Goal: Task Accomplishment & Management: Use online tool/utility

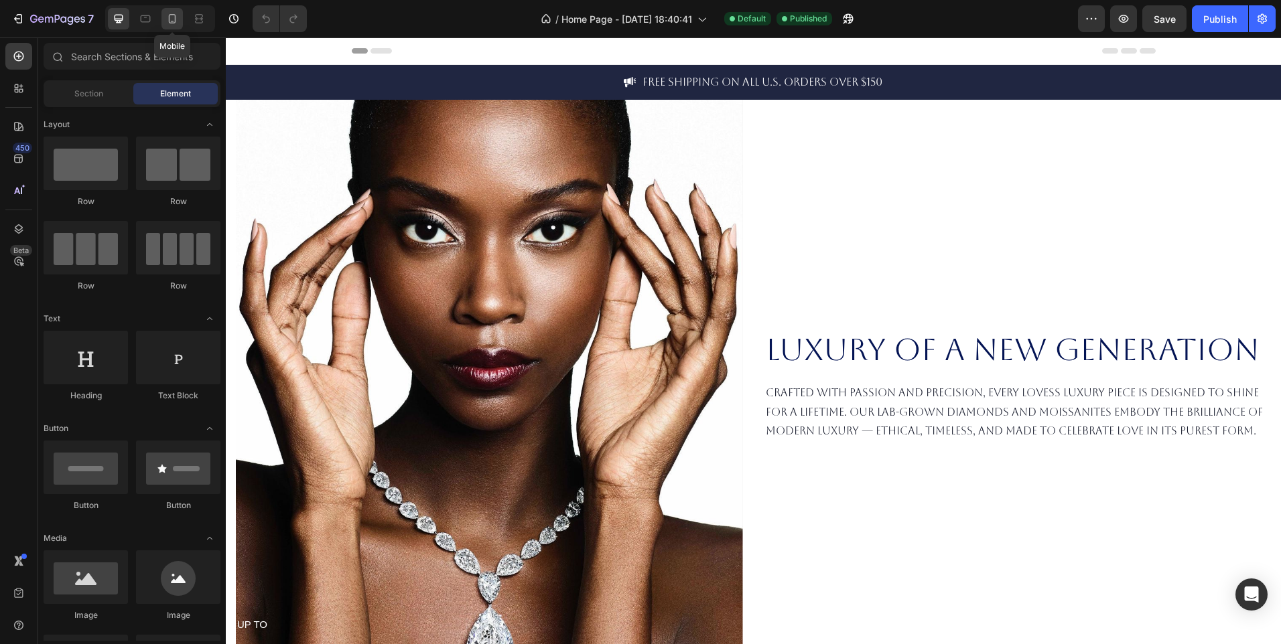
click at [177, 19] on icon at bounding box center [171, 18] width 13 height 13
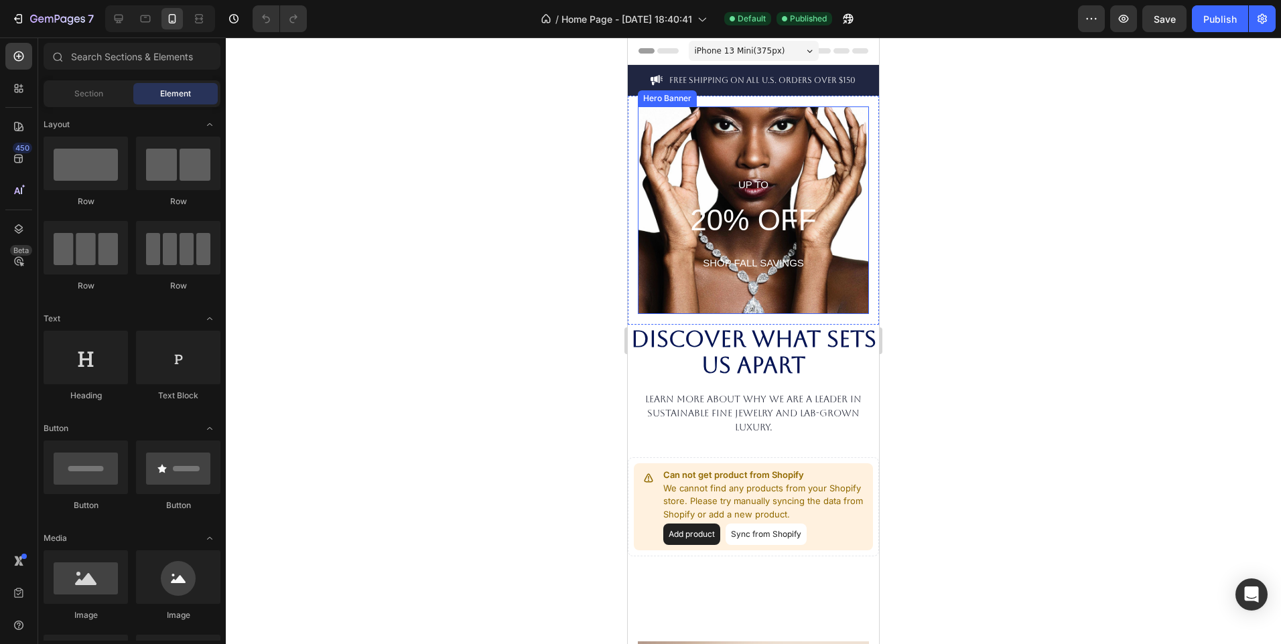
click at [699, 293] on div "UP TO 20% OFF SHOP FALL SAVINGS Heading" at bounding box center [753, 211] width 231 height 208
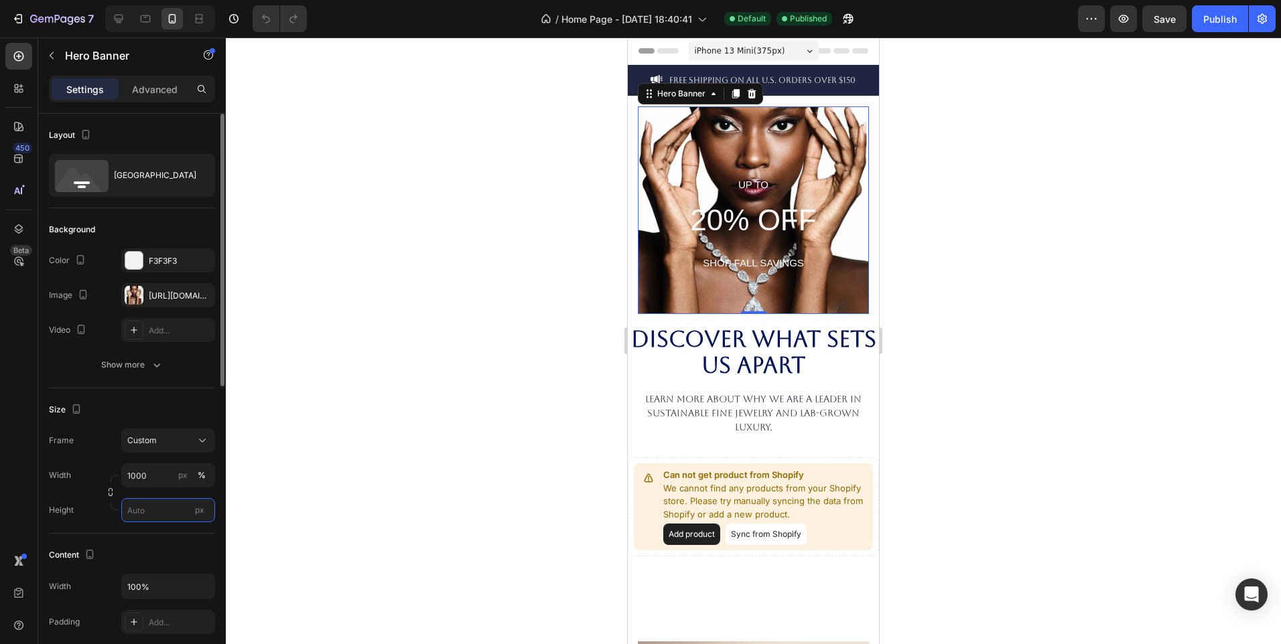
click at [171, 513] on input "px" at bounding box center [168, 510] width 94 height 24
click at [190, 545] on span "Auto" at bounding box center [195, 543] width 17 height 12
click at [161, 511] on input "Auto" at bounding box center [168, 510] width 94 height 24
click at [169, 570] on p "Fit screen 100vh" at bounding box center [166, 567] width 78 height 12
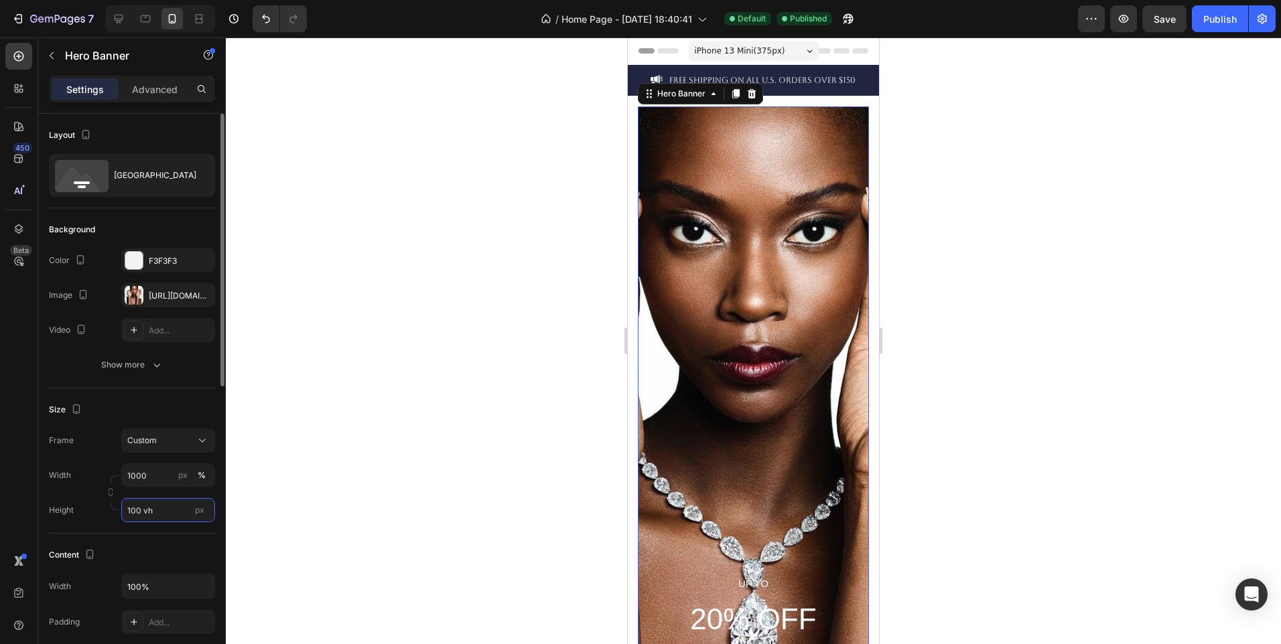
click at [169, 514] on input "100 vh" at bounding box center [168, 510] width 94 height 24
click at [203, 514] on span "px" at bounding box center [199, 510] width 9 height 10
click at [203, 514] on input "100 vh" at bounding box center [168, 510] width 94 height 24
click at [199, 513] on span "px" at bounding box center [199, 510] width 9 height 10
click at [199, 513] on input "100 vh" at bounding box center [168, 510] width 94 height 24
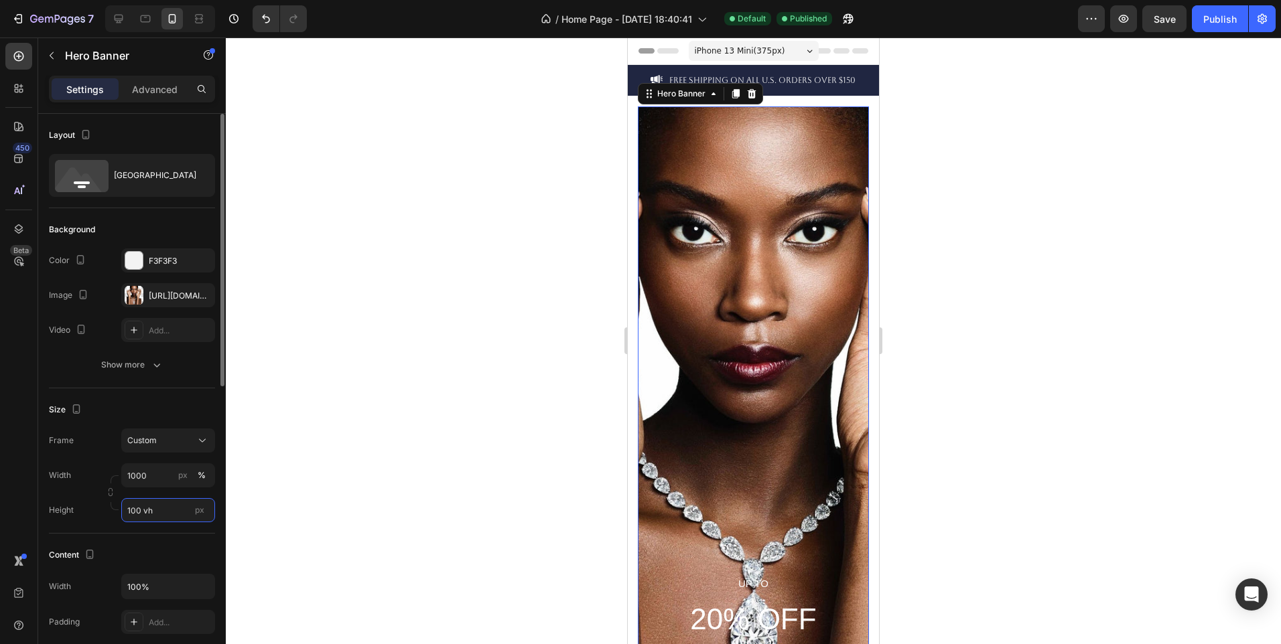
click at [171, 510] on input "100 vh" at bounding box center [168, 510] width 94 height 24
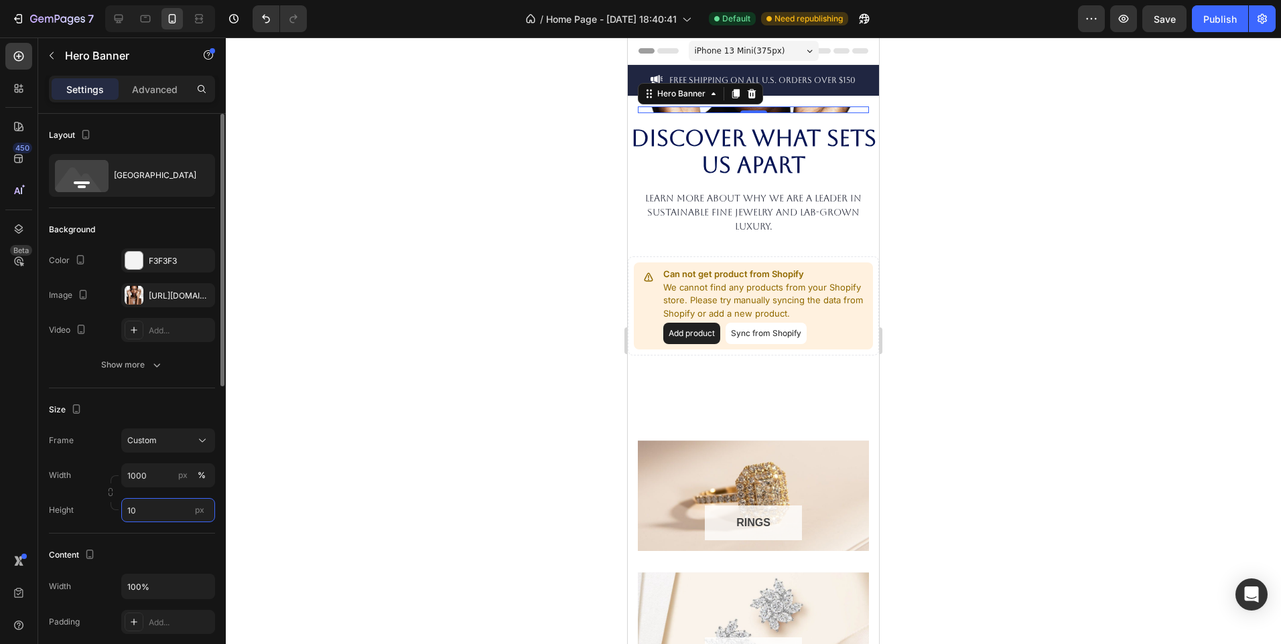
type input "1"
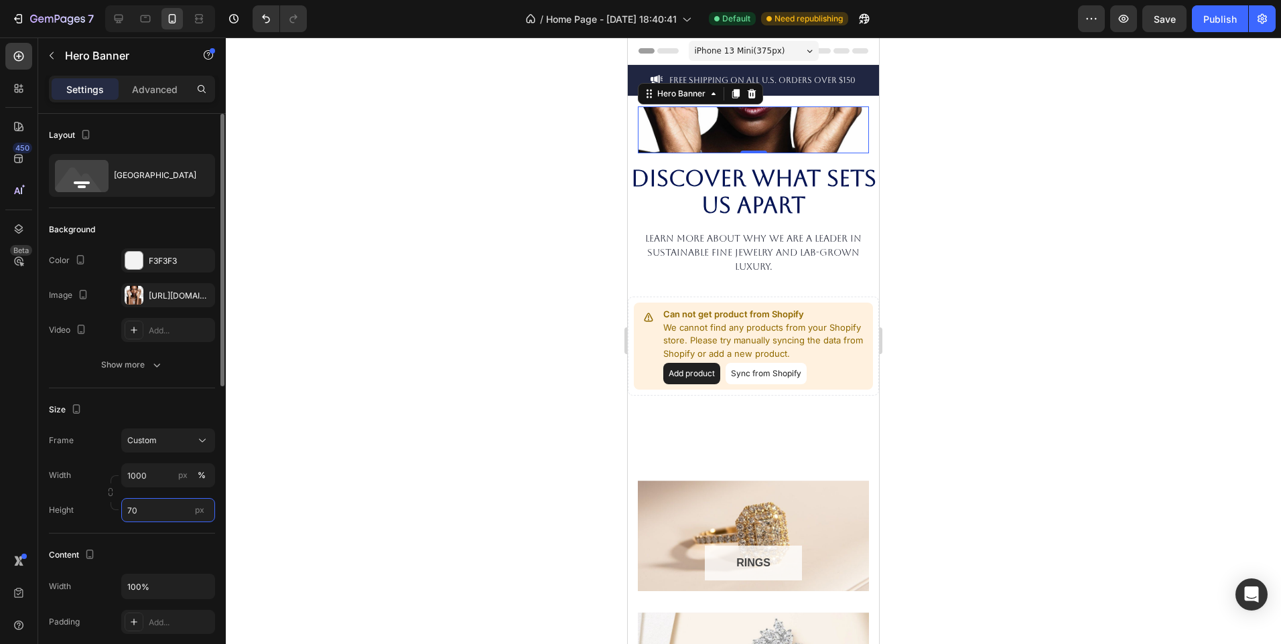
type input "7"
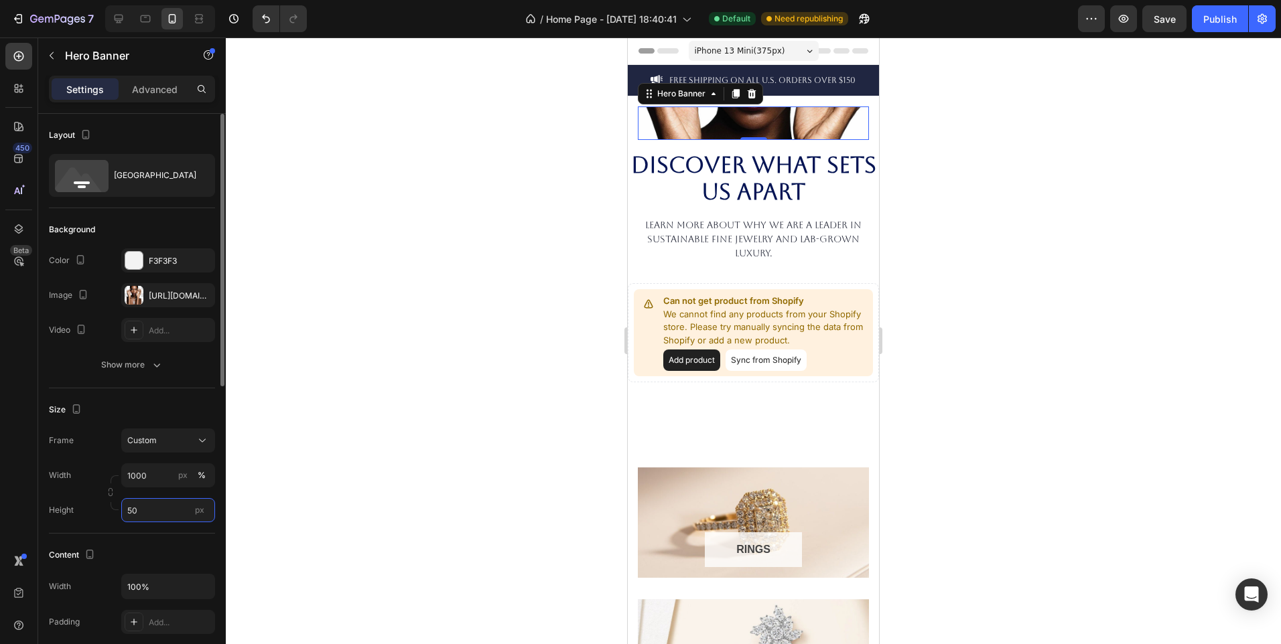
type input "5"
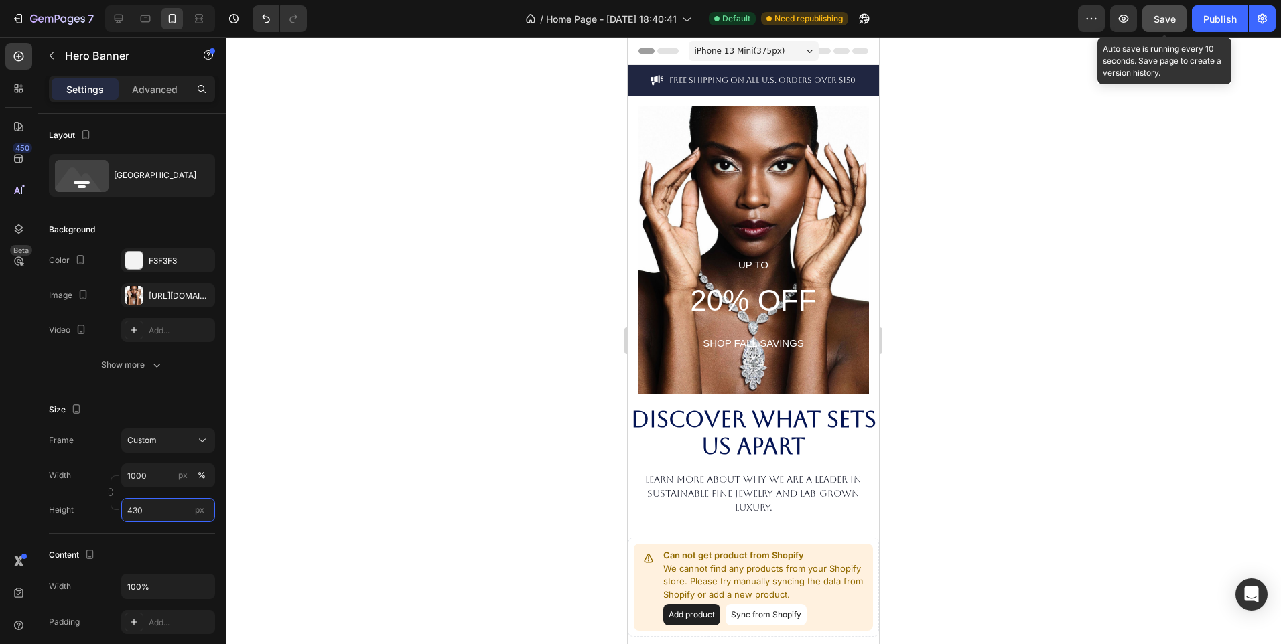
type input "430"
click at [1167, 21] on span "Save" at bounding box center [1165, 18] width 22 height 11
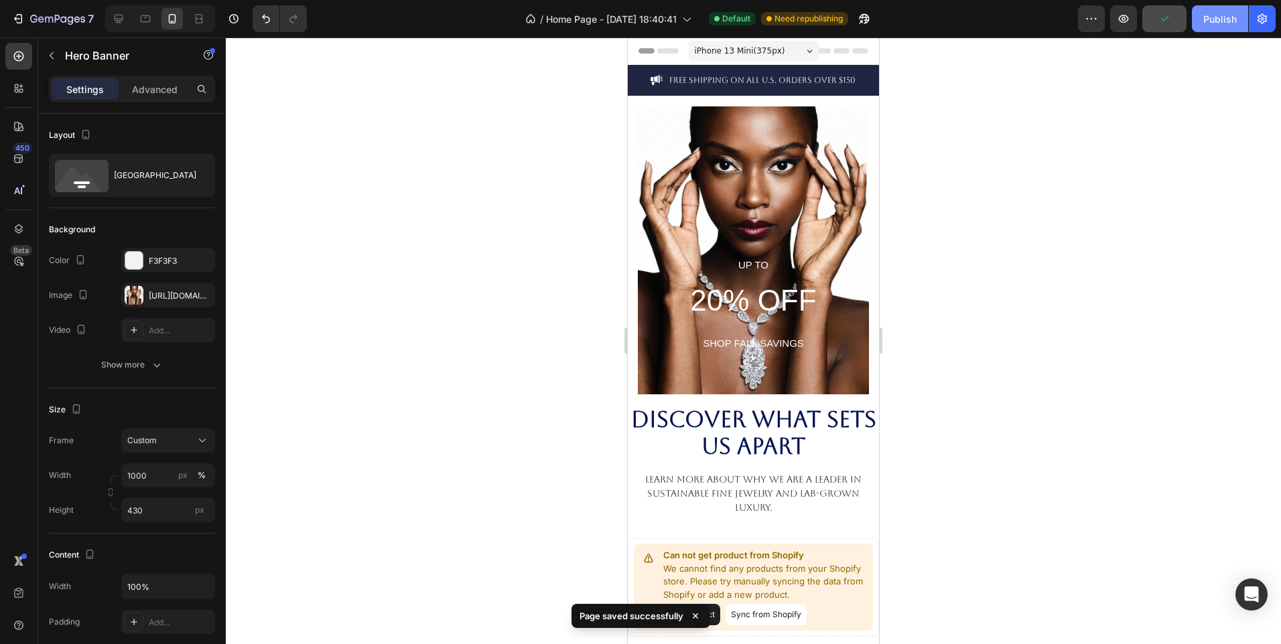
click at [1226, 25] on div "Publish" at bounding box center [1219, 19] width 33 height 14
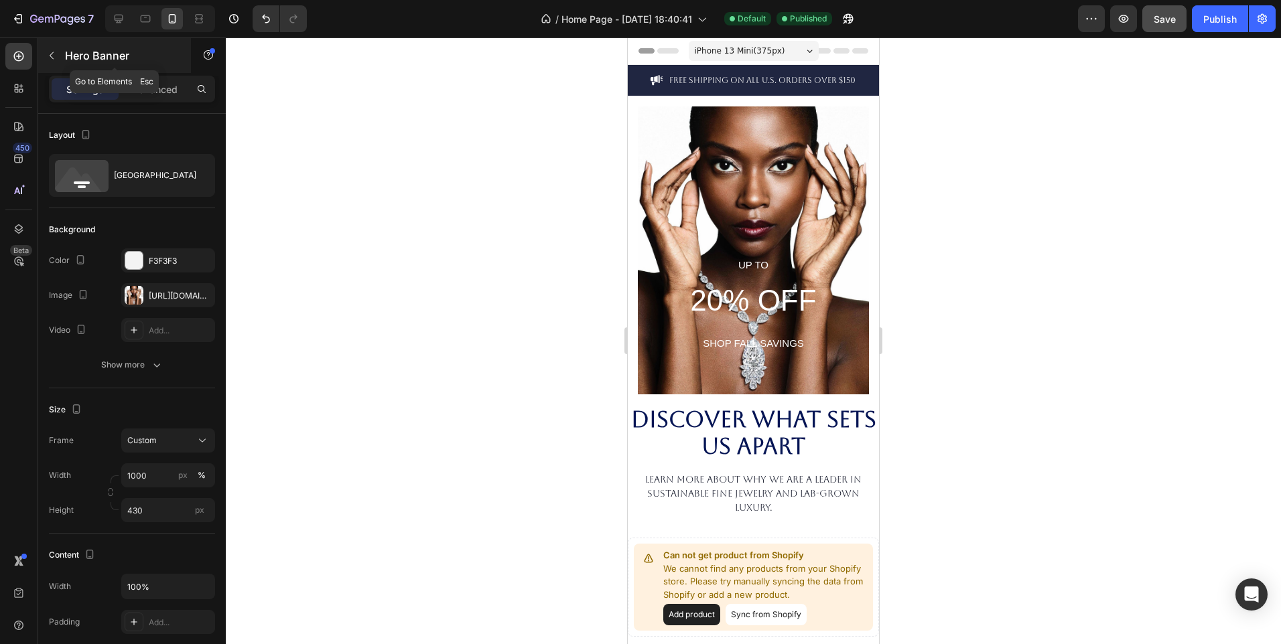
click at [52, 52] on icon "button" at bounding box center [51, 55] width 11 height 11
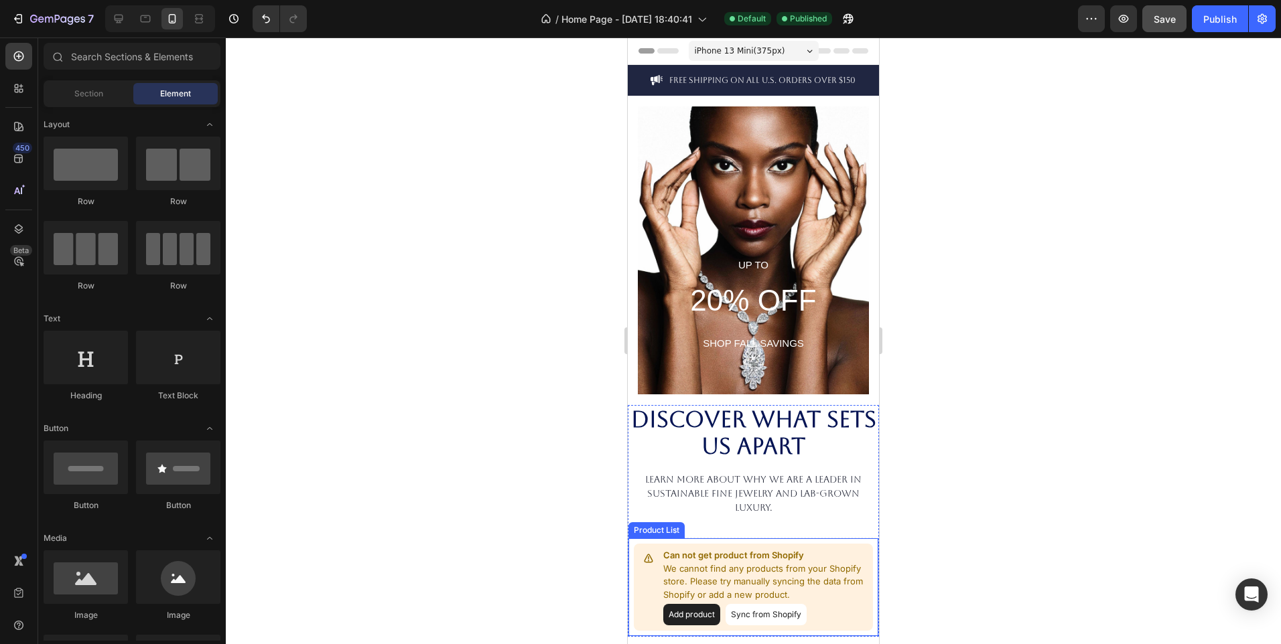
click at [746, 612] on button "Sync from Shopify" at bounding box center [765, 614] width 81 height 21
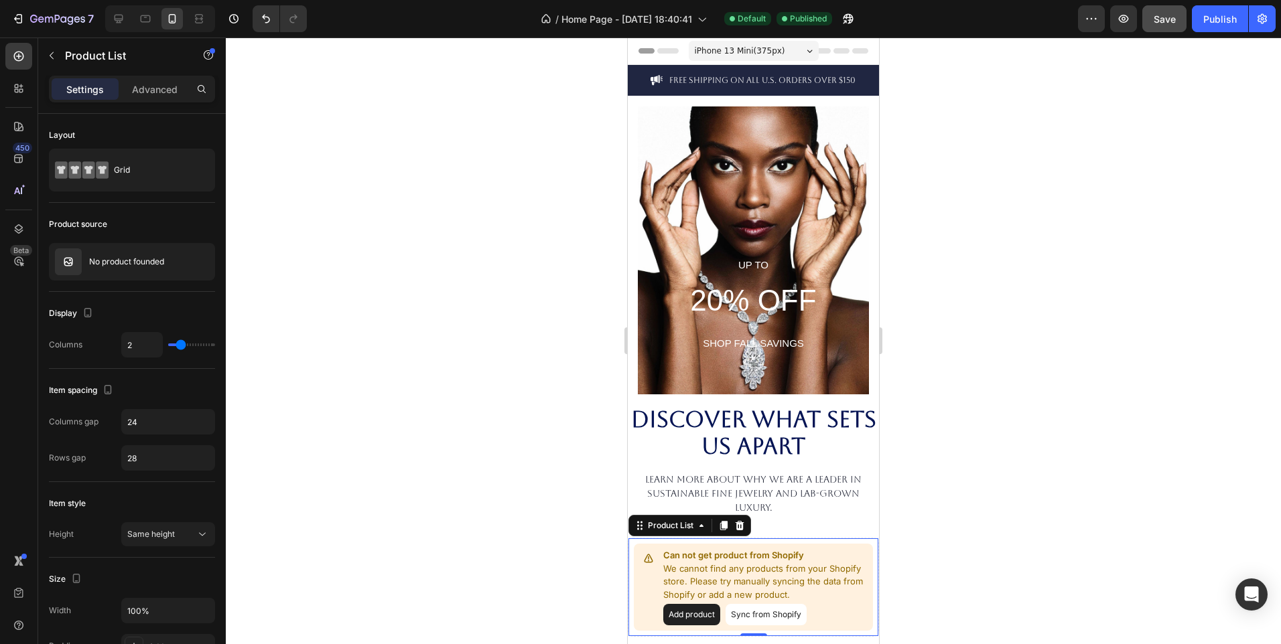
click at [764, 617] on button "Sync from Shopify" at bounding box center [765, 614] width 81 height 21
click at [102, 265] on p "No product founded" at bounding box center [126, 261] width 75 height 9
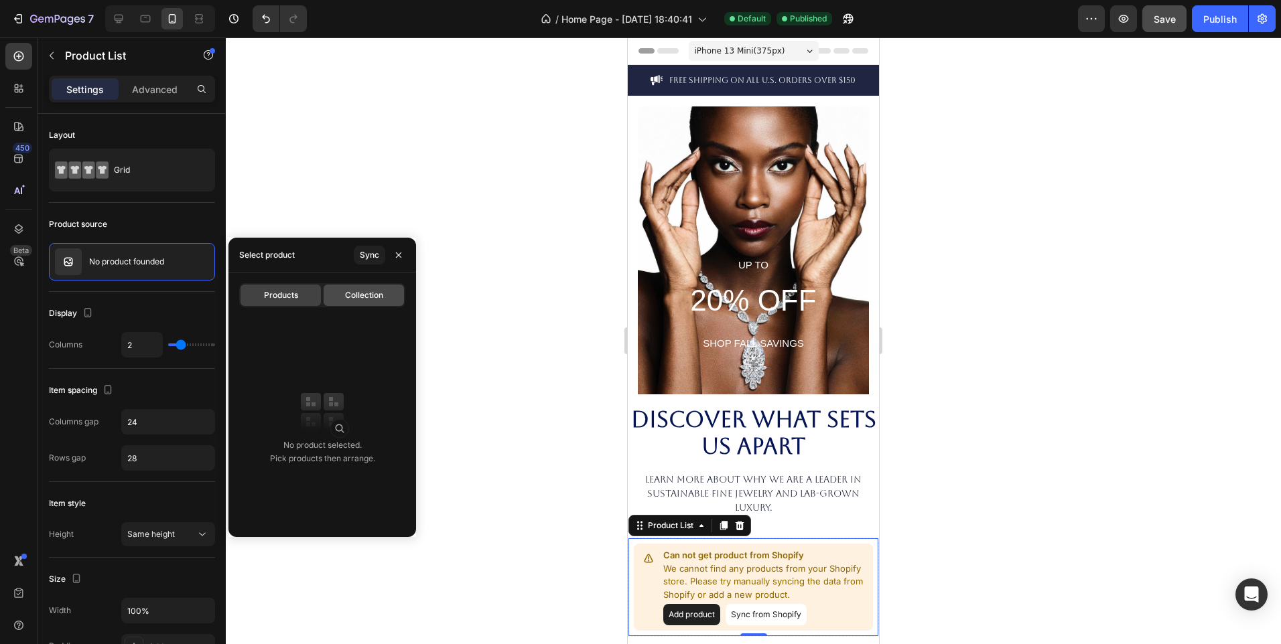
click at [349, 293] on span "Collection" at bounding box center [364, 295] width 38 height 12
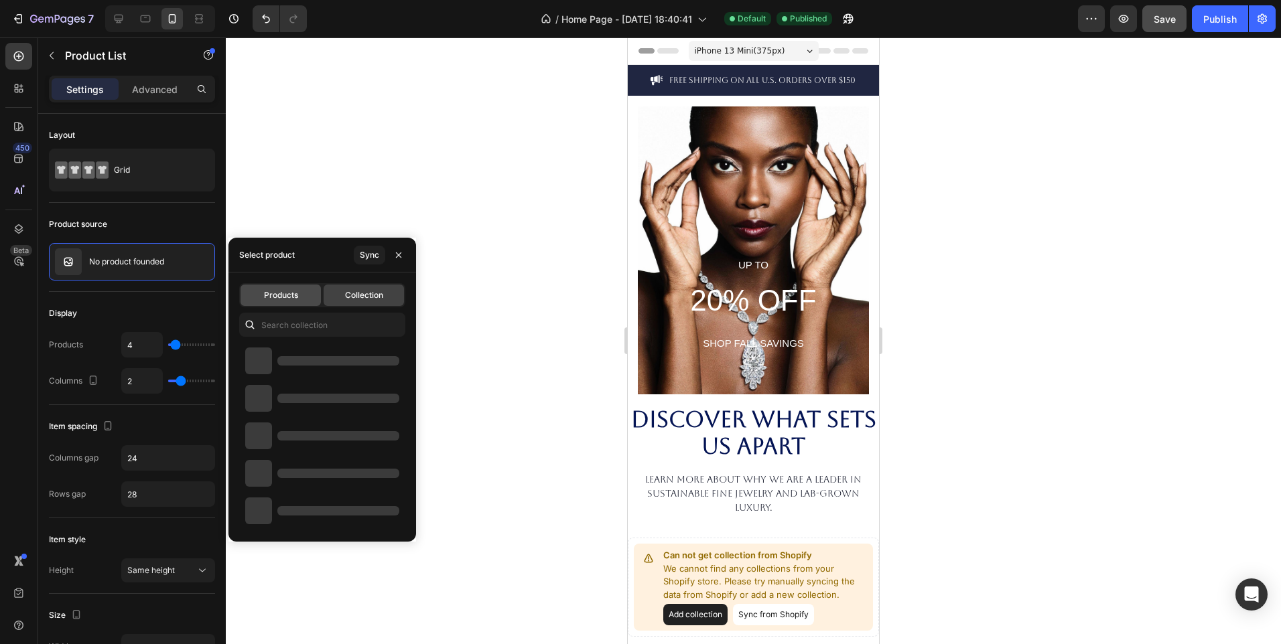
click at [287, 297] on span "Products" at bounding box center [281, 295] width 34 height 12
type input "2"
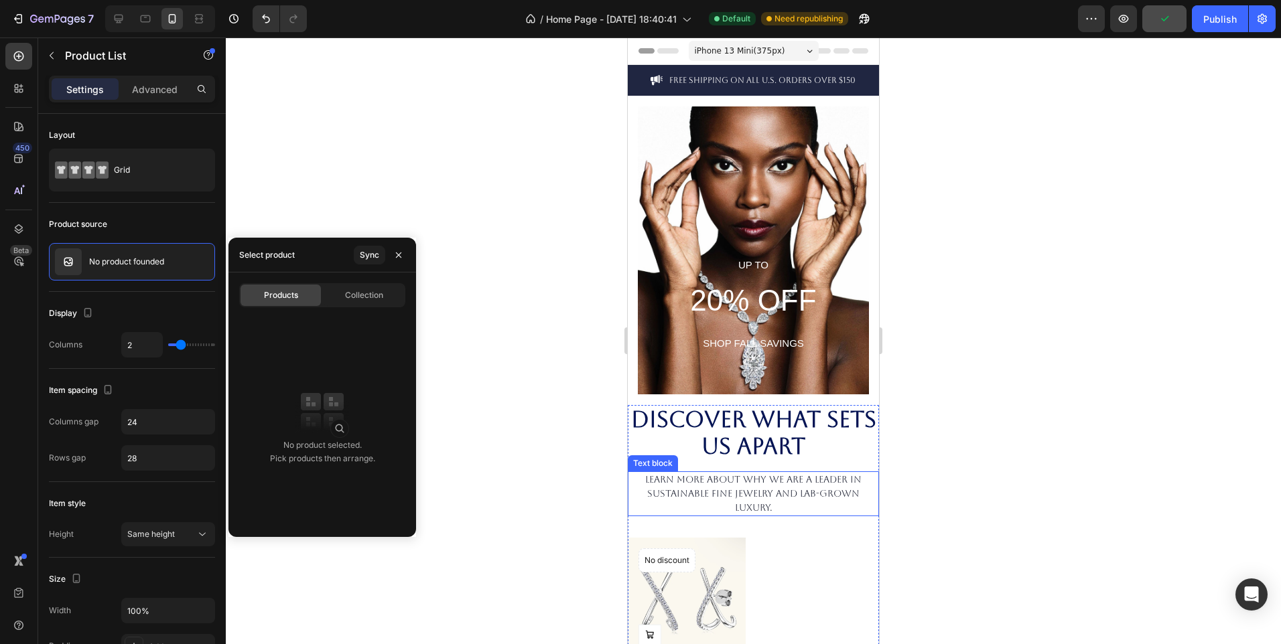
scroll to position [285, 0]
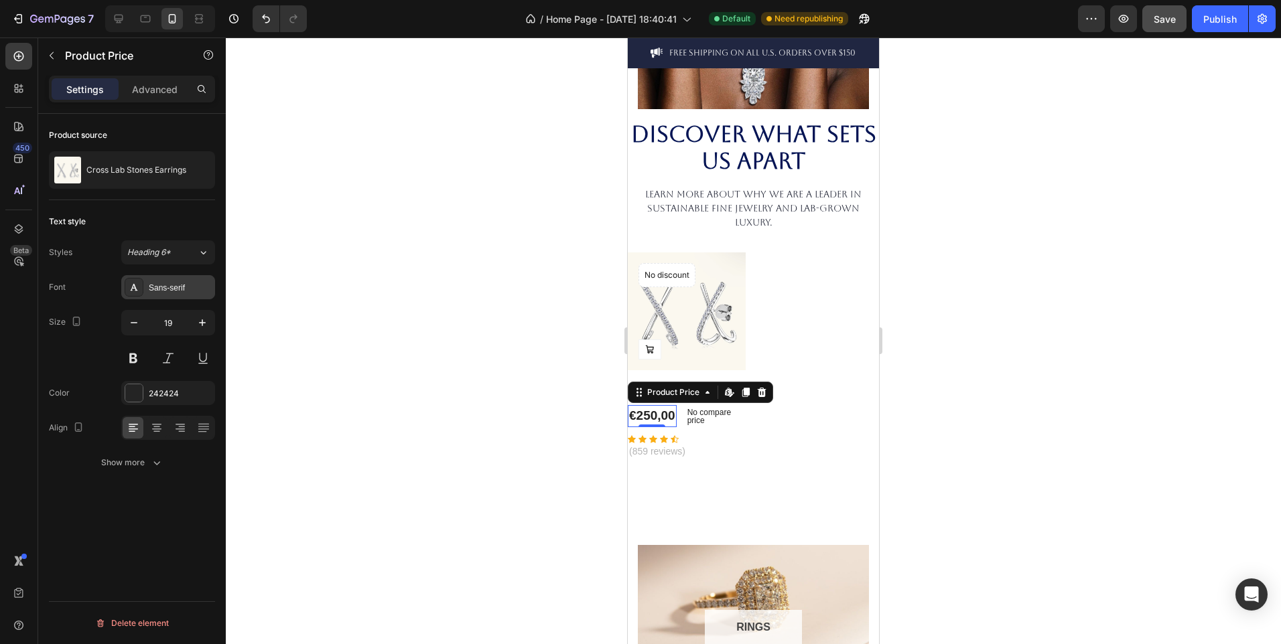
click at [167, 285] on div "Sans-serif" at bounding box center [180, 288] width 63 height 12
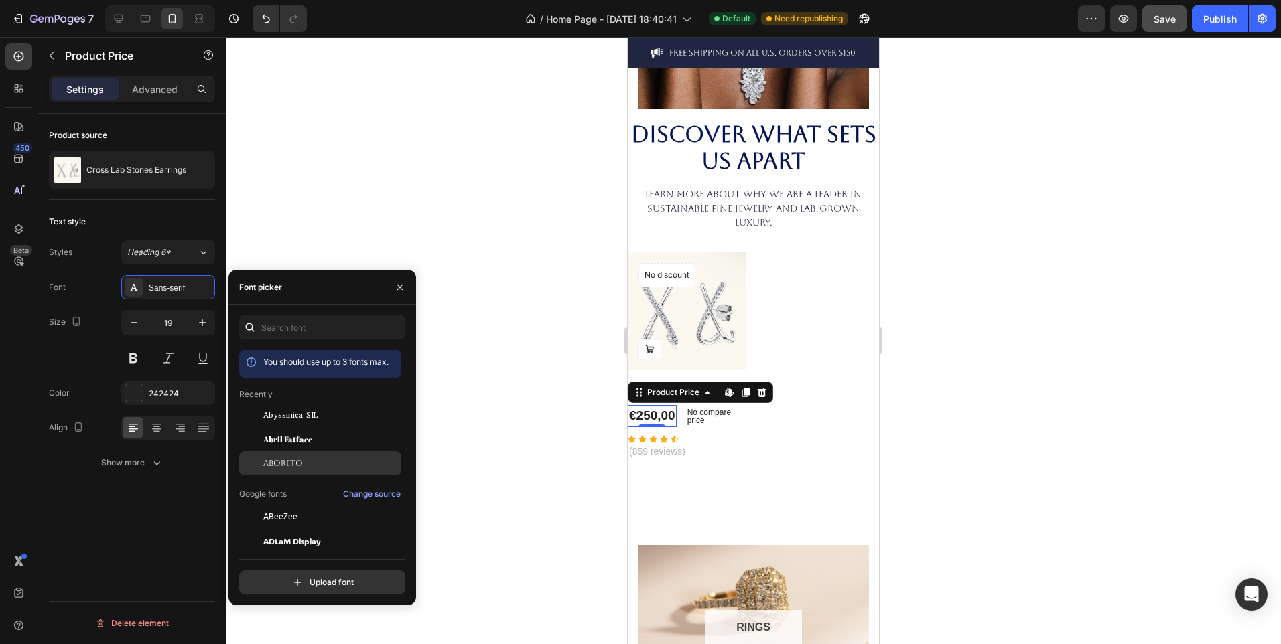
click at [297, 456] on div "Aboreto" at bounding box center [320, 464] width 162 height 24
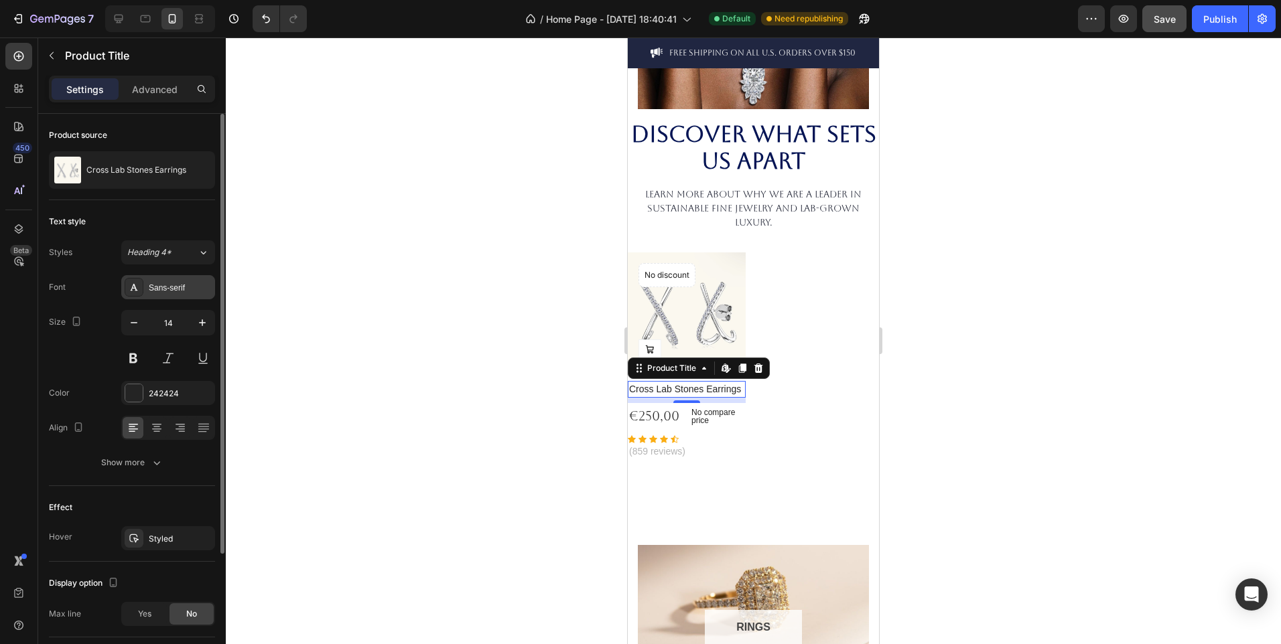
click at [174, 294] on div "Sans-serif" at bounding box center [168, 287] width 94 height 24
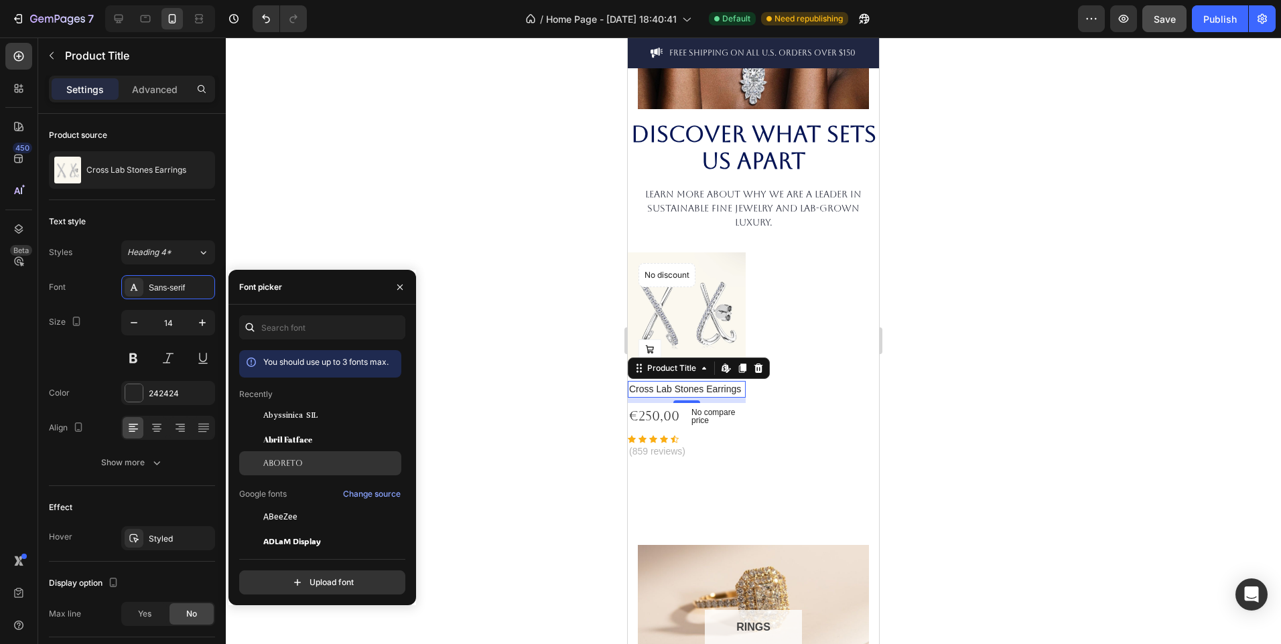
click at [268, 464] on span "Aboreto" at bounding box center [283, 464] width 40 height 12
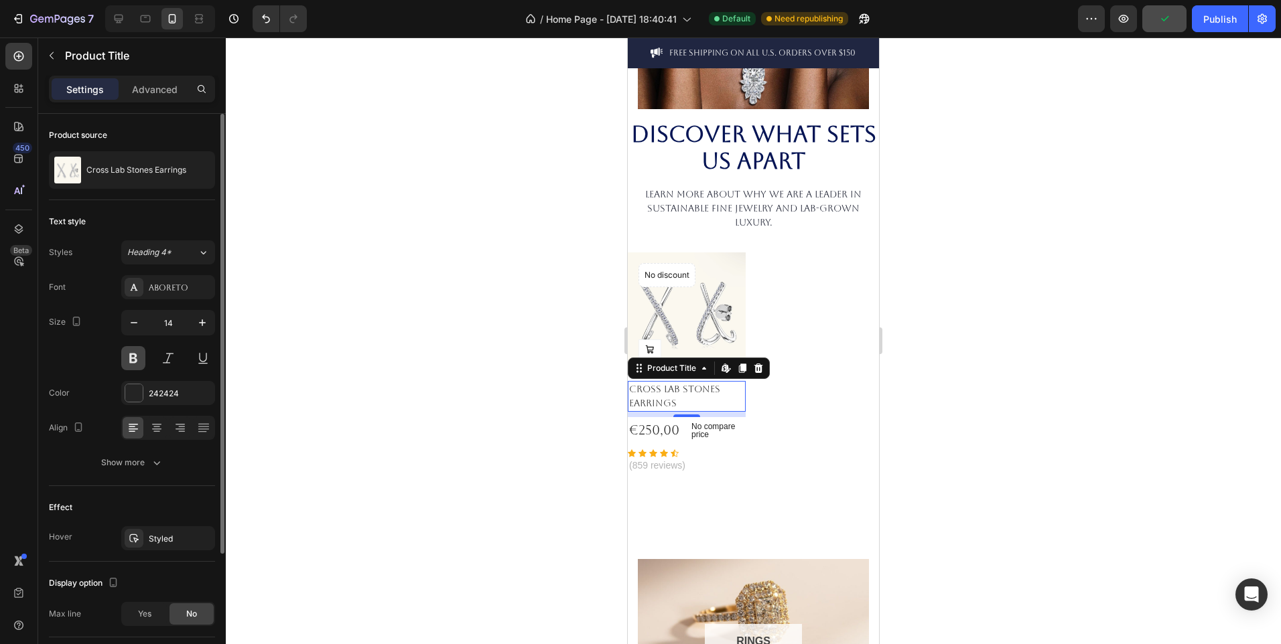
click at [131, 360] on button at bounding box center [133, 358] width 24 height 24
click at [573, 496] on div at bounding box center [753, 341] width 1055 height 607
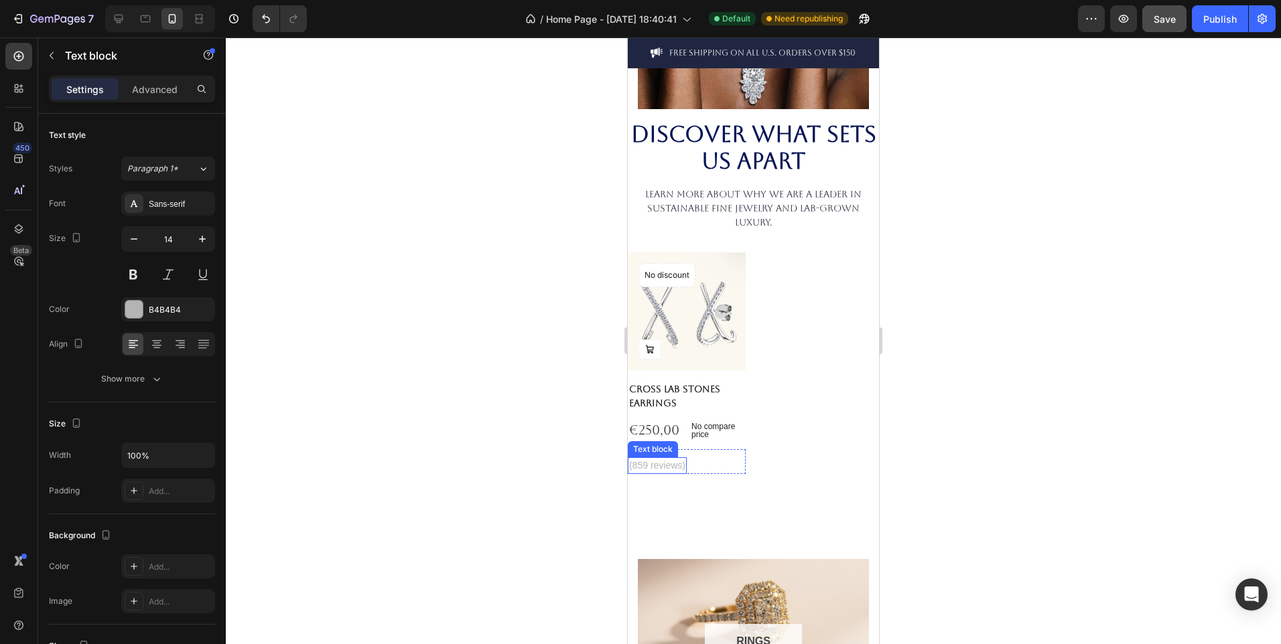
click at [650, 465] on p "(859 reviews)" at bounding box center [657, 466] width 56 height 14
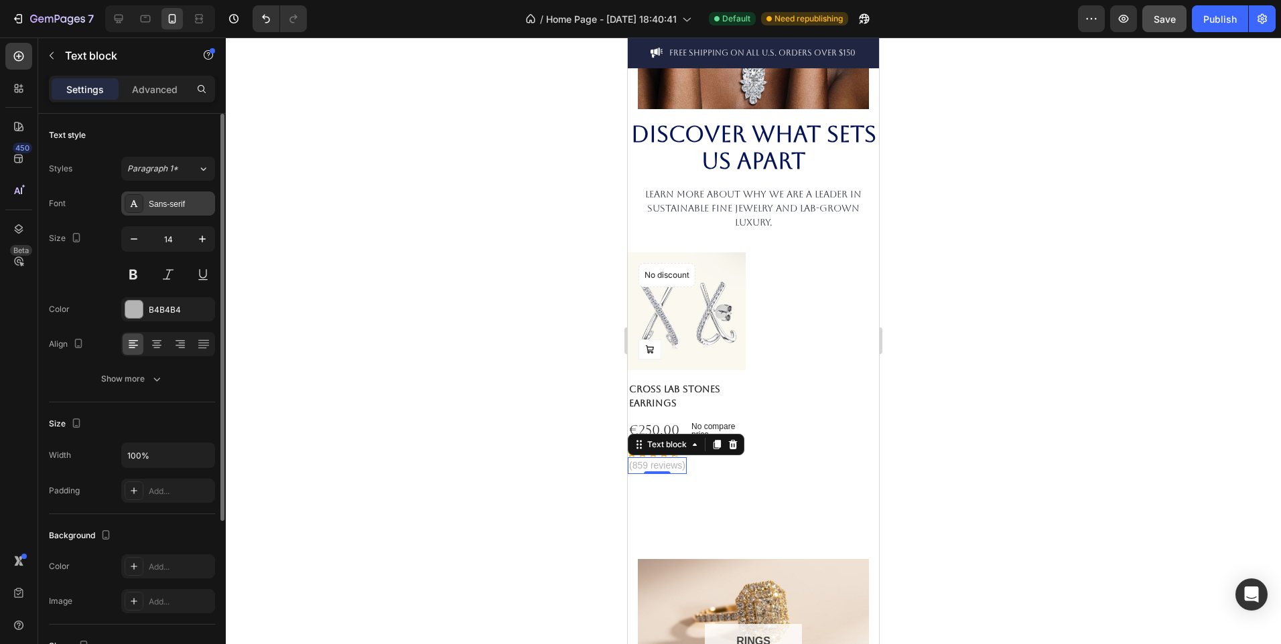
click at [161, 195] on div "Sans-serif" at bounding box center [168, 204] width 94 height 24
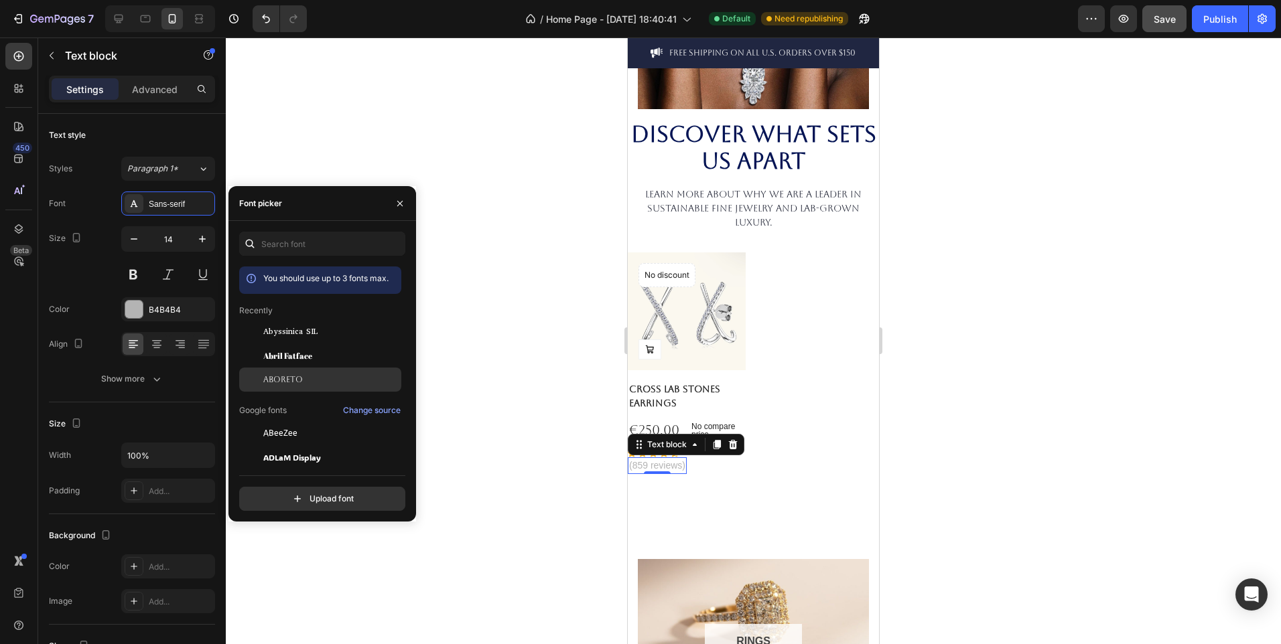
click at [295, 376] on span "Aboreto" at bounding box center [283, 380] width 40 height 12
click at [527, 462] on div at bounding box center [753, 341] width 1055 height 607
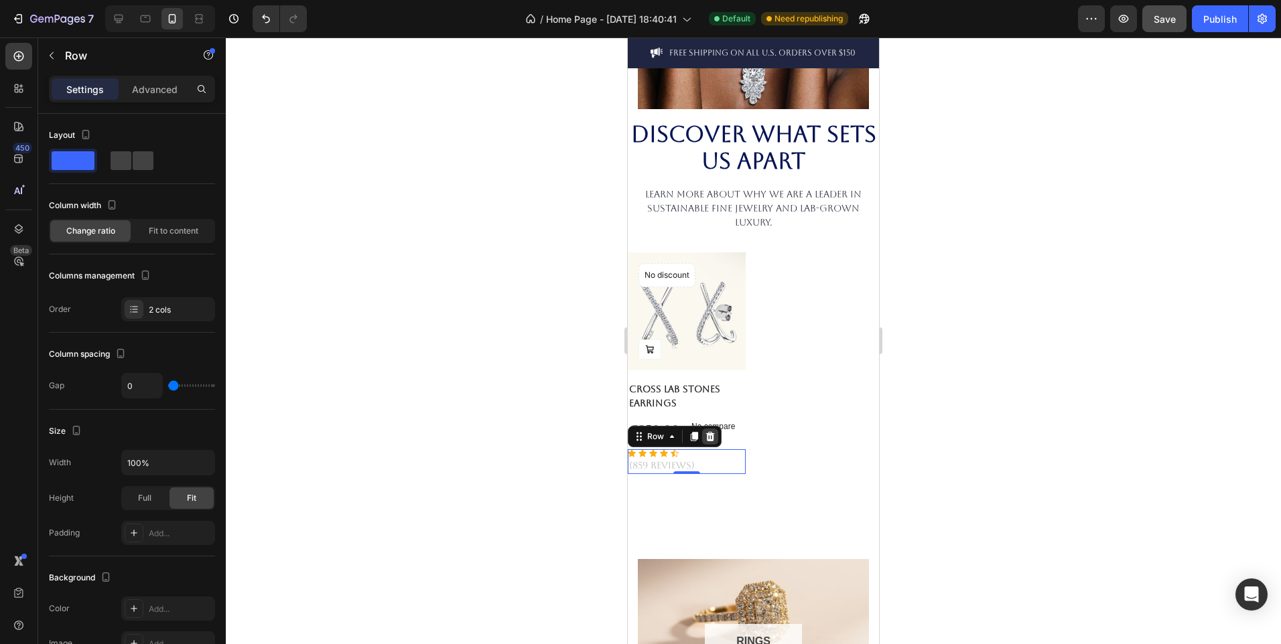
click at [707, 435] on icon at bounding box center [710, 436] width 11 height 11
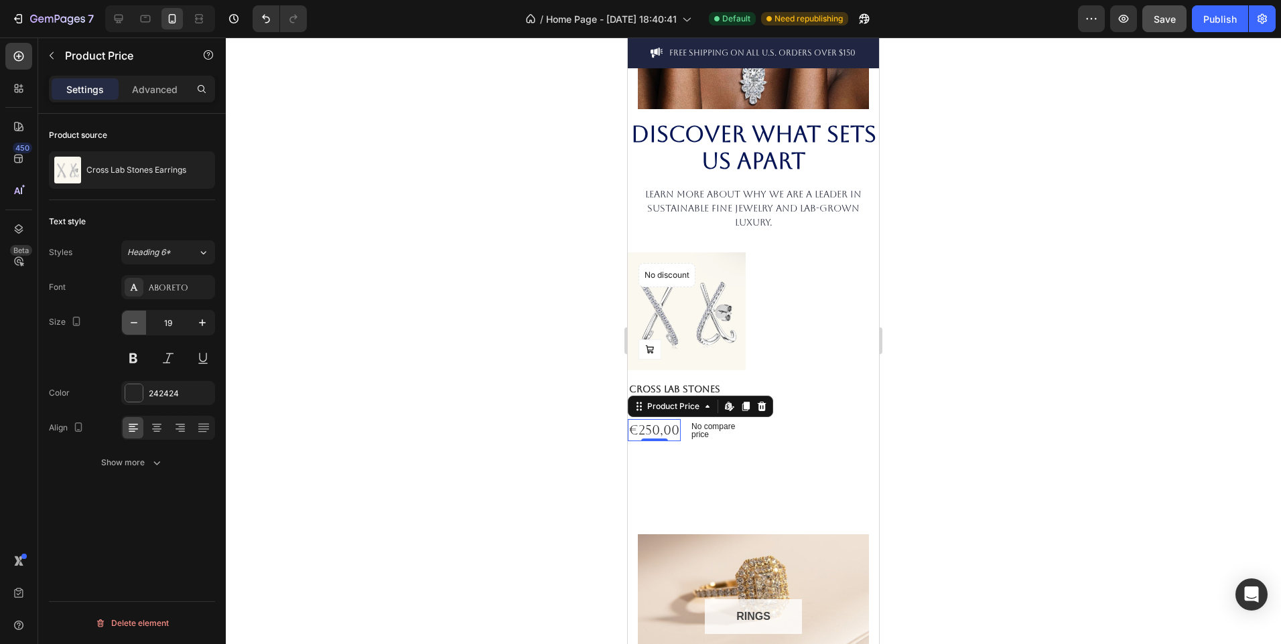
click at [127, 323] on icon "button" at bounding box center [133, 322] width 13 height 13
type input "17"
click at [355, 369] on div at bounding box center [753, 341] width 1055 height 607
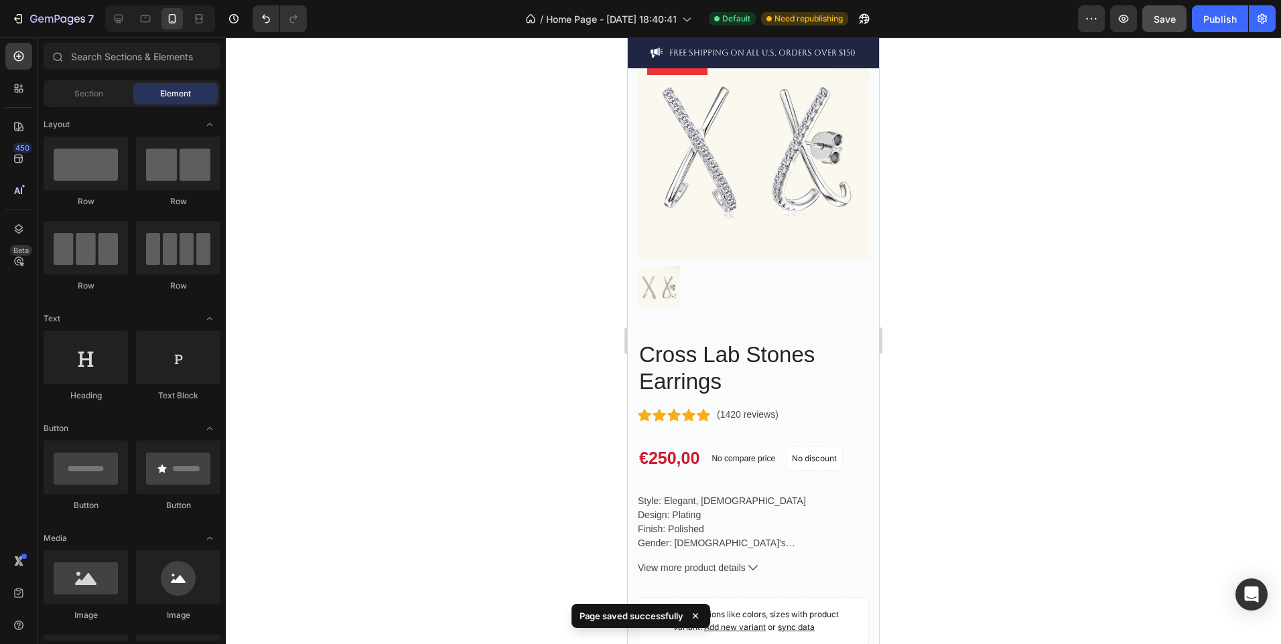
scroll to position [1909, 0]
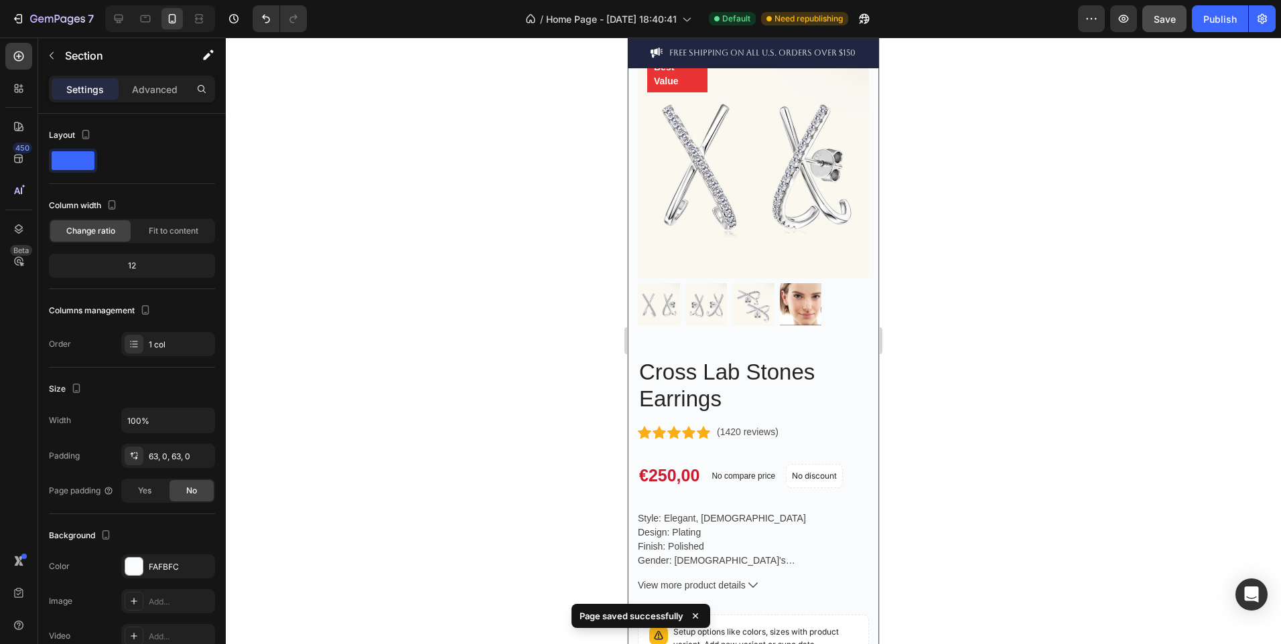
click at [778, 309] on div "Best Value Text block Row Product Images Row Cross Lab Stones Earrings Product …" at bounding box center [753, 554] width 251 height 1099
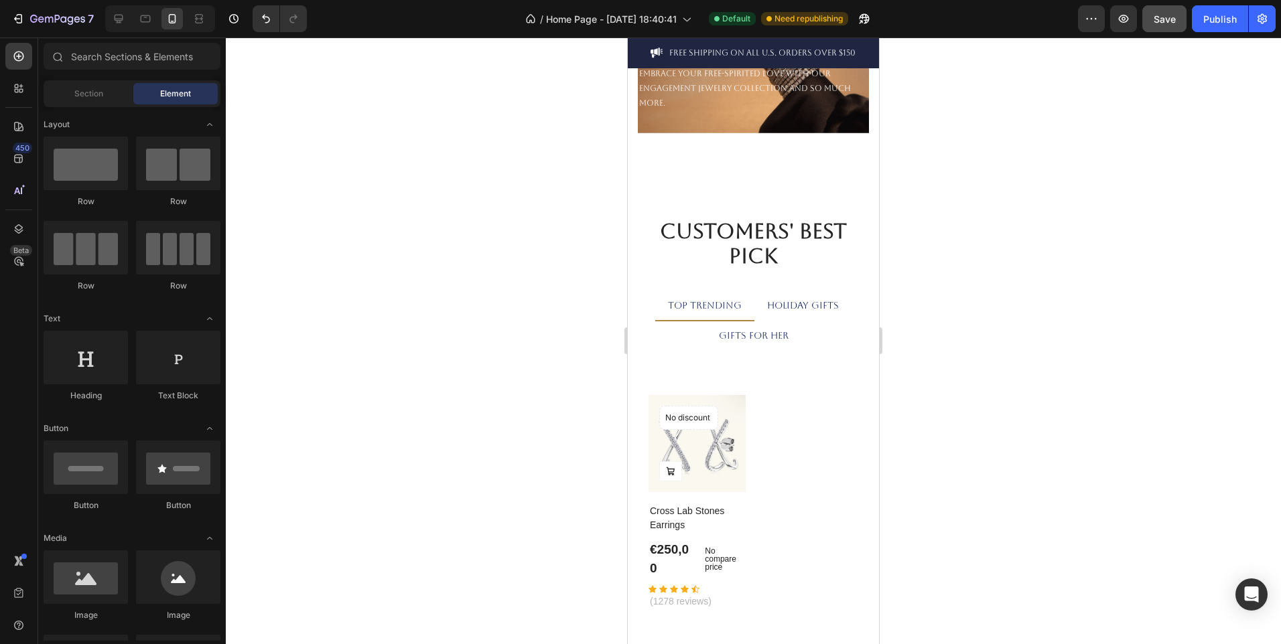
scroll to position [2334, 0]
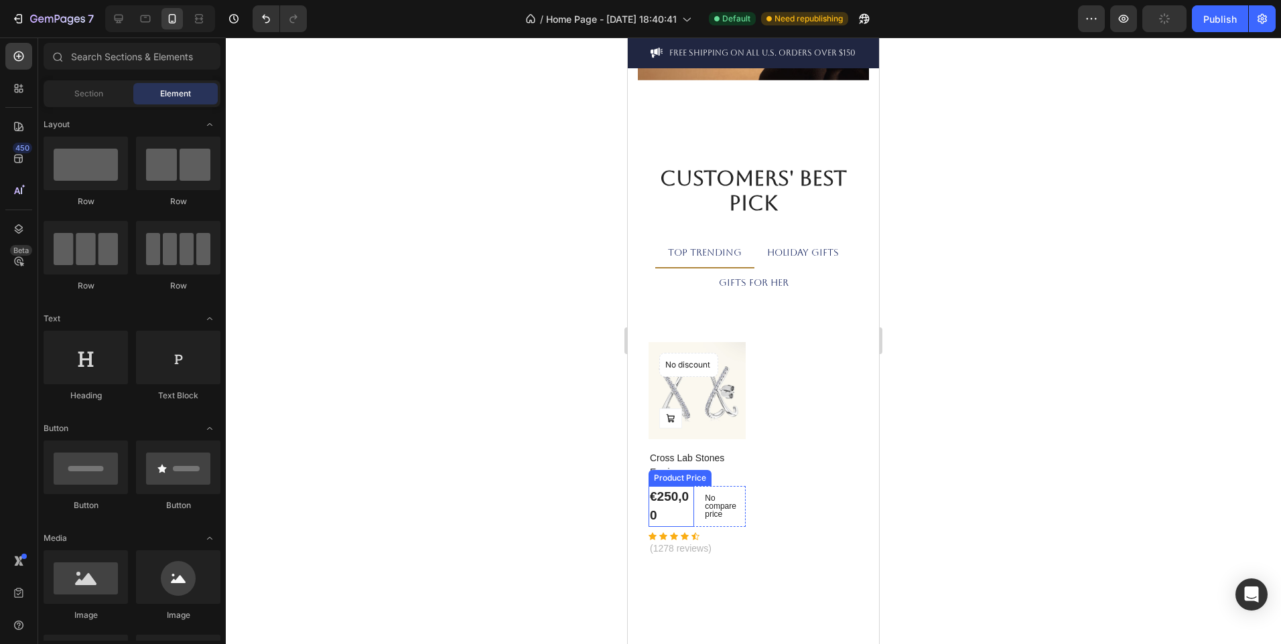
click at [671, 502] on div "€250,00" at bounding box center [671, 506] width 46 height 41
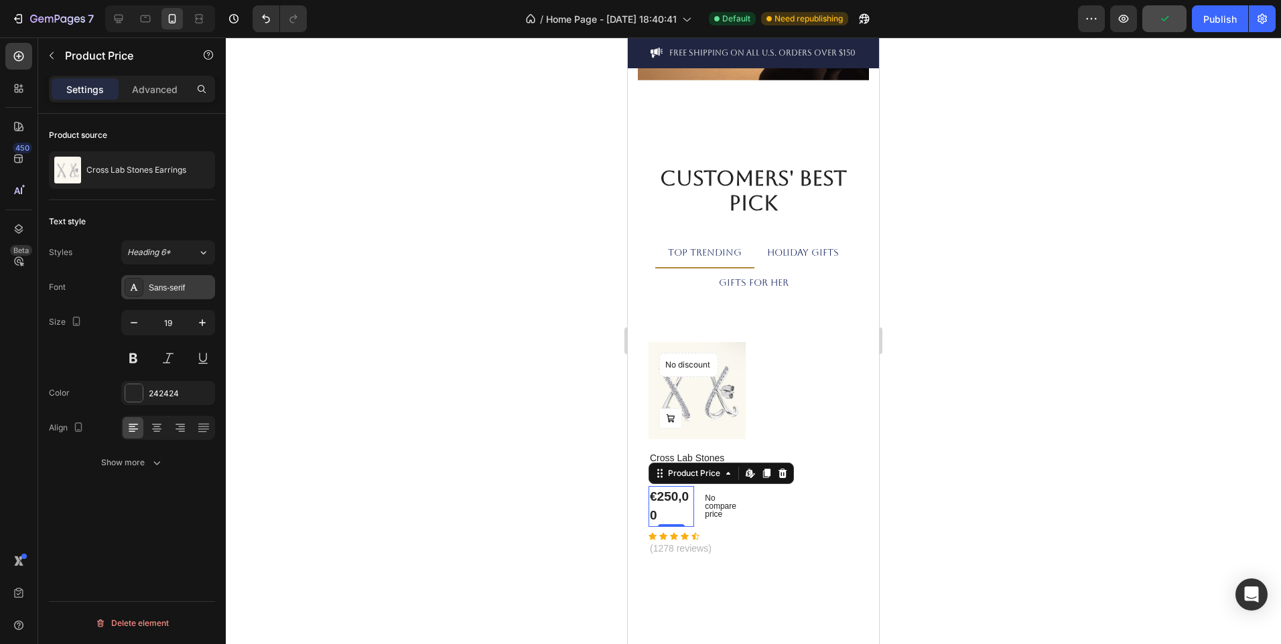
click at [175, 292] on div "Sans-serif" at bounding box center [180, 288] width 63 height 12
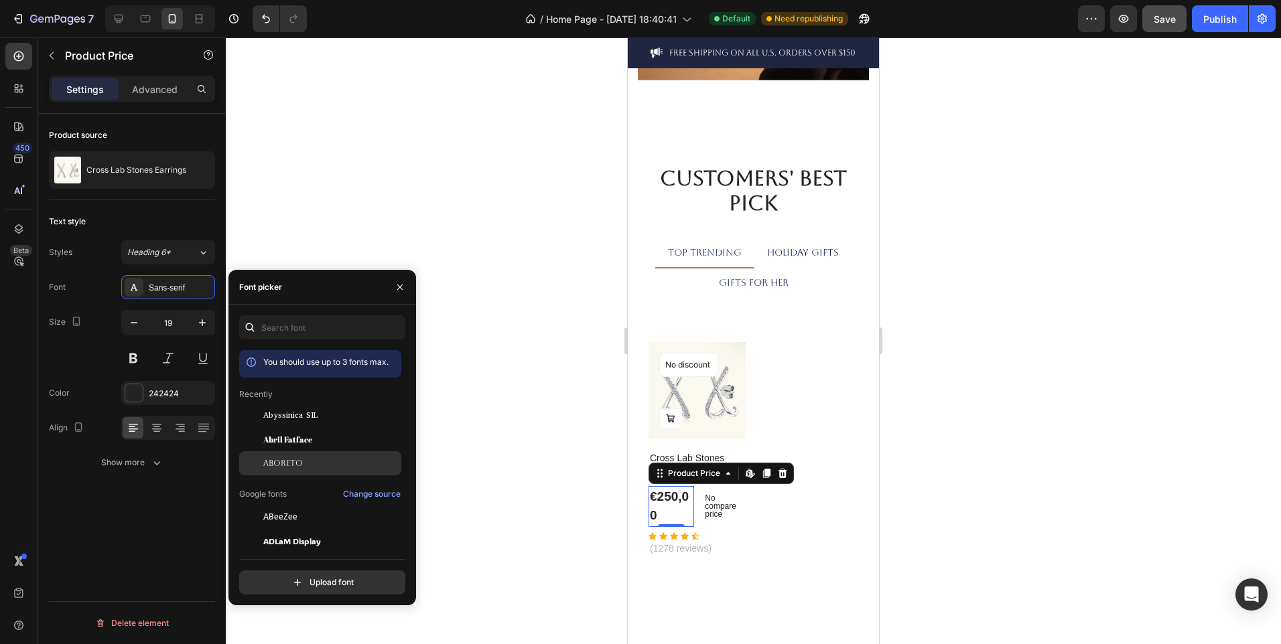
click at [299, 468] on span "Aboreto" at bounding box center [283, 464] width 40 height 12
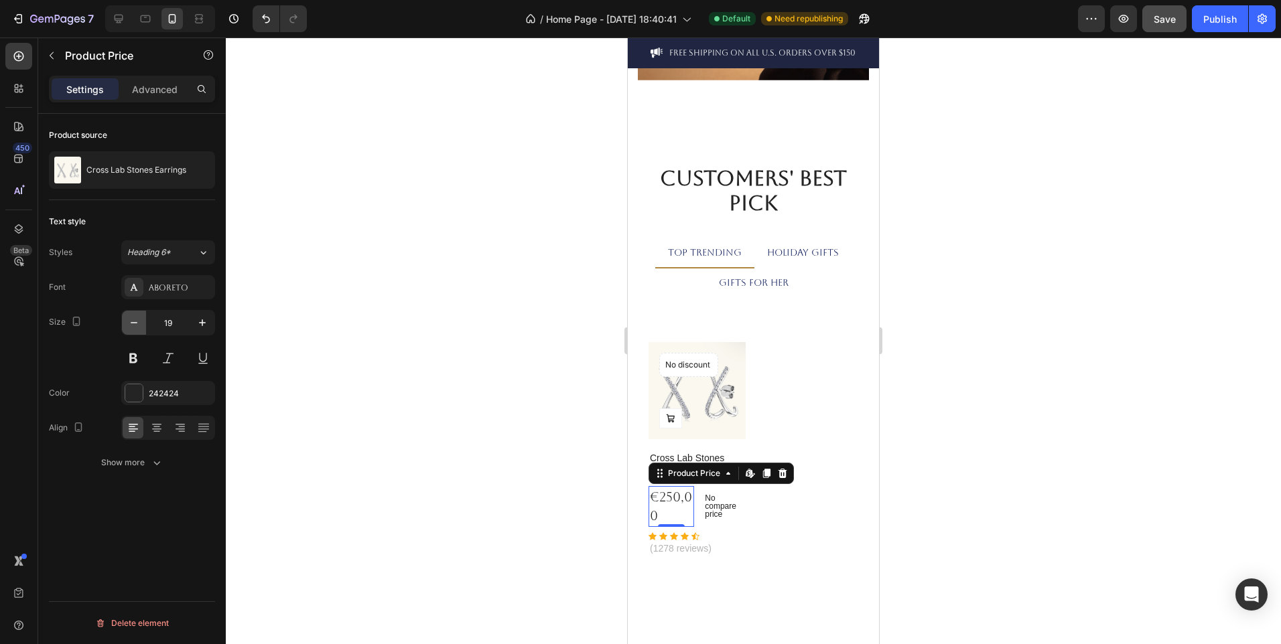
click at [131, 319] on icon "button" at bounding box center [133, 322] width 13 height 13
click at [198, 323] on icon "button" at bounding box center [202, 322] width 13 height 13
type input "17"
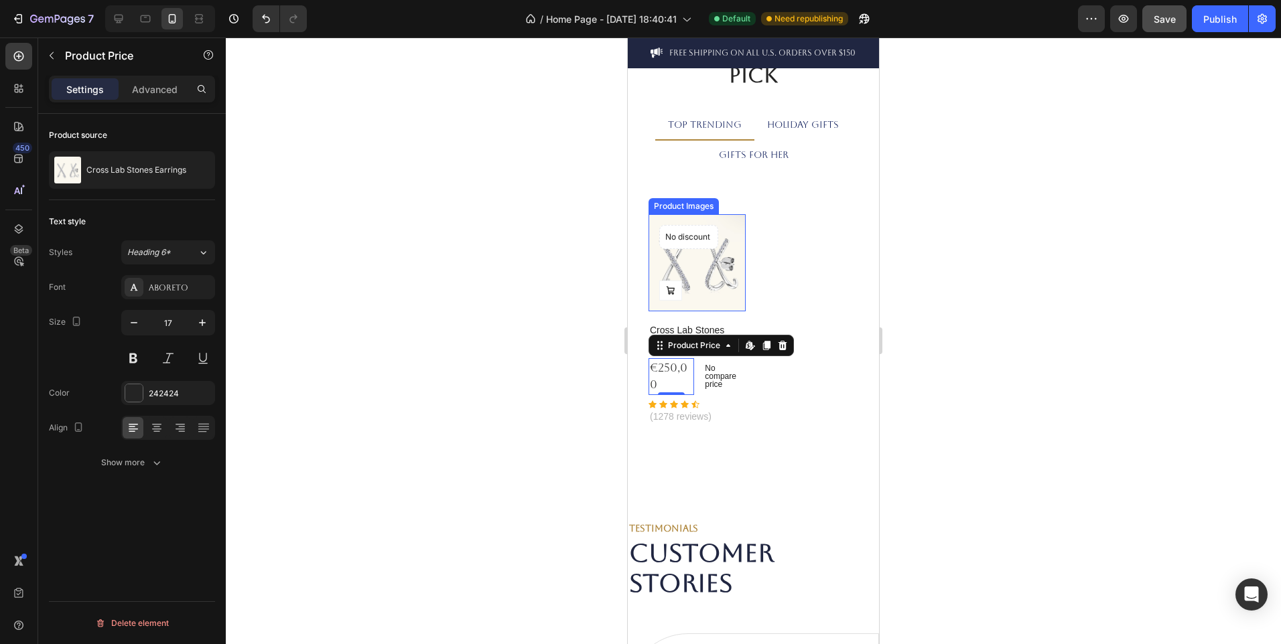
scroll to position [2463, 0]
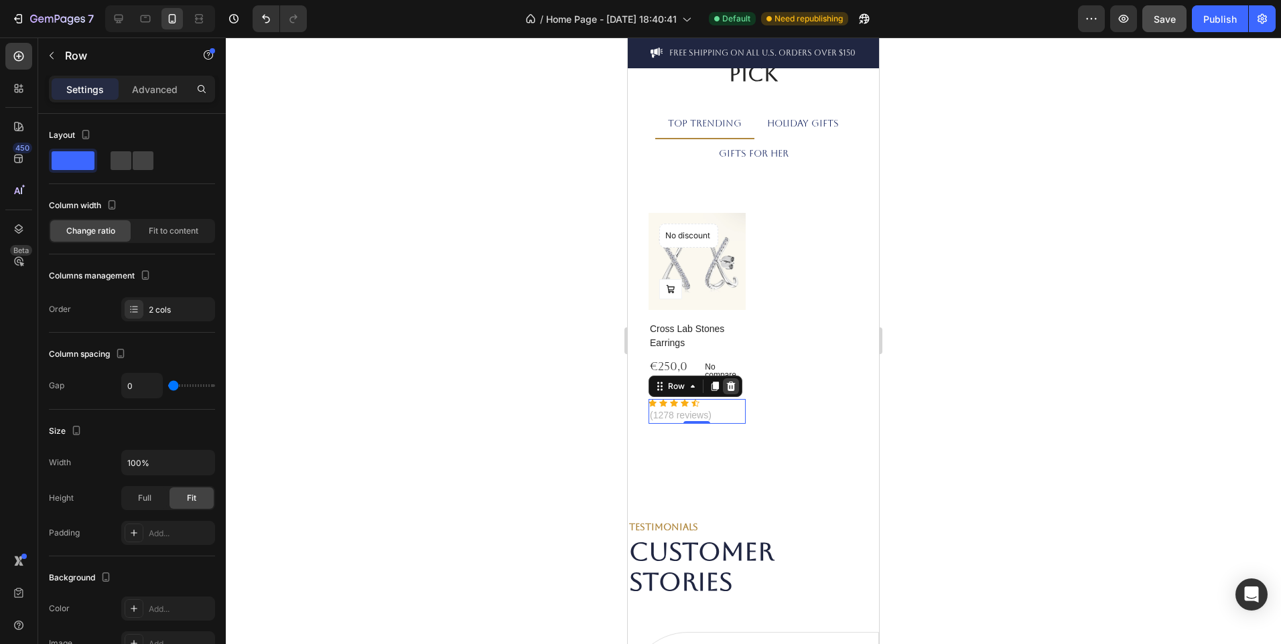
click at [728, 382] on icon at bounding box center [731, 386] width 9 height 9
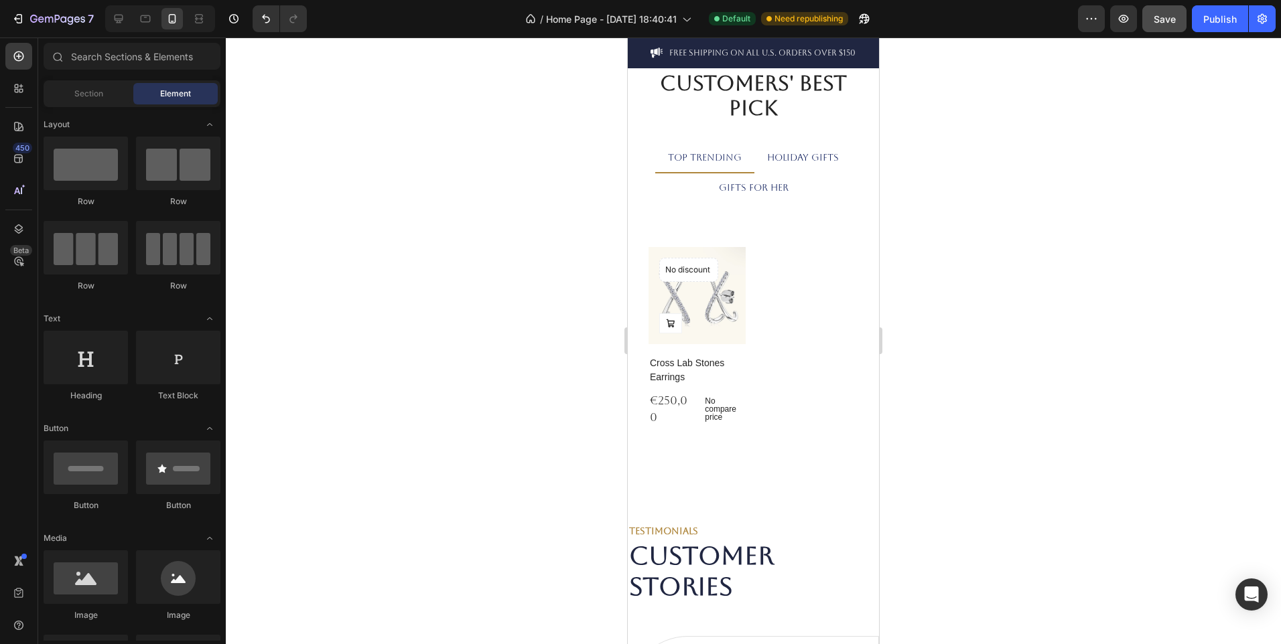
scroll to position [2428, 0]
click at [689, 370] on h2 "Cross Lab Stones Earrings" at bounding box center [696, 371] width 97 height 31
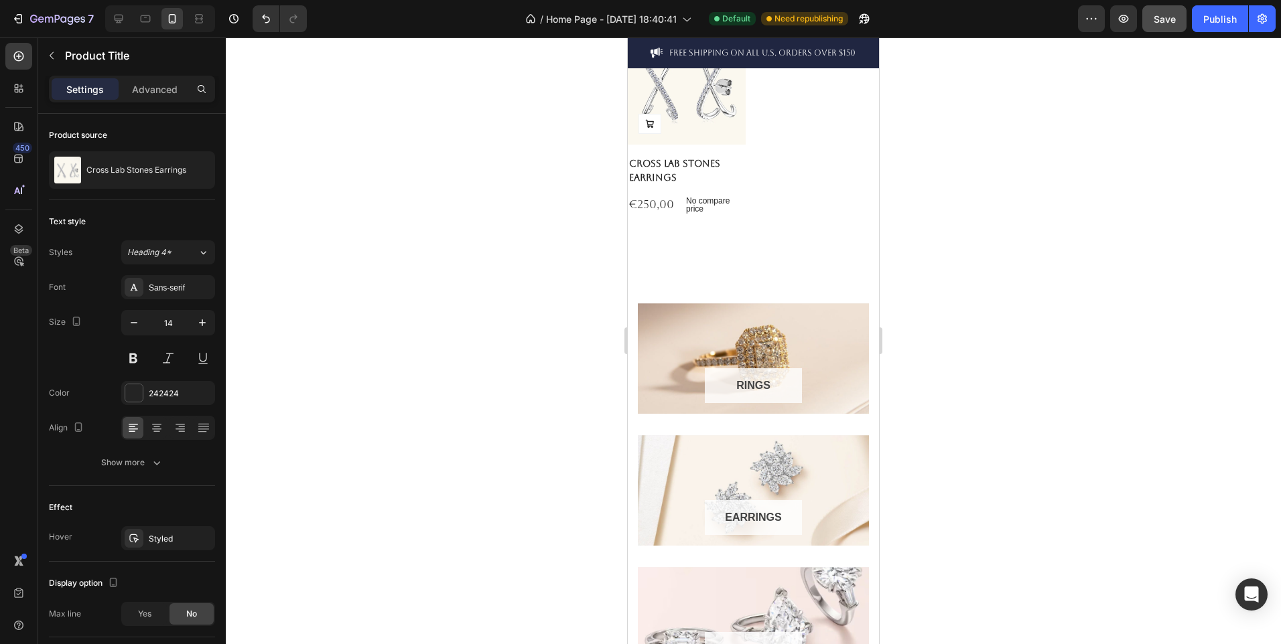
scroll to position [508, 0]
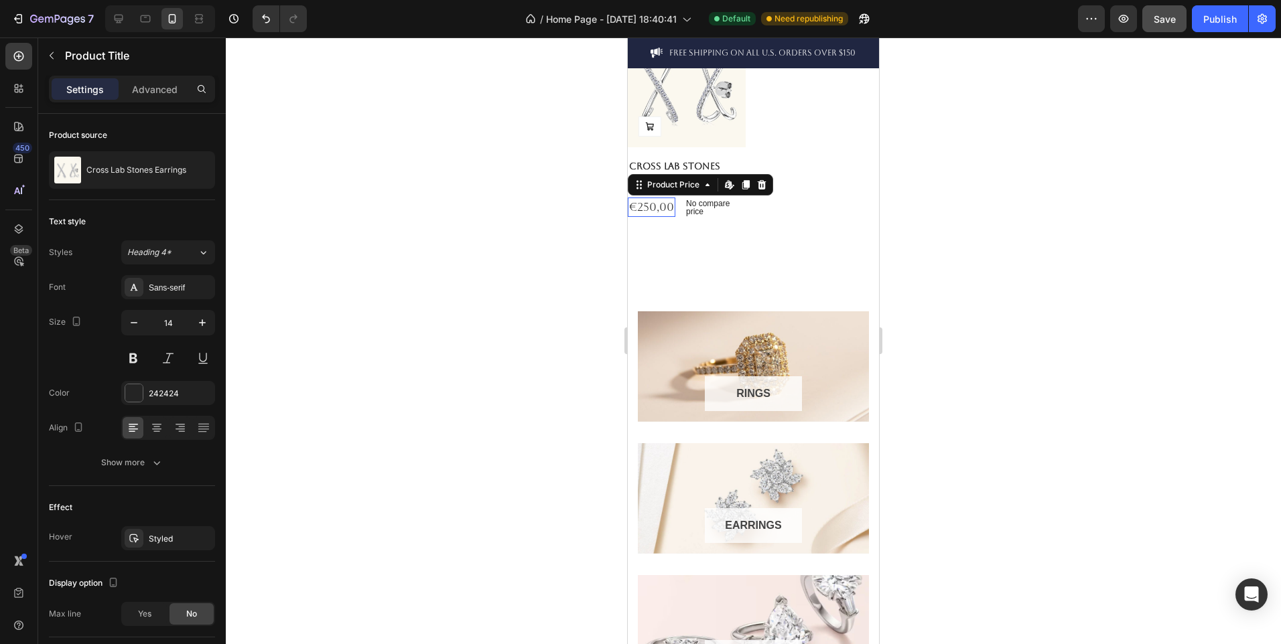
click at [665, 208] on div "€250,00" at bounding box center [652, 208] width 48 height 20
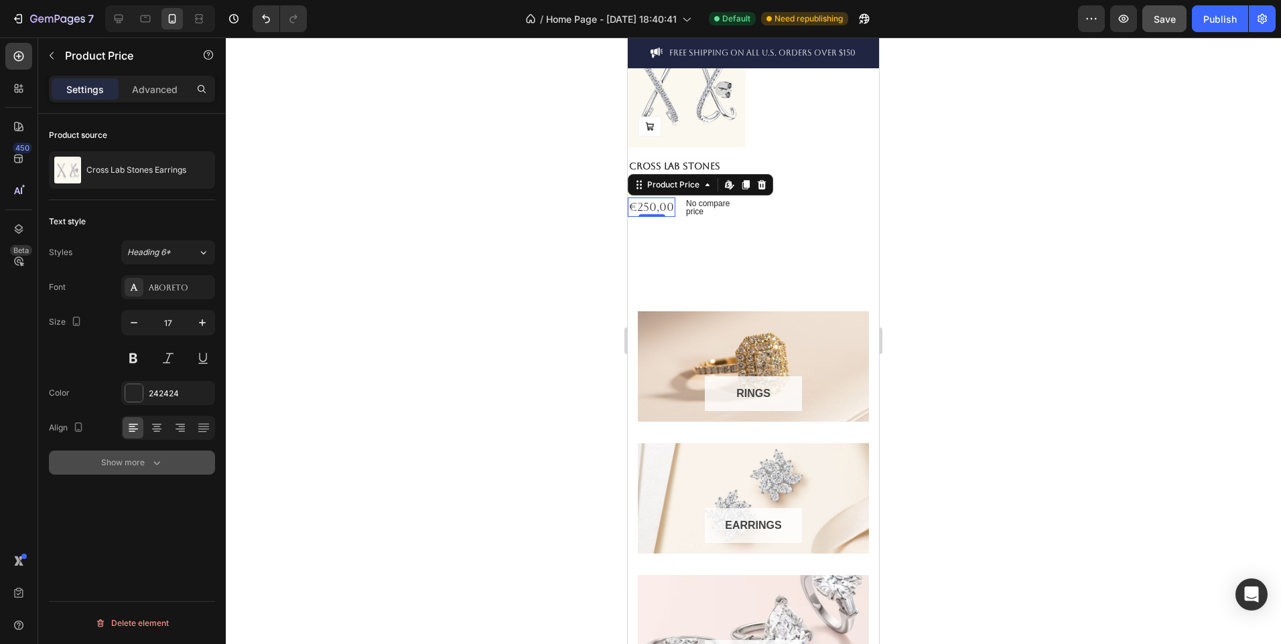
click at [147, 467] on div "Show more" at bounding box center [132, 462] width 62 height 13
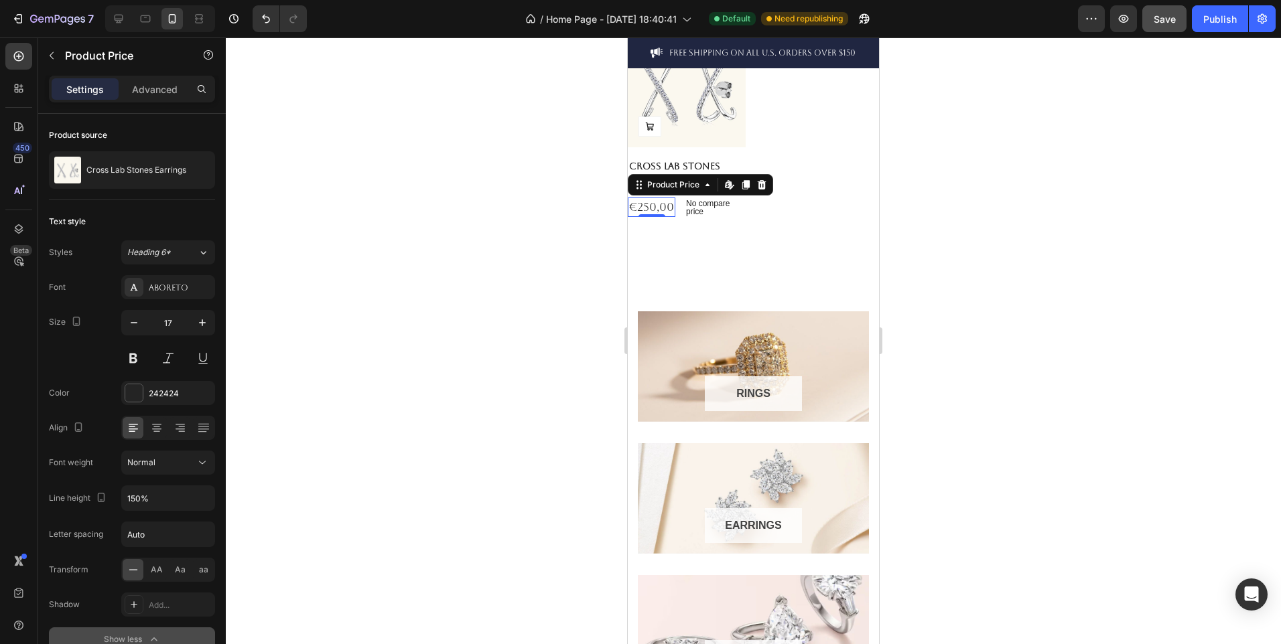
scroll to position [72, 0]
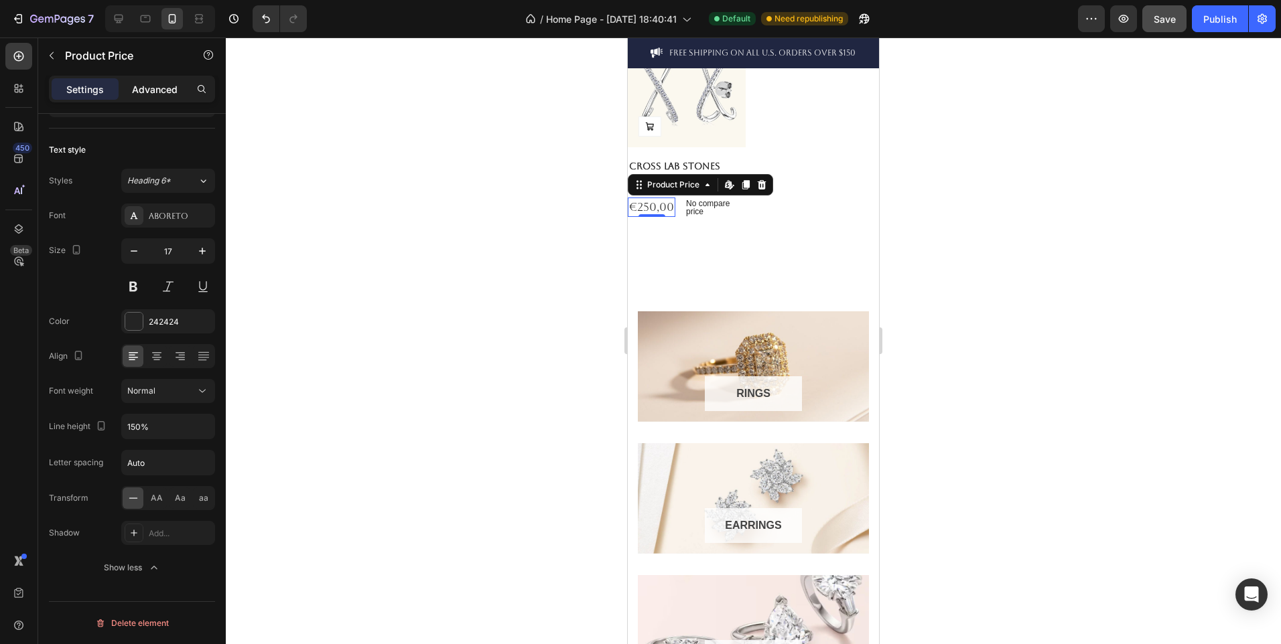
click at [149, 82] on p "Advanced" at bounding box center [155, 89] width 46 height 14
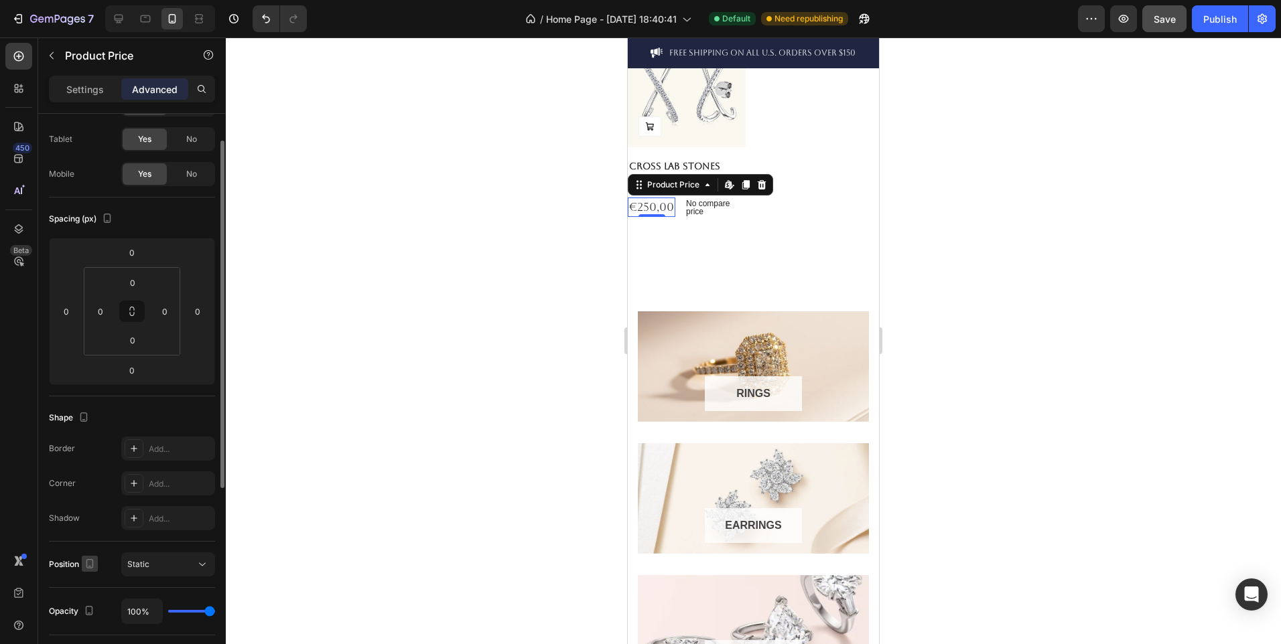
scroll to position [0, 0]
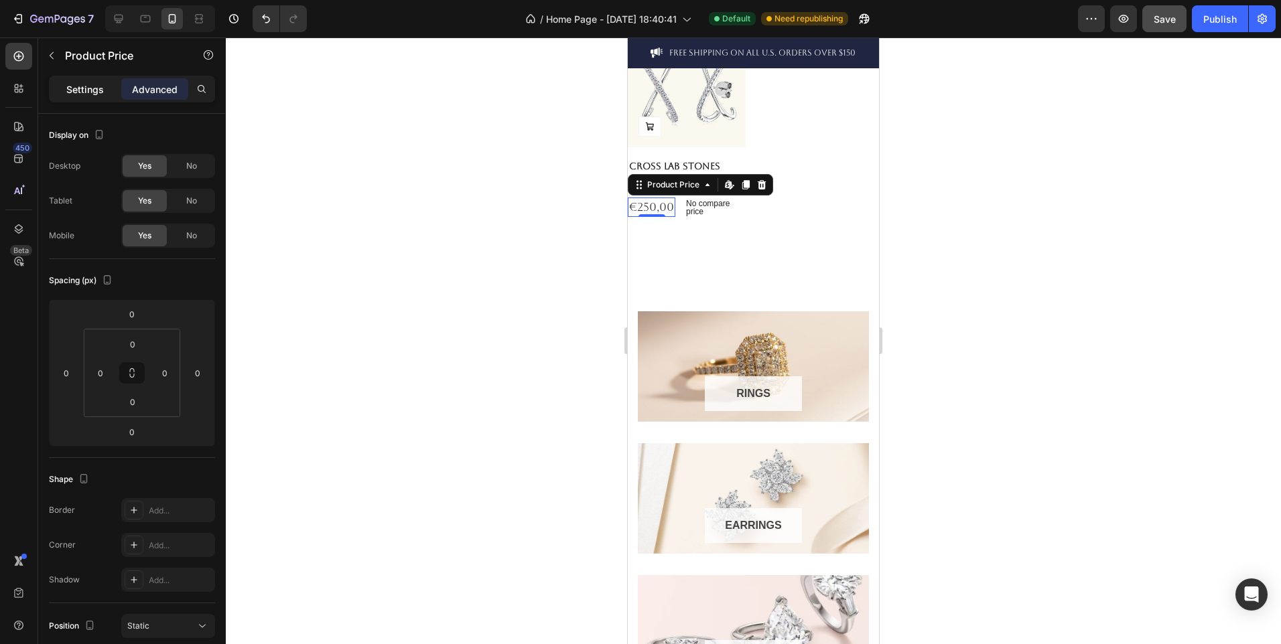
click at [72, 80] on div "Settings" at bounding box center [85, 88] width 67 height 21
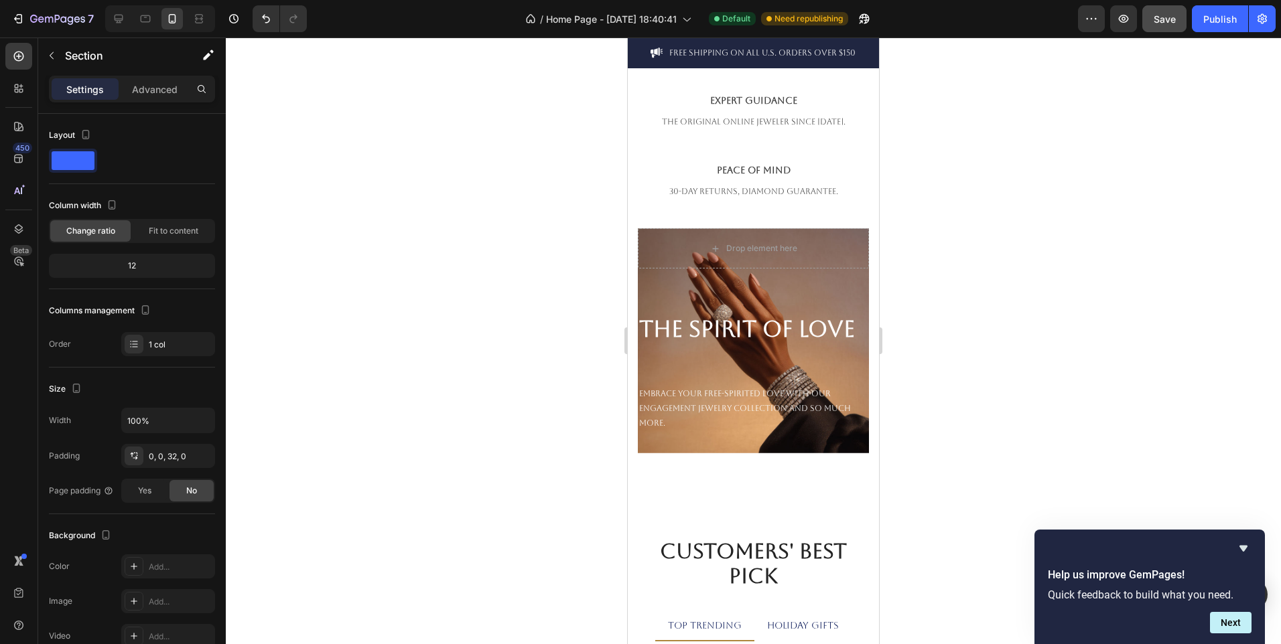
scroll to position [1949, 0]
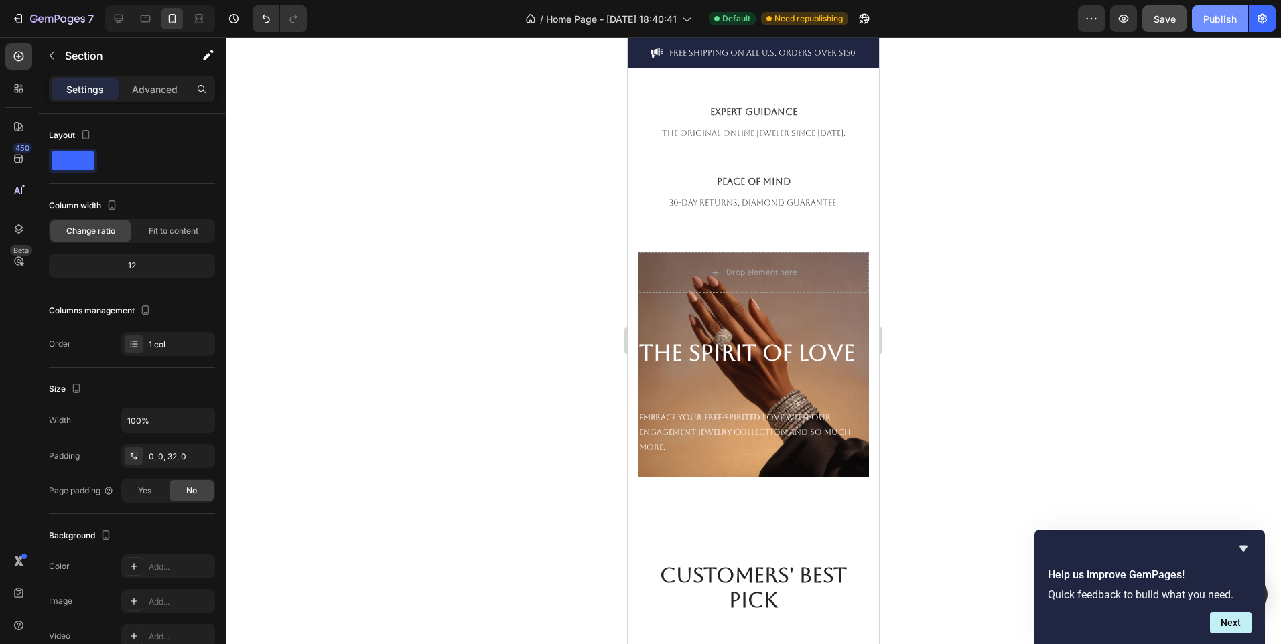
click at [1231, 19] on div "Publish" at bounding box center [1219, 19] width 33 height 14
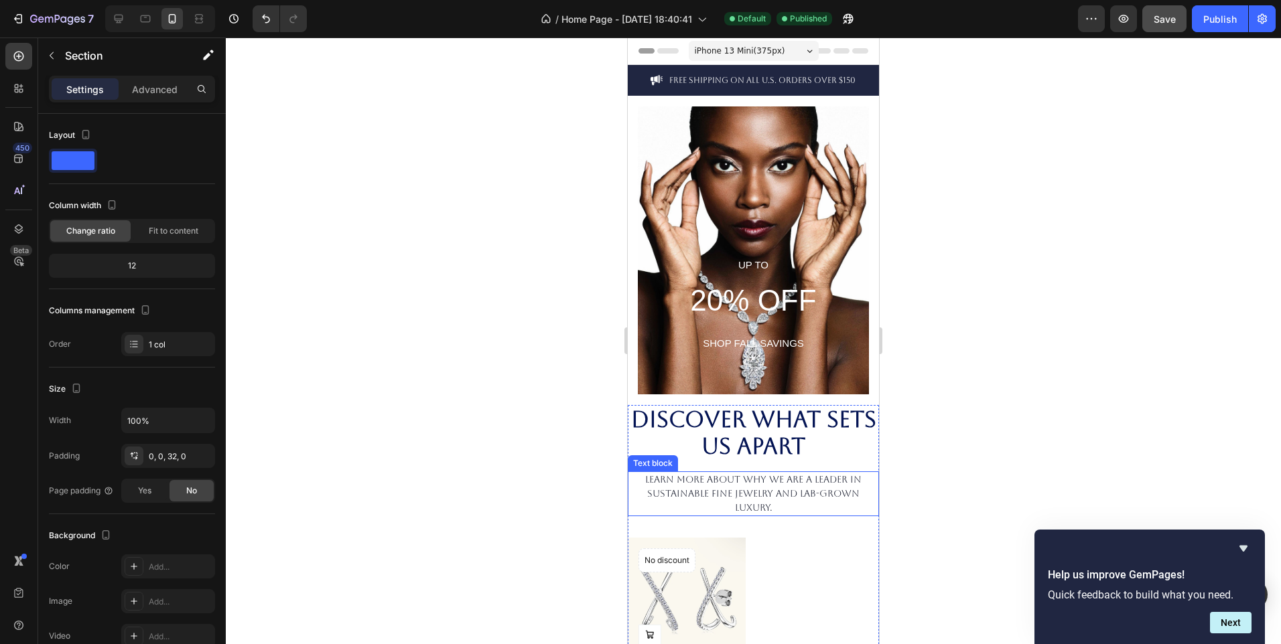
scroll to position [203, 0]
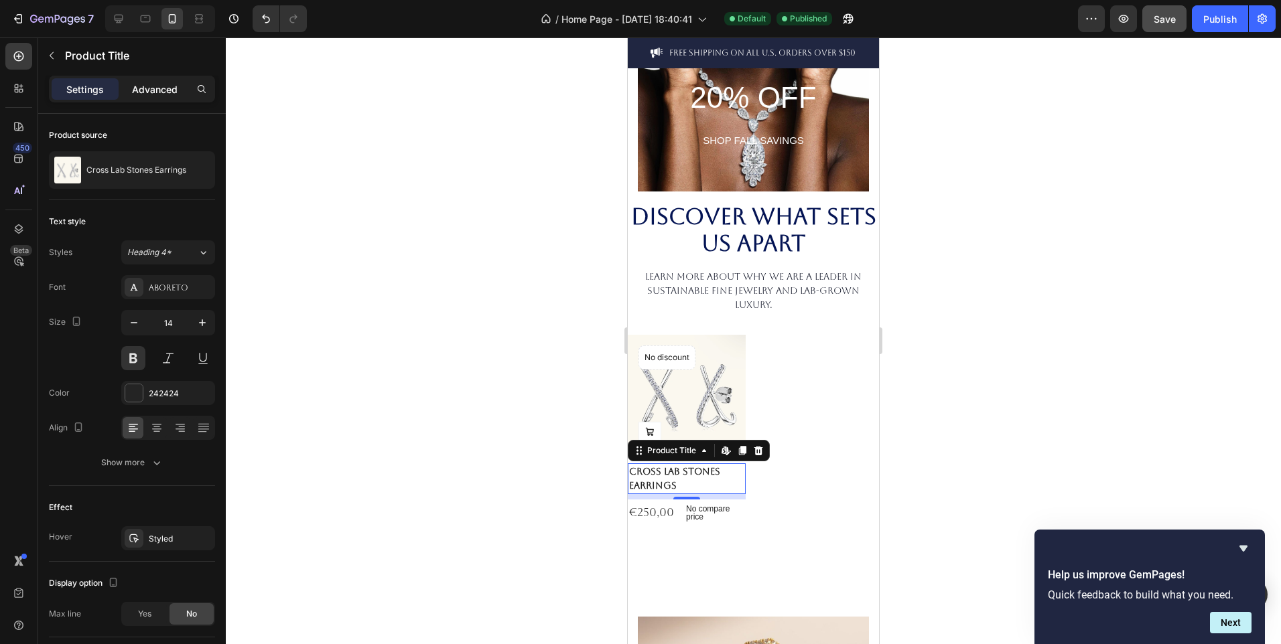
click at [157, 95] on p "Advanced" at bounding box center [155, 89] width 46 height 14
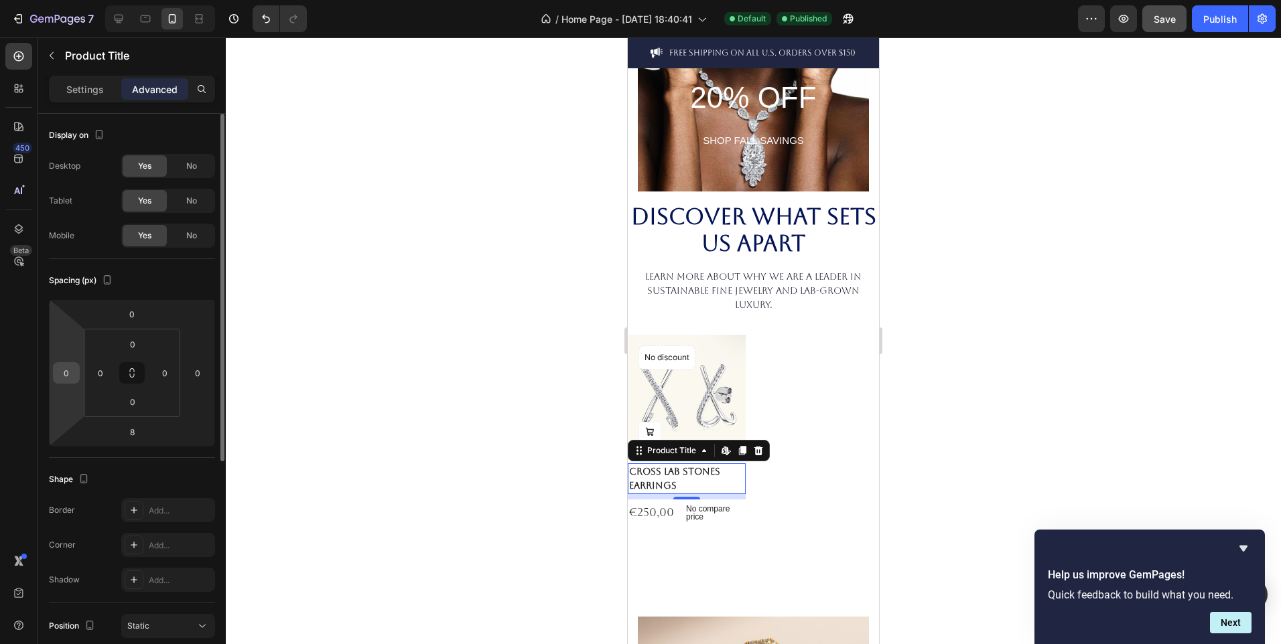
click at [71, 376] on input "0" at bounding box center [66, 373] width 20 height 20
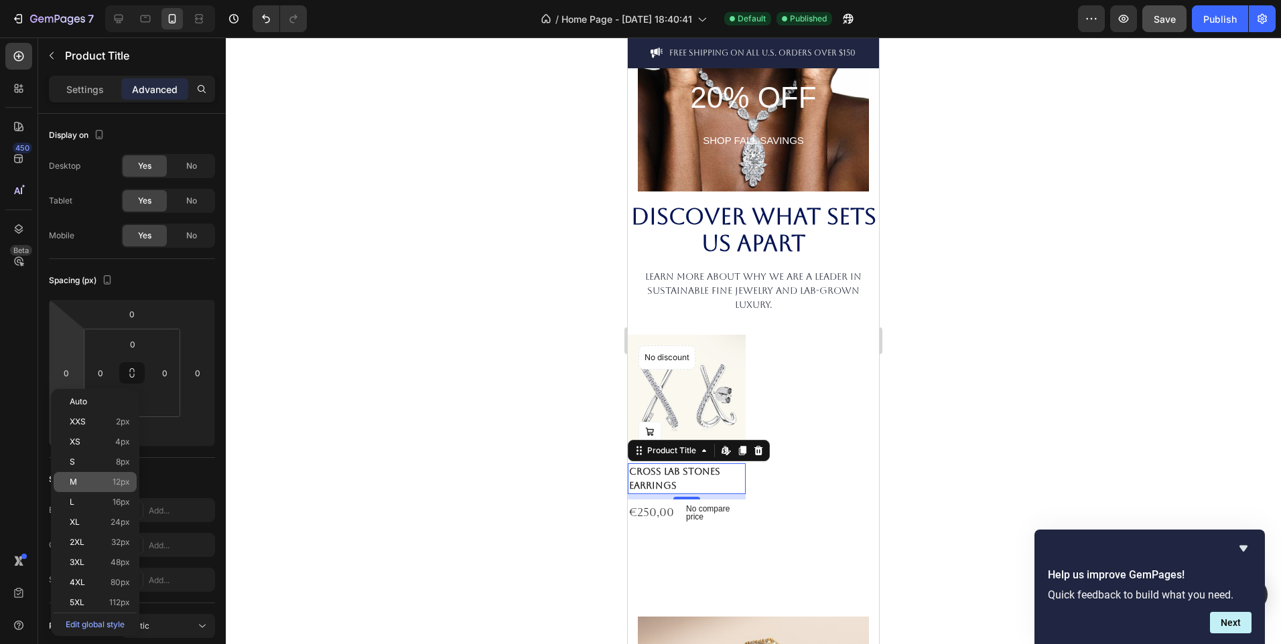
click at [106, 477] on div "M 12px" at bounding box center [95, 482] width 83 height 20
type input "12"
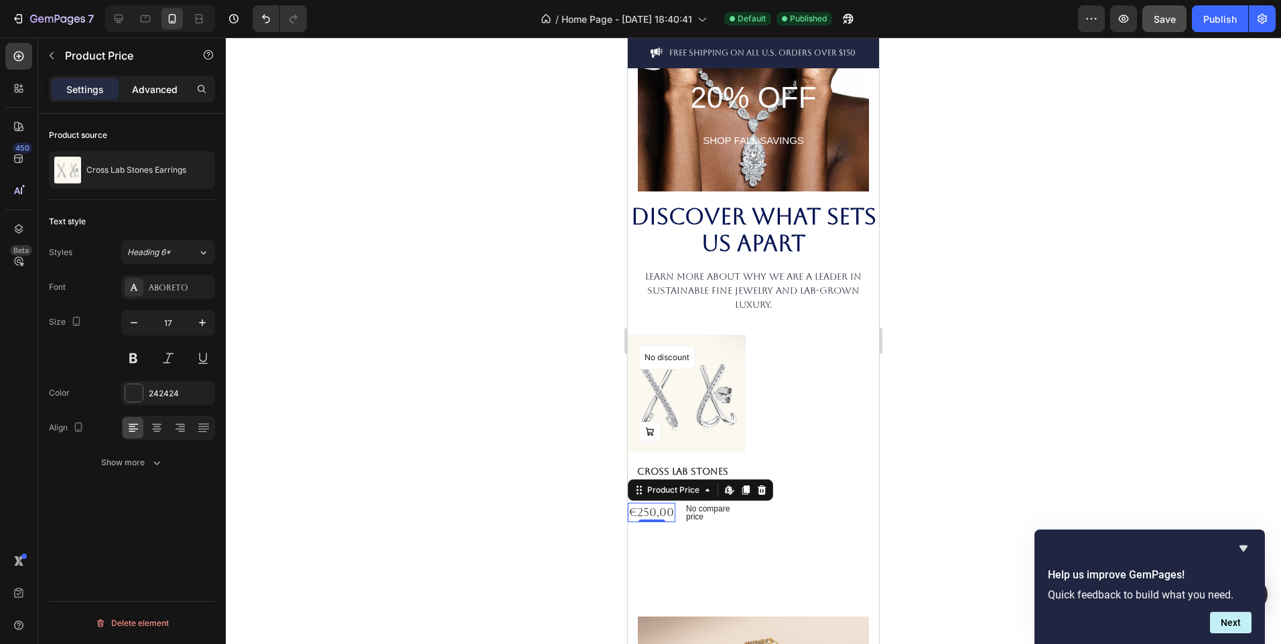
click at [155, 82] on p "Advanced" at bounding box center [155, 89] width 46 height 14
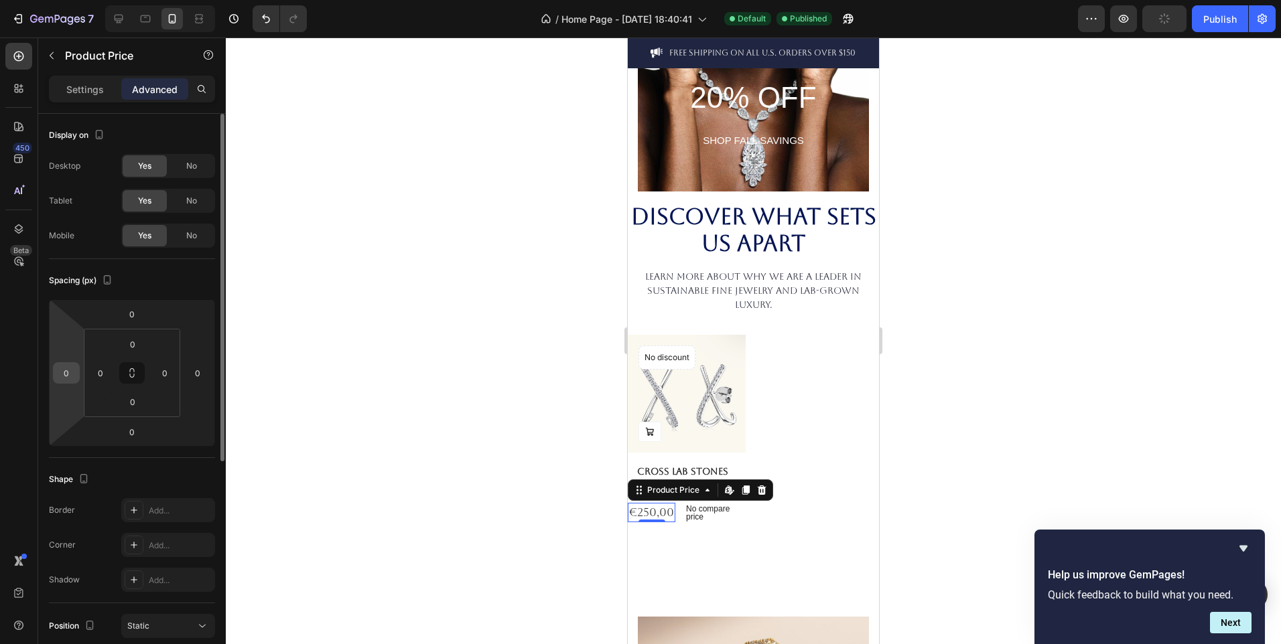
click at [77, 372] on div "0" at bounding box center [66, 372] width 27 height 21
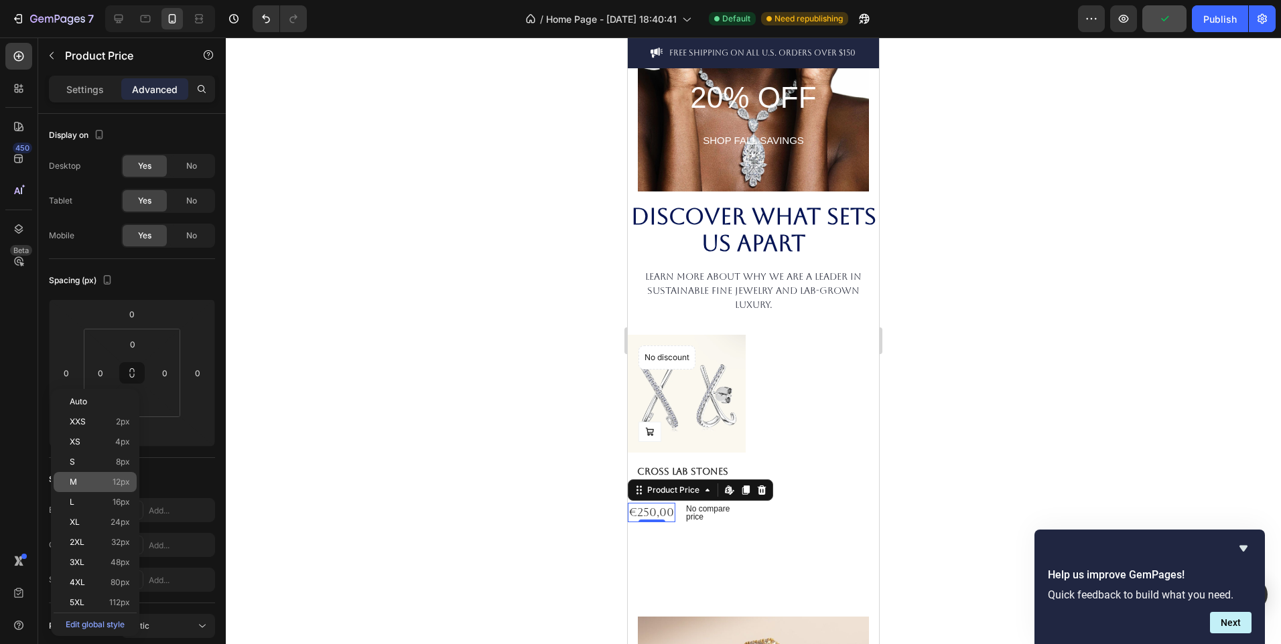
click at [123, 478] on span "12px" at bounding box center [121, 482] width 17 height 9
type input "12"
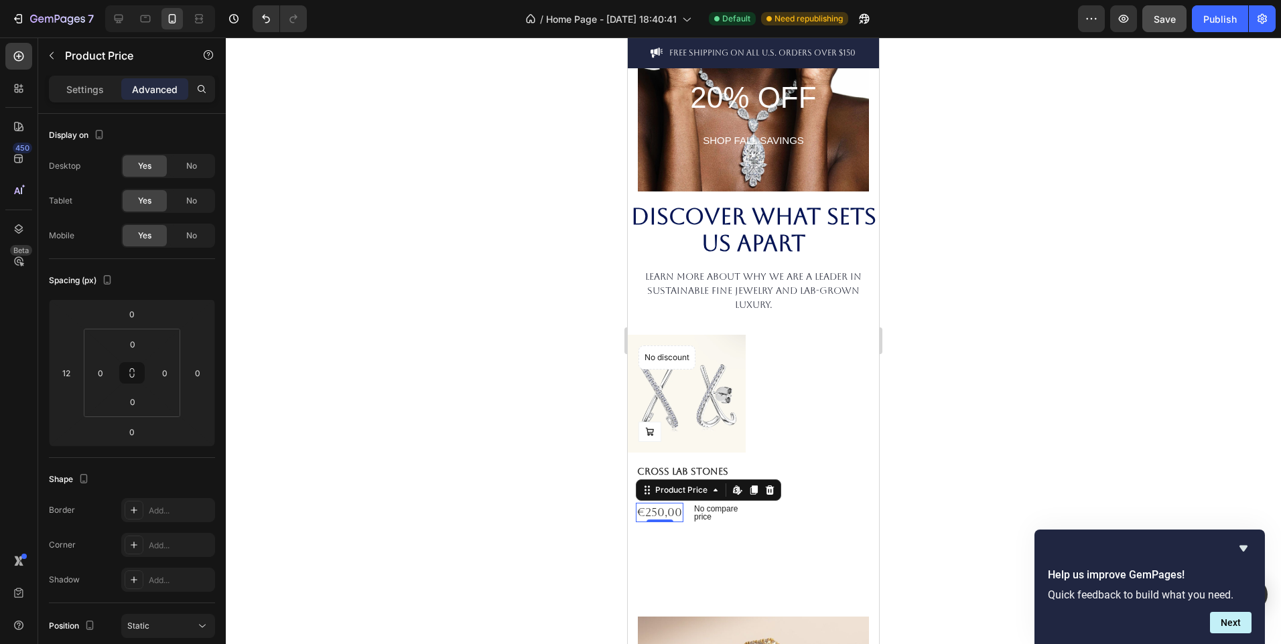
click at [487, 515] on div at bounding box center [753, 341] width 1055 height 607
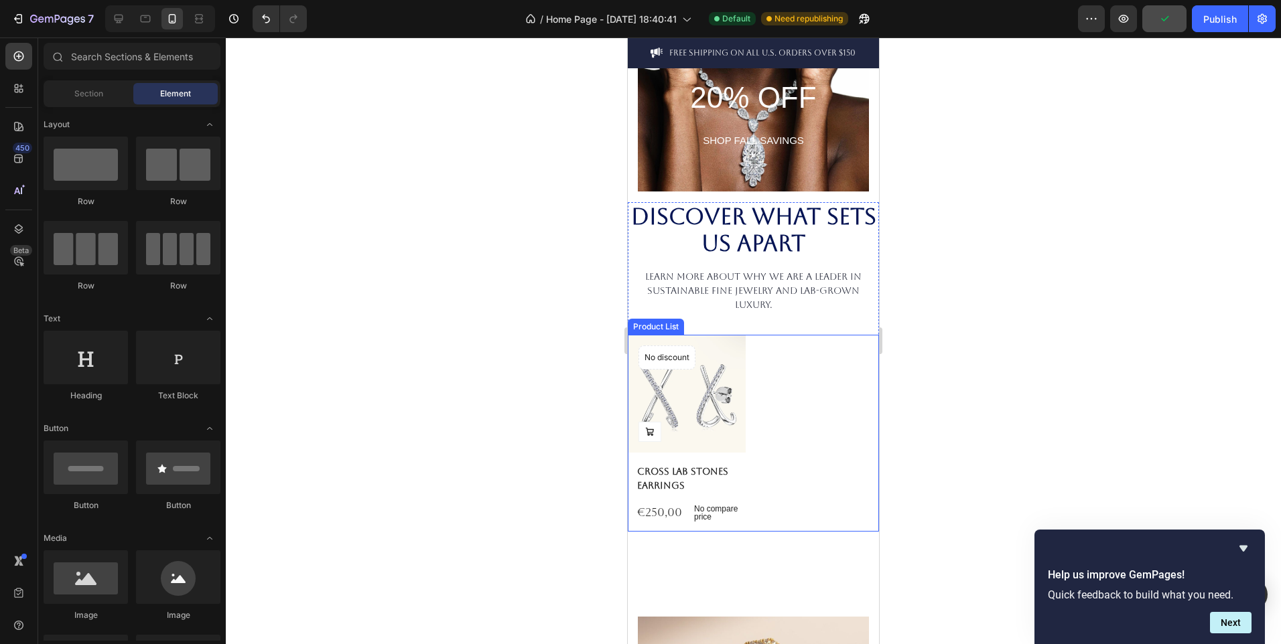
click at [827, 444] on div "Product Images Add to Cart No discount Not be displayed when published Product …" at bounding box center [753, 433] width 251 height 197
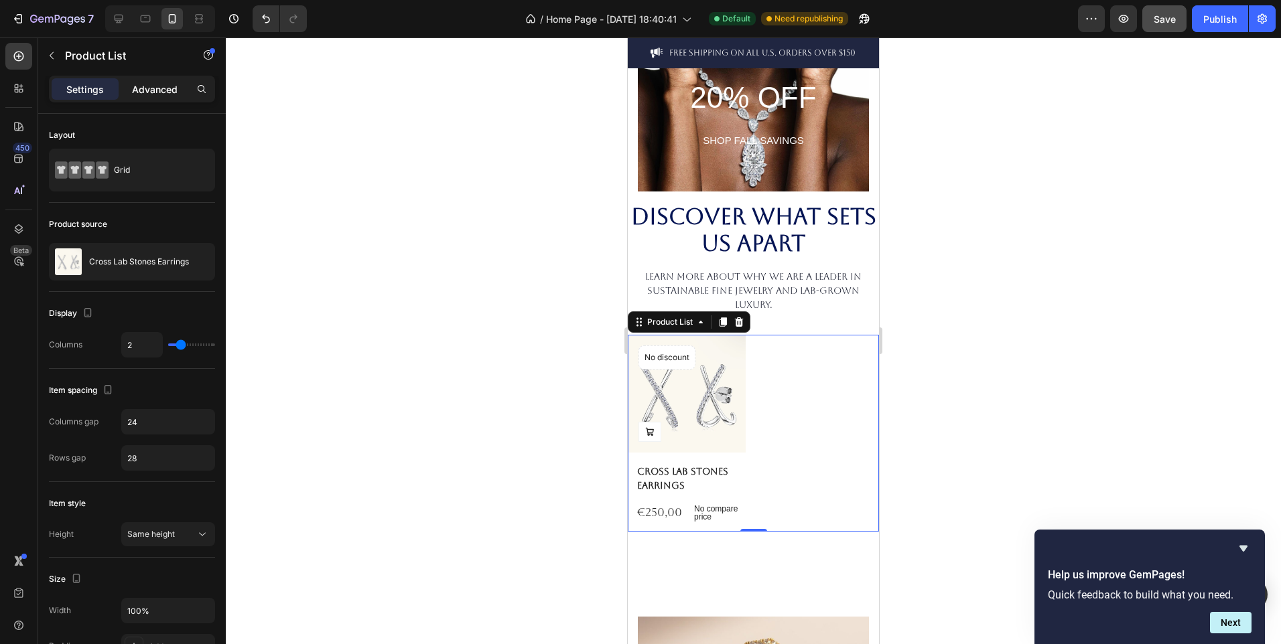
click at [162, 96] on p "Advanced" at bounding box center [155, 89] width 46 height 14
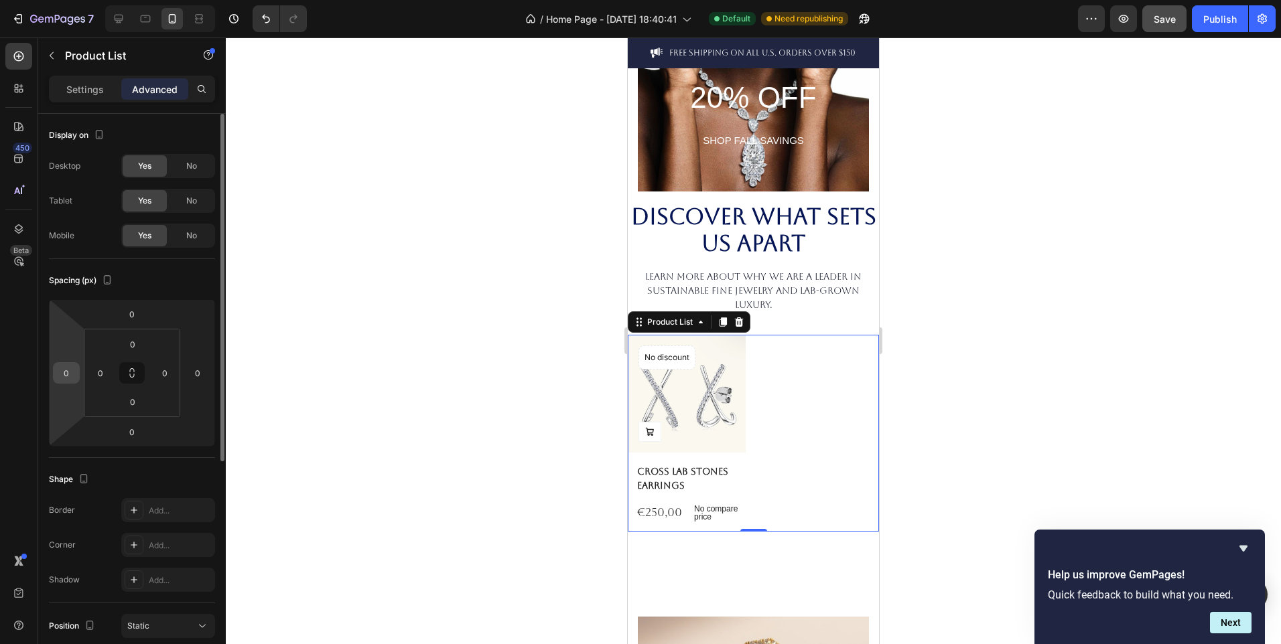
click at [70, 376] on input "0" at bounding box center [66, 373] width 20 height 20
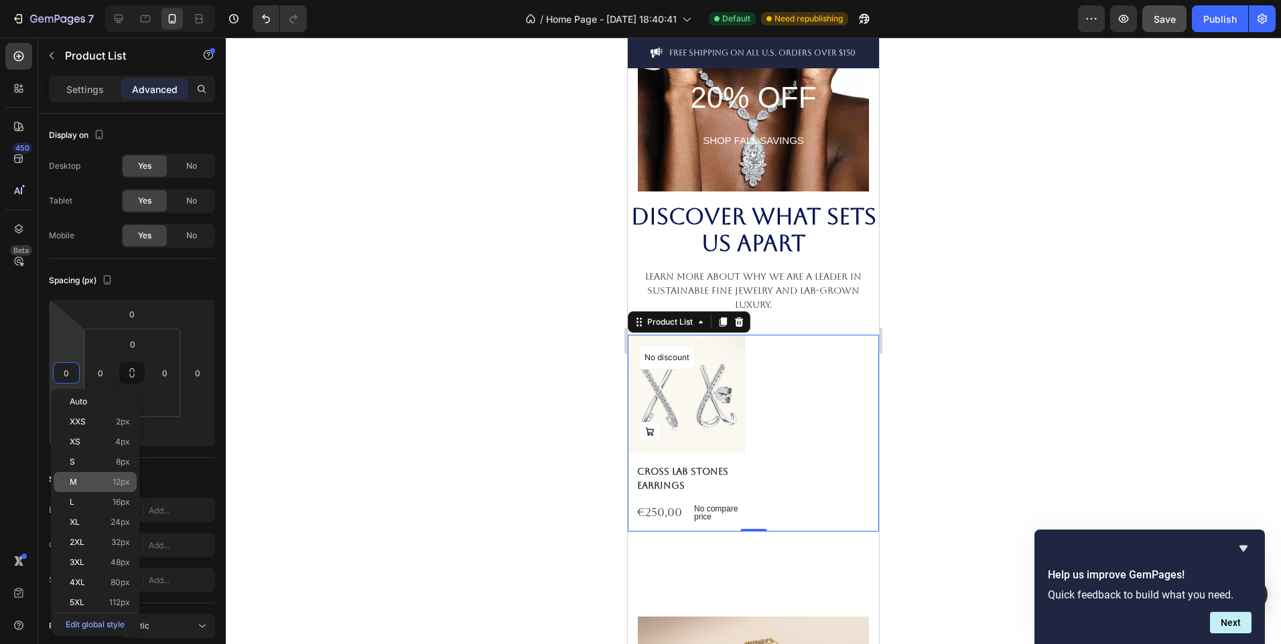
click at [109, 481] on p "M 12px" at bounding box center [100, 482] width 60 height 9
type input "12"
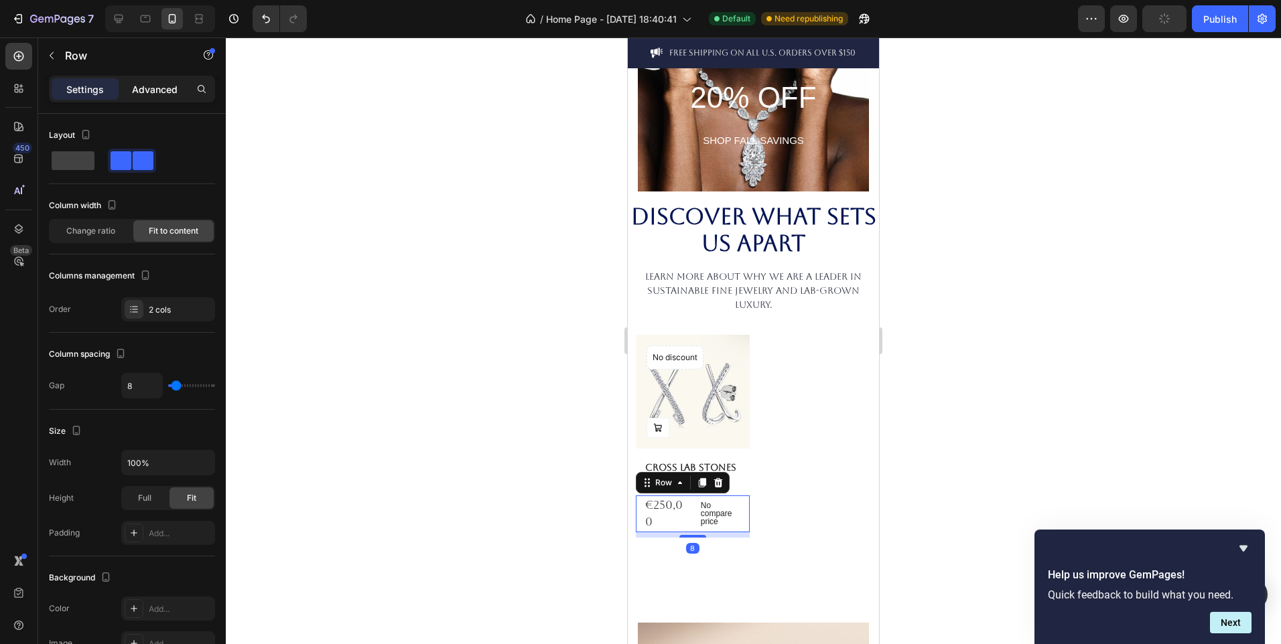
click at [162, 85] on p "Advanced" at bounding box center [155, 89] width 46 height 14
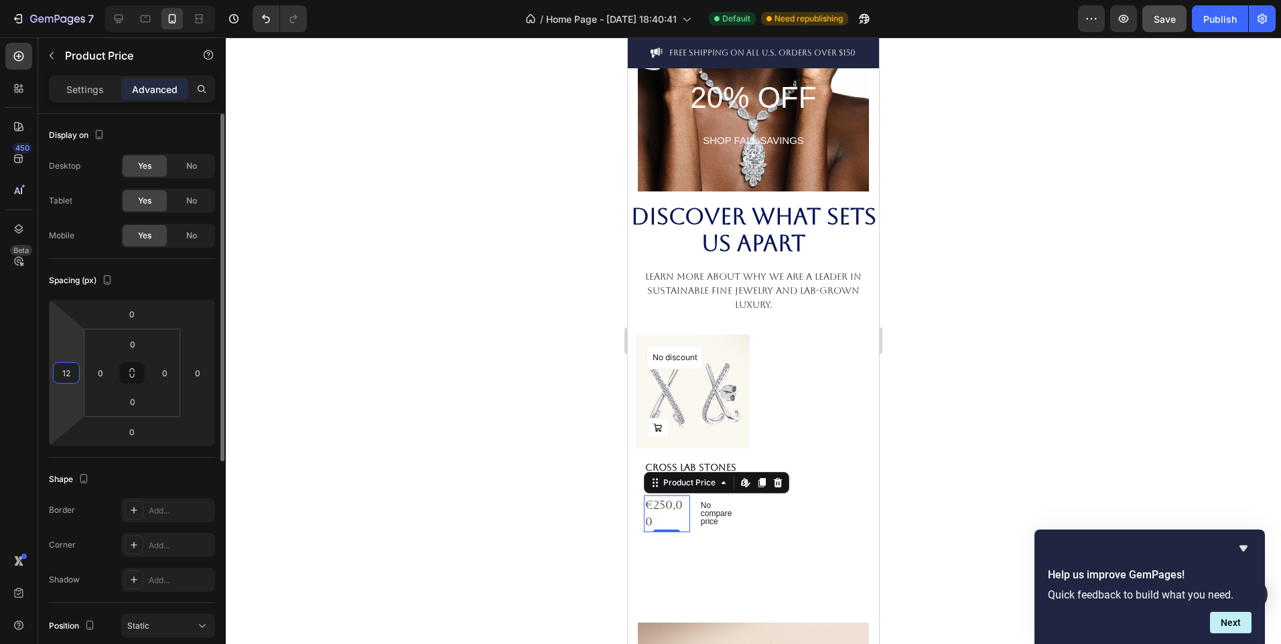
click at [72, 379] on input "12" at bounding box center [66, 373] width 20 height 20
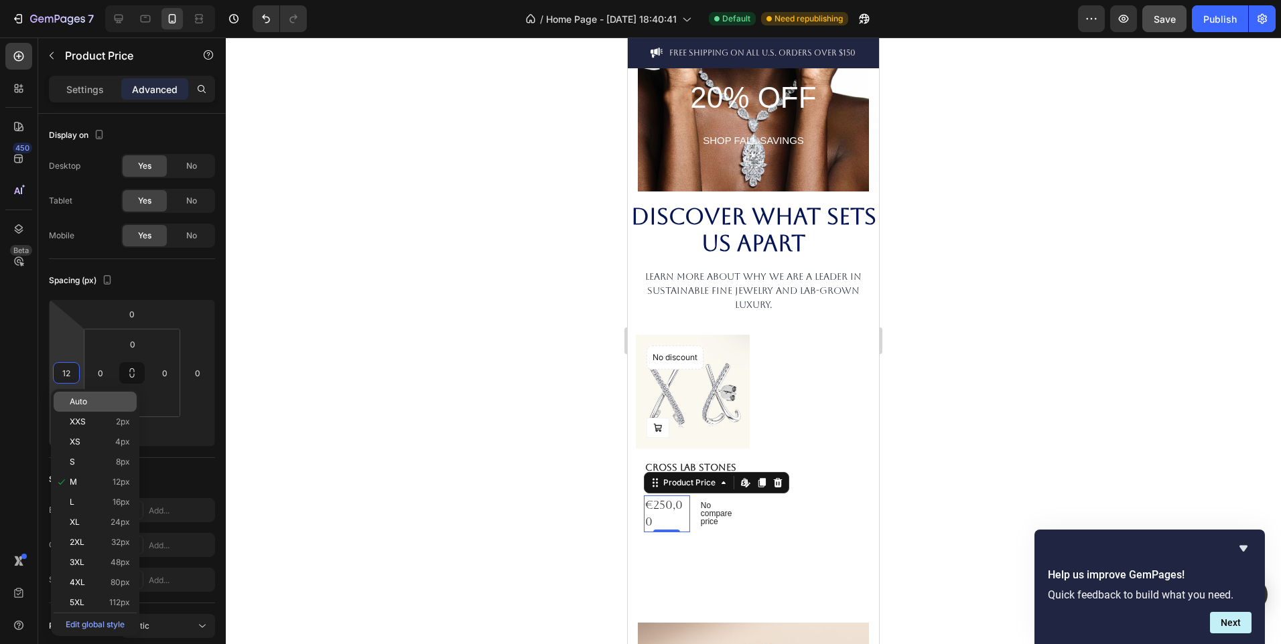
click at [100, 405] on p "Auto" at bounding box center [100, 401] width 60 height 9
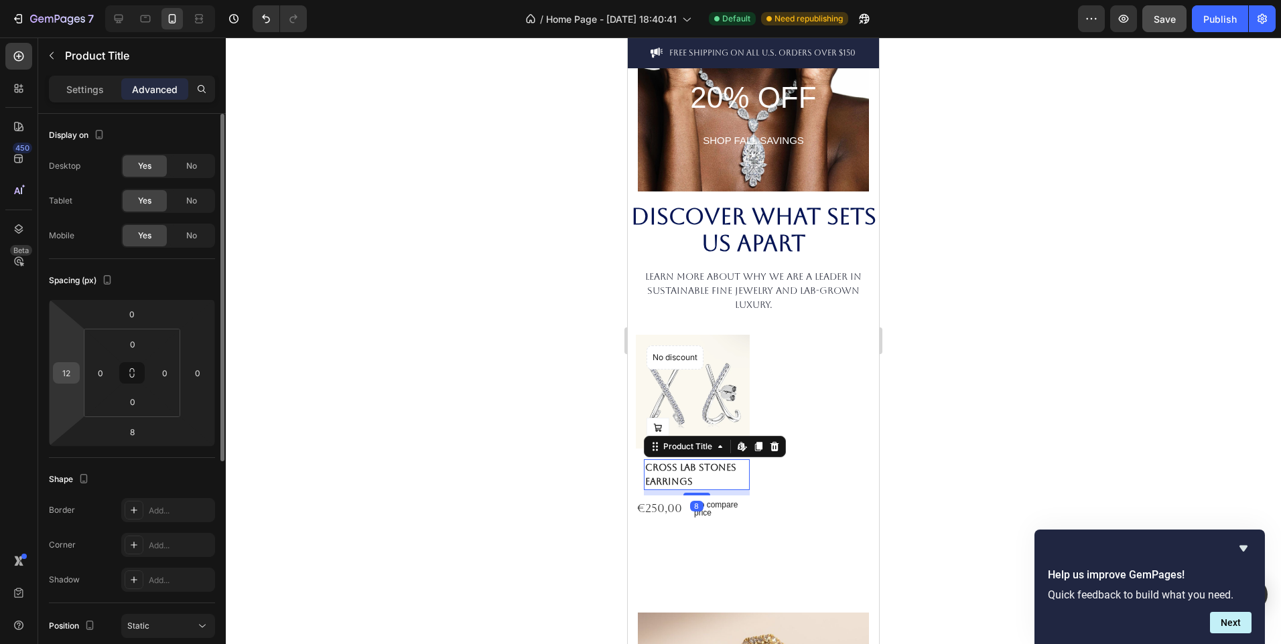
click at [74, 376] on input "12" at bounding box center [66, 373] width 20 height 20
click at [71, 378] on input "number" at bounding box center [66, 373] width 20 height 20
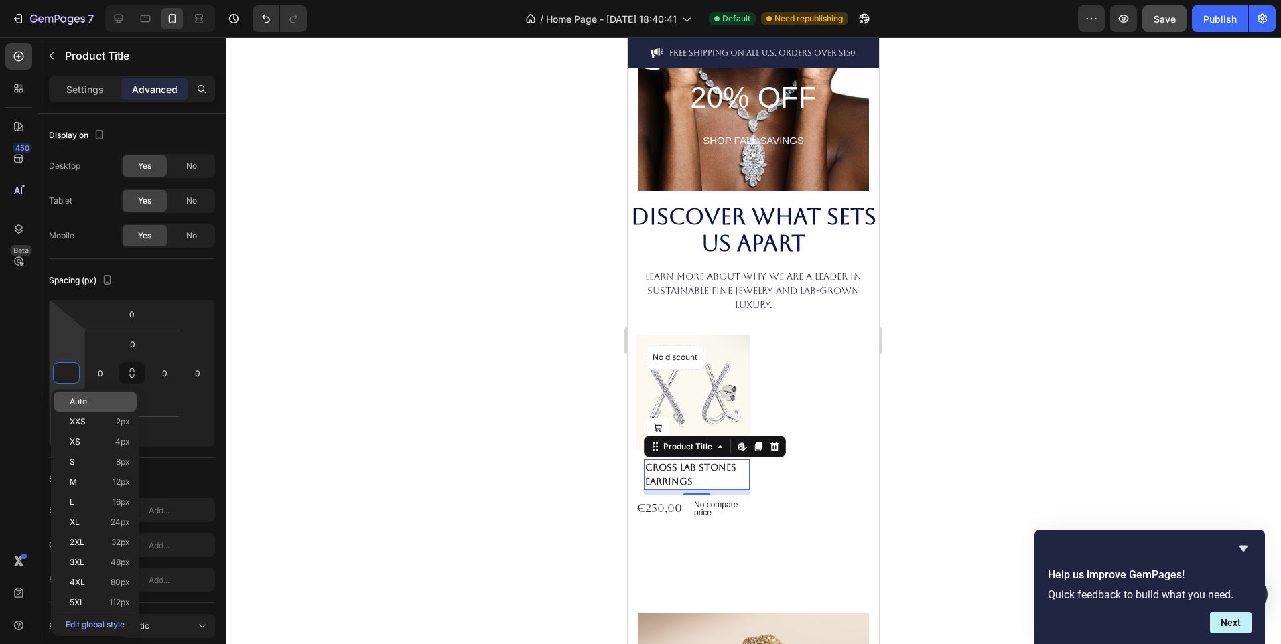
type input "0"
click at [107, 403] on p "Auto" at bounding box center [100, 401] width 60 height 9
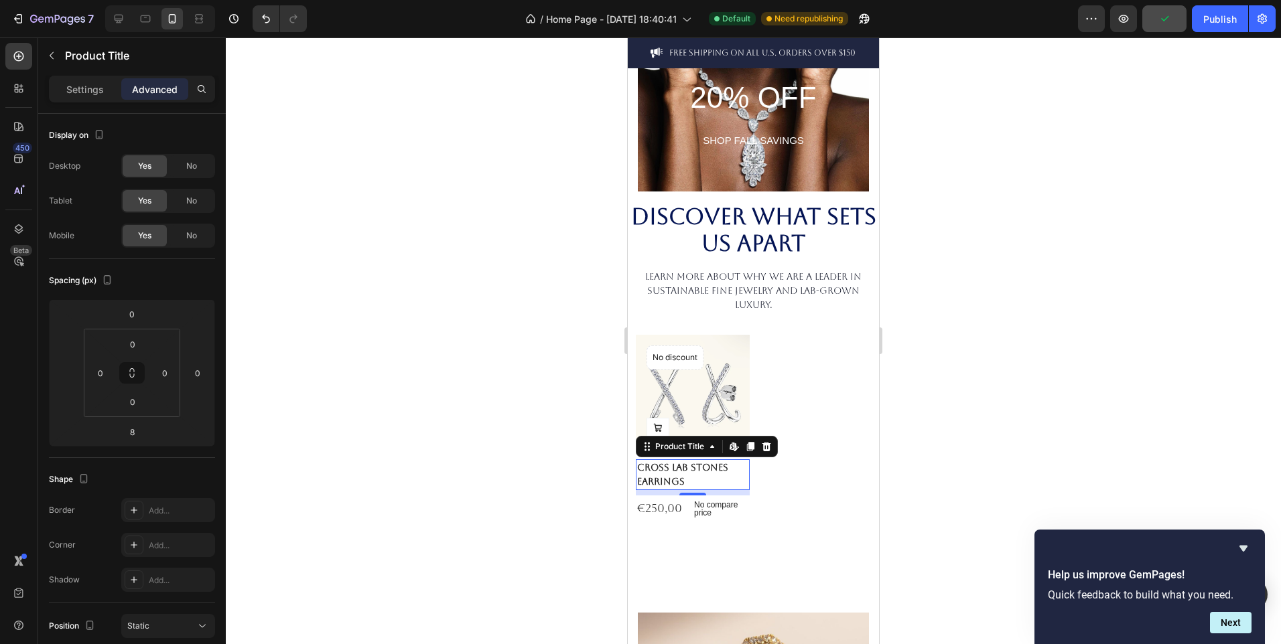
click at [600, 513] on div at bounding box center [753, 341] width 1055 height 607
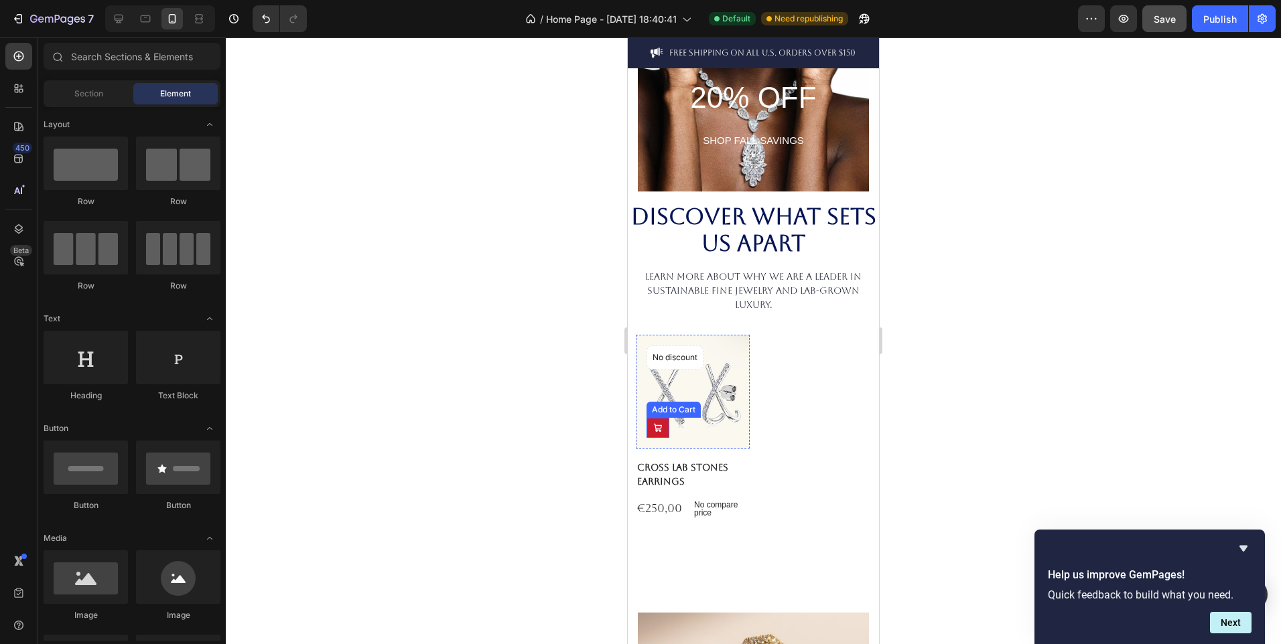
click at [665, 420] on button at bounding box center [657, 428] width 23 height 20
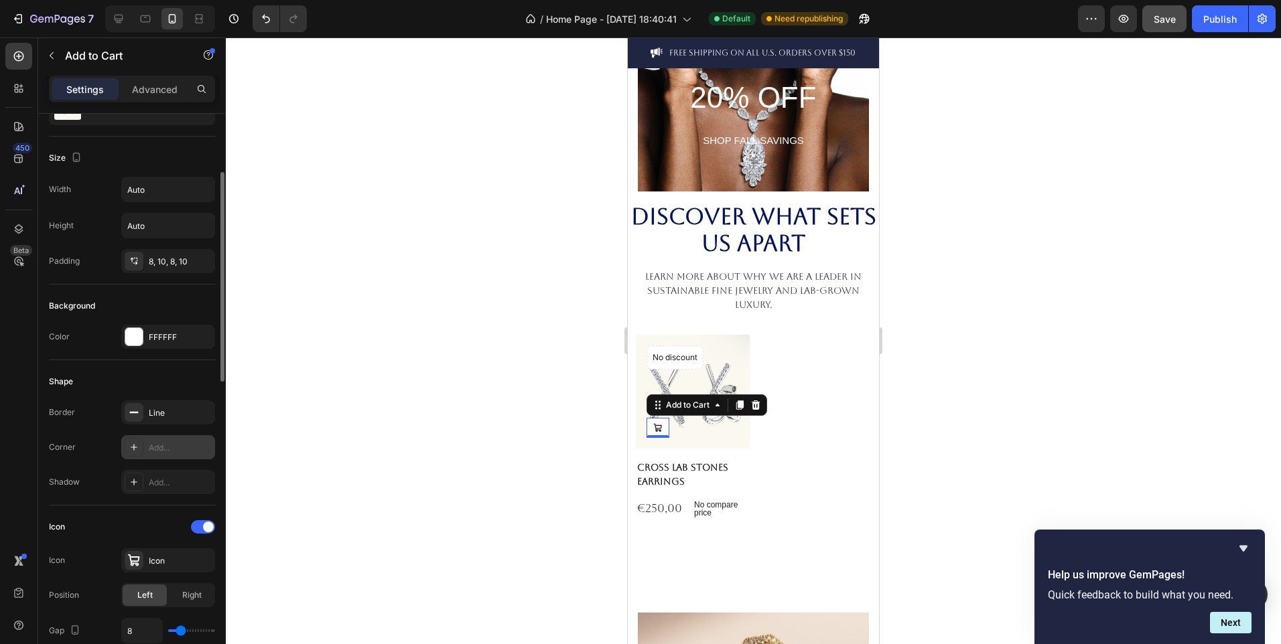
scroll to position [0, 0]
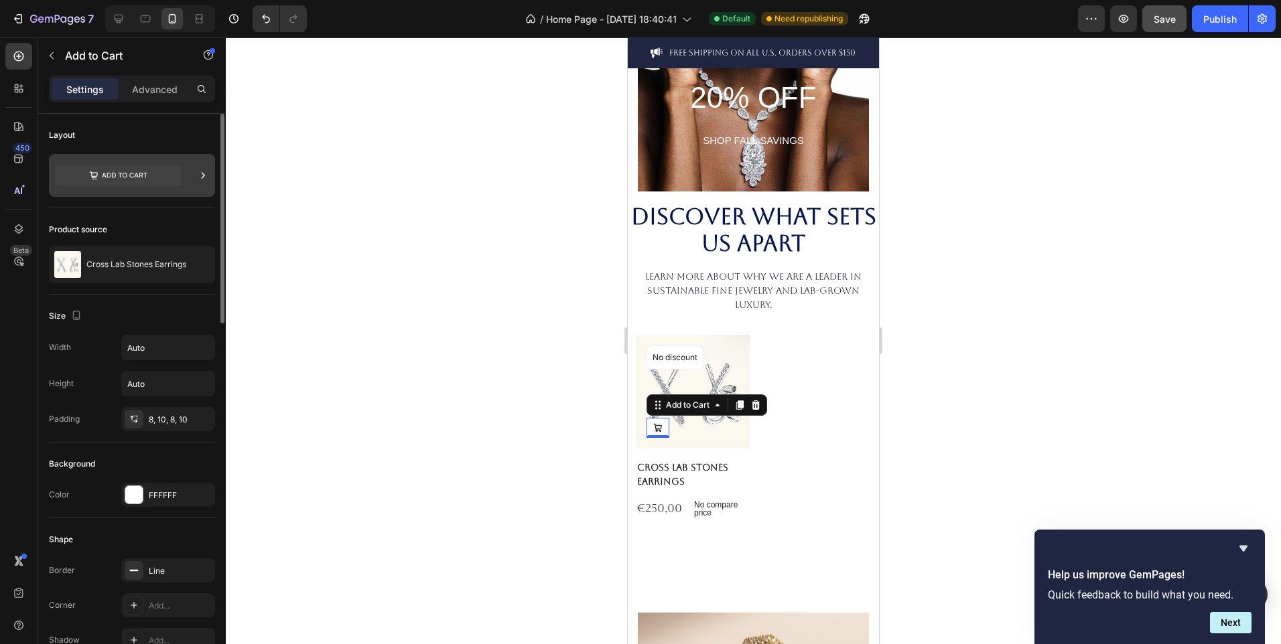
click at [137, 174] on icon at bounding box center [125, 175] width 46 height 5
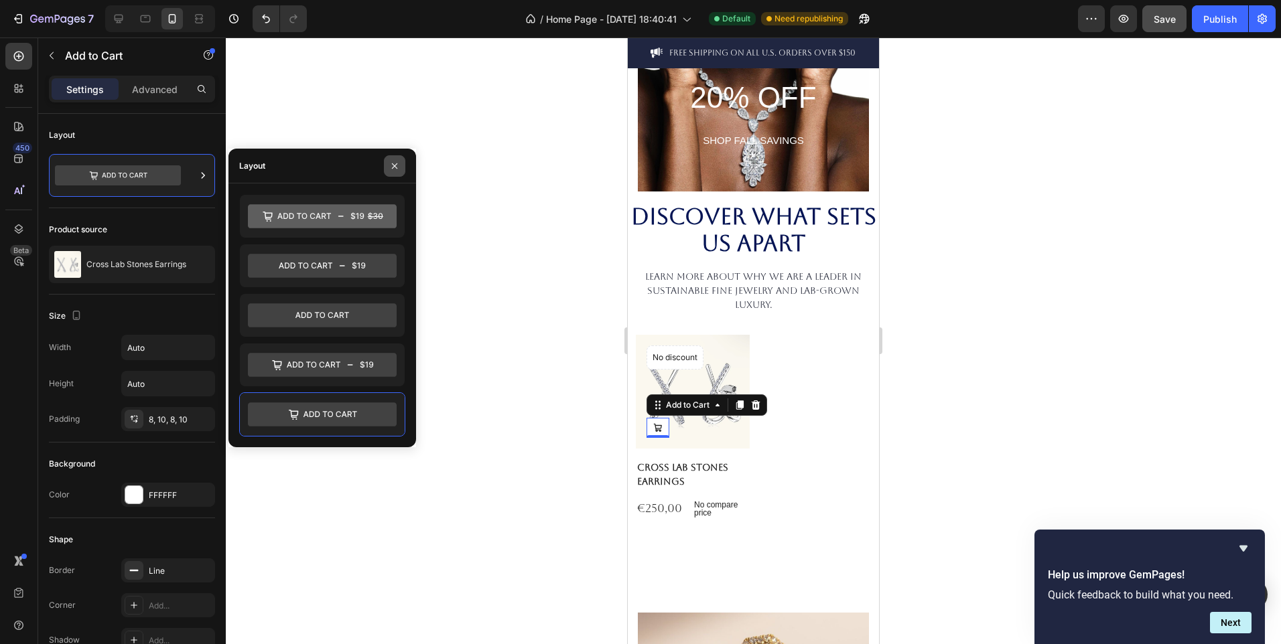
click at [397, 165] on icon "button" at bounding box center [394, 166] width 11 height 11
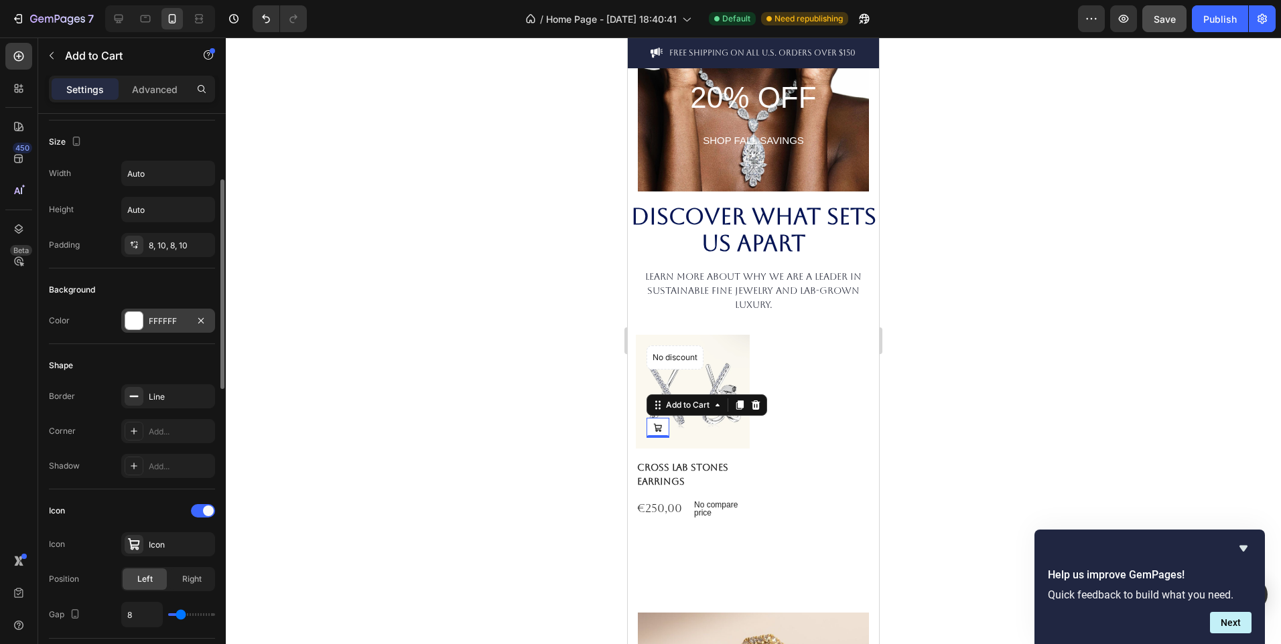
scroll to position [176, 0]
click at [169, 539] on div "Icon" at bounding box center [180, 544] width 63 height 12
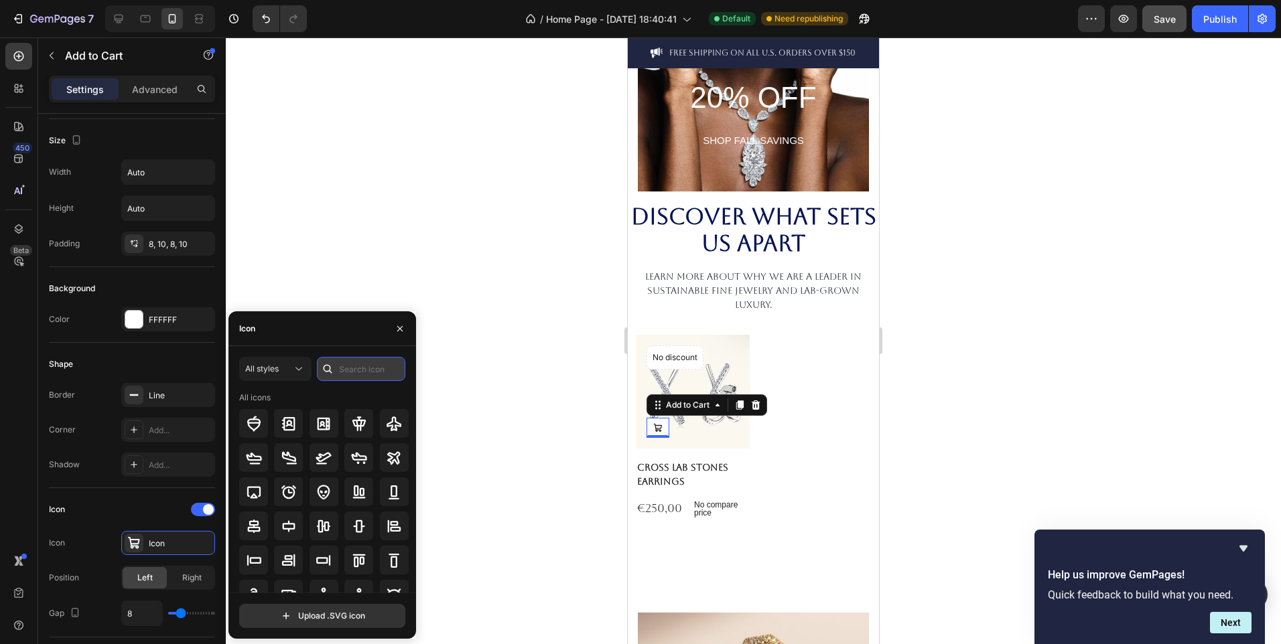
click at [349, 364] on input "text" at bounding box center [361, 369] width 88 height 24
type input "heart"
click at [319, 422] on icon at bounding box center [324, 424] width 16 height 16
click at [257, 458] on icon at bounding box center [254, 458] width 16 height 16
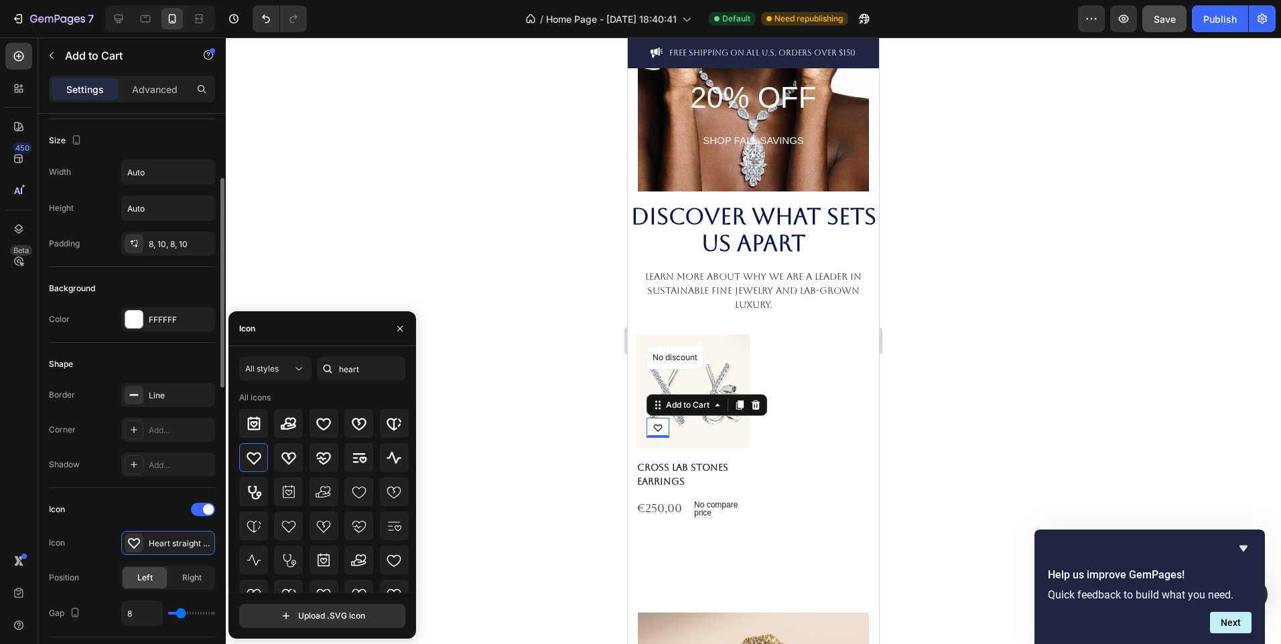
click at [141, 505] on div "Icon" at bounding box center [132, 509] width 166 height 21
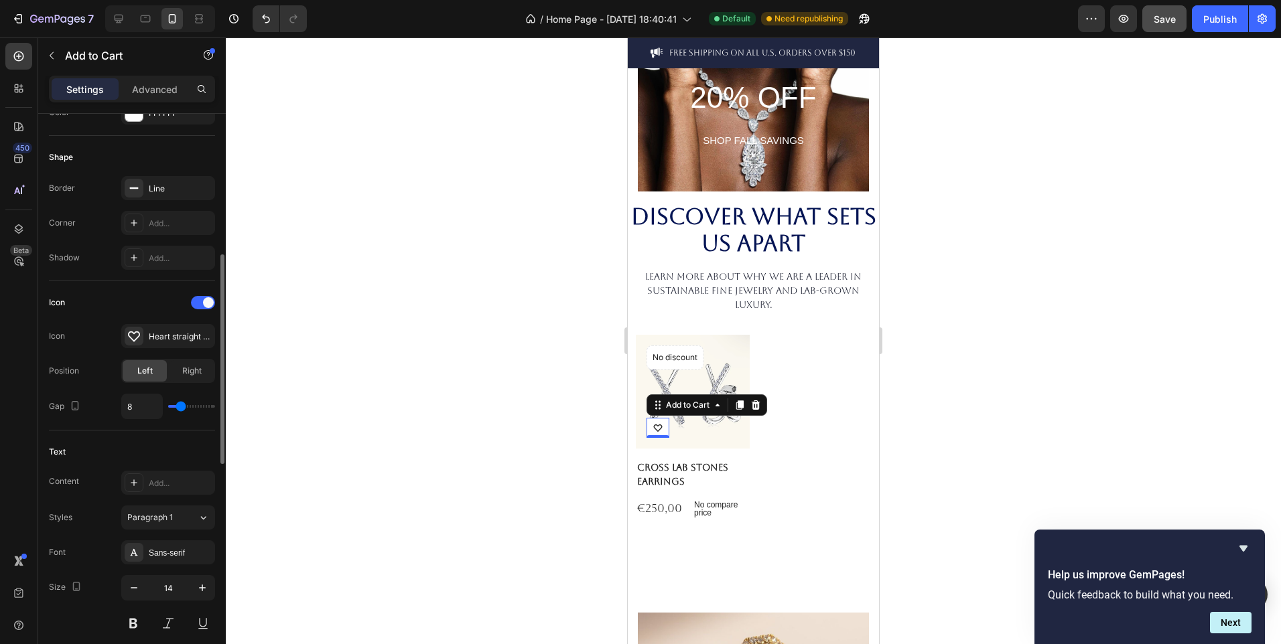
scroll to position [385, 0]
click at [200, 401] on div "8" at bounding box center [168, 403] width 94 height 25
type input "33"
type input "36"
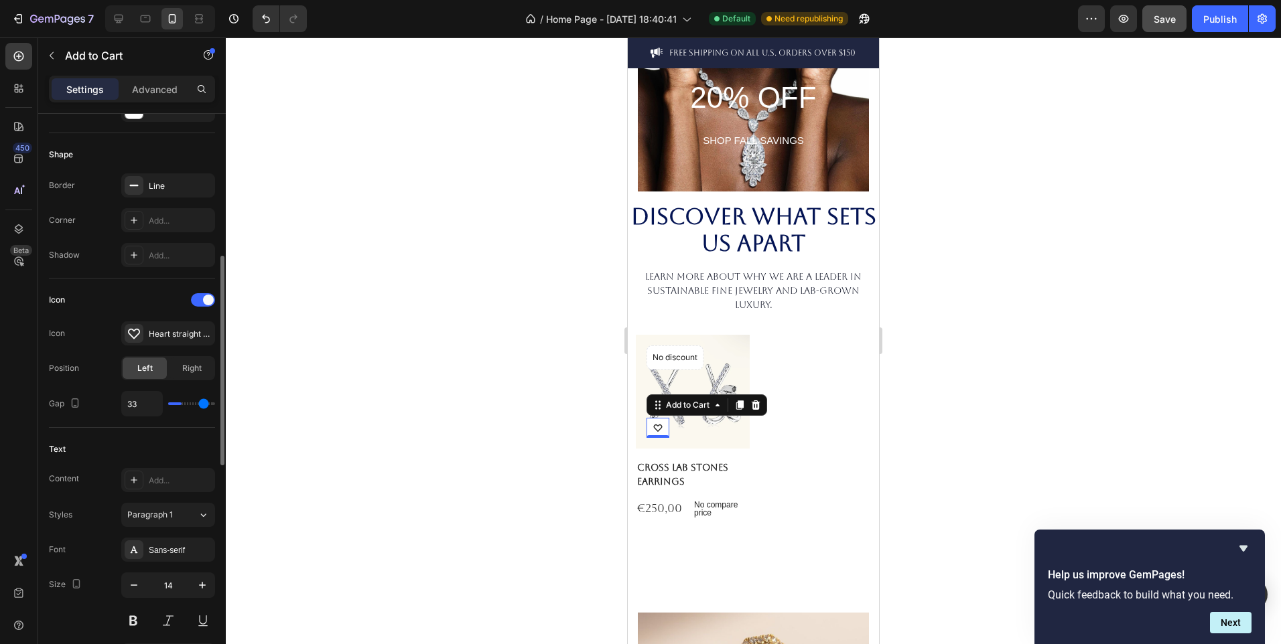
type input "36"
type input "37"
drag, startPoint x: 181, startPoint y: 404, endPoint x: 207, endPoint y: 413, distance: 27.5
type input "37"
click at [207, 405] on input "range" at bounding box center [191, 404] width 47 height 3
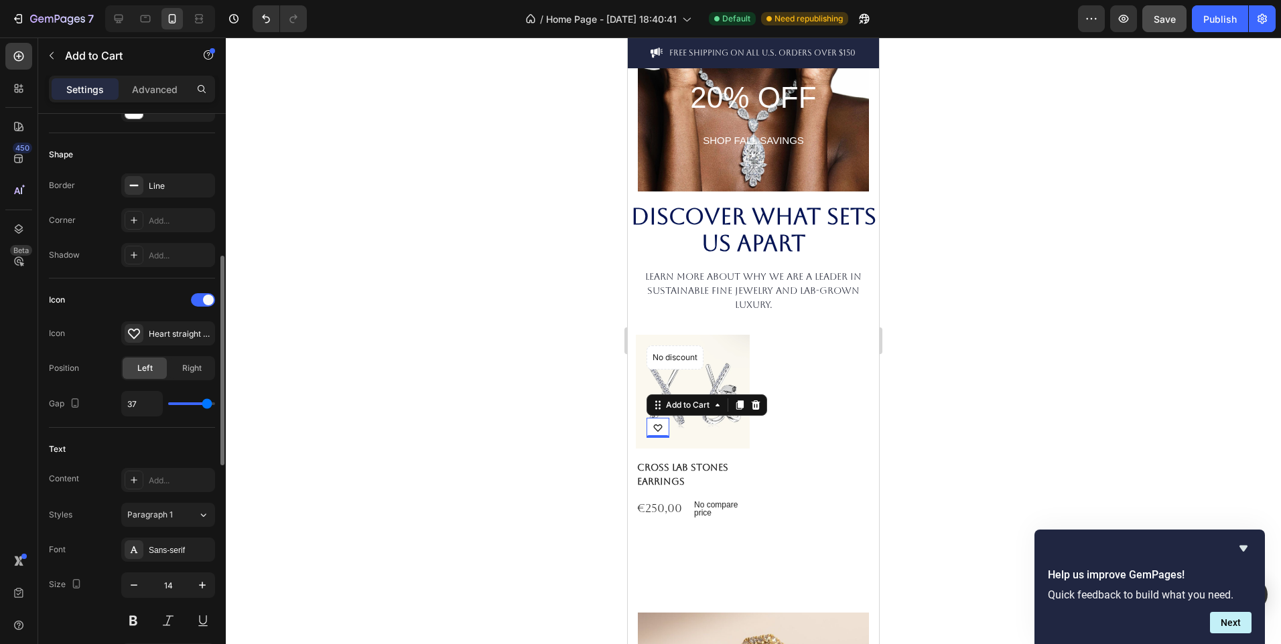
click at [176, 405] on div "37" at bounding box center [168, 403] width 94 height 25
click at [153, 401] on input "37" at bounding box center [142, 404] width 40 height 24
type input "8"
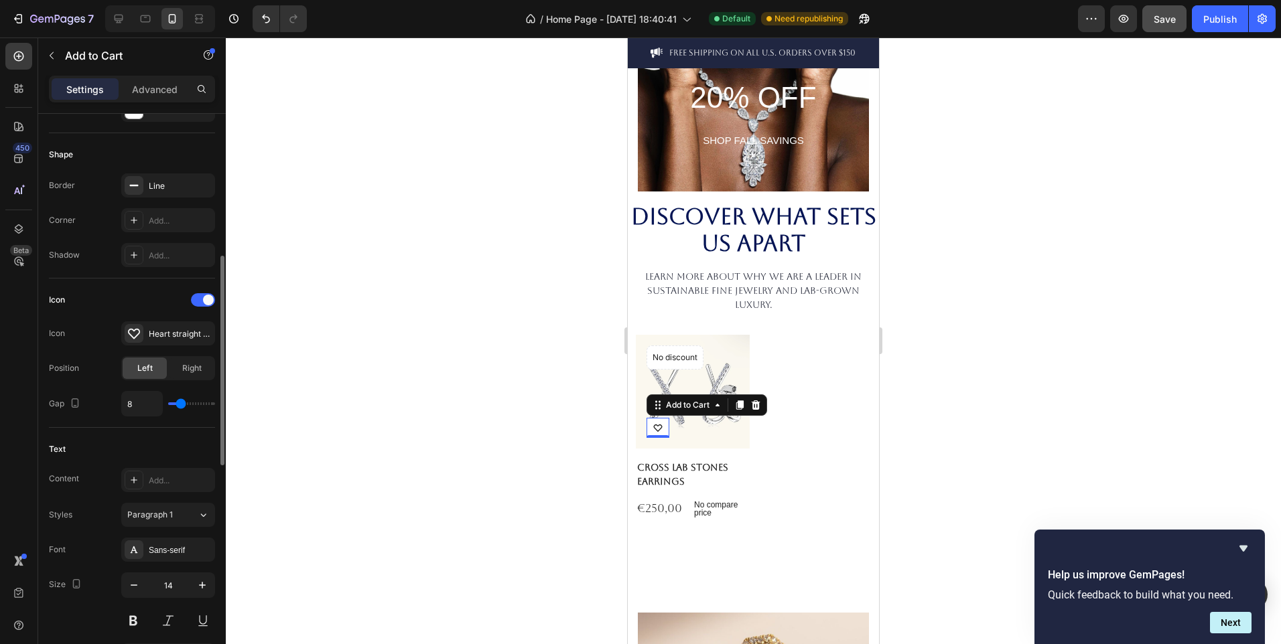
click at [156, 454] on div "Text" at bounding box center [132, 449] width 166 height 21
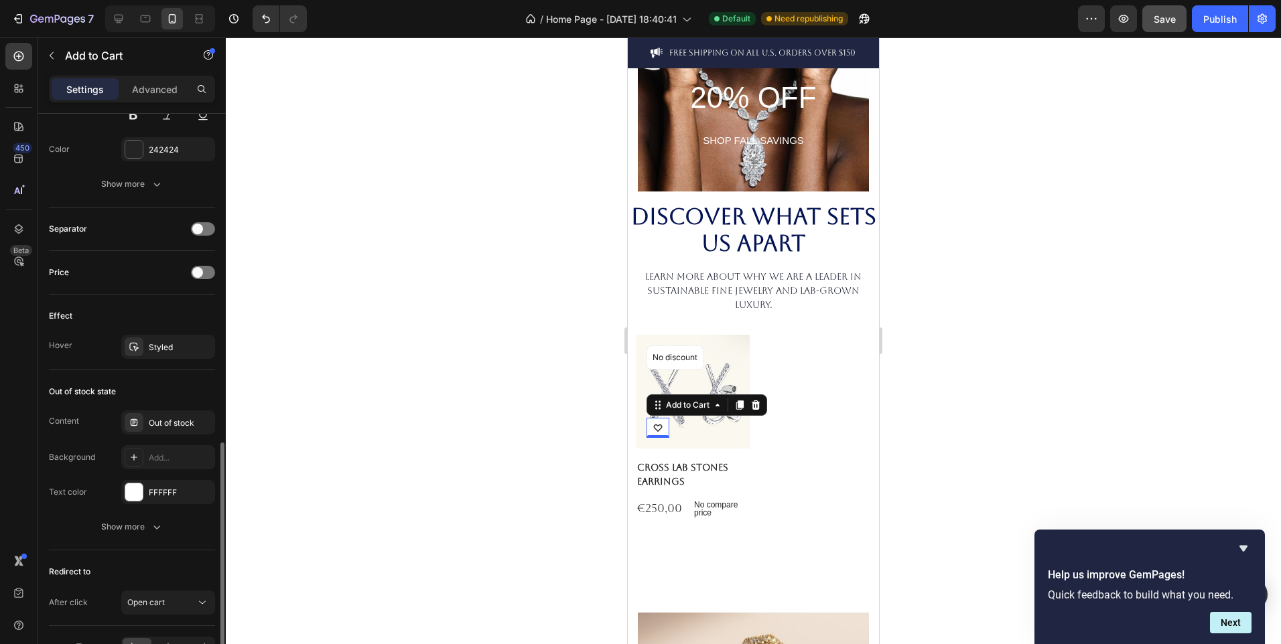
scroll to position [892, 0]
click at [148, 527] on div "Show more" at bounding box center [132, 526] width 62 height 13
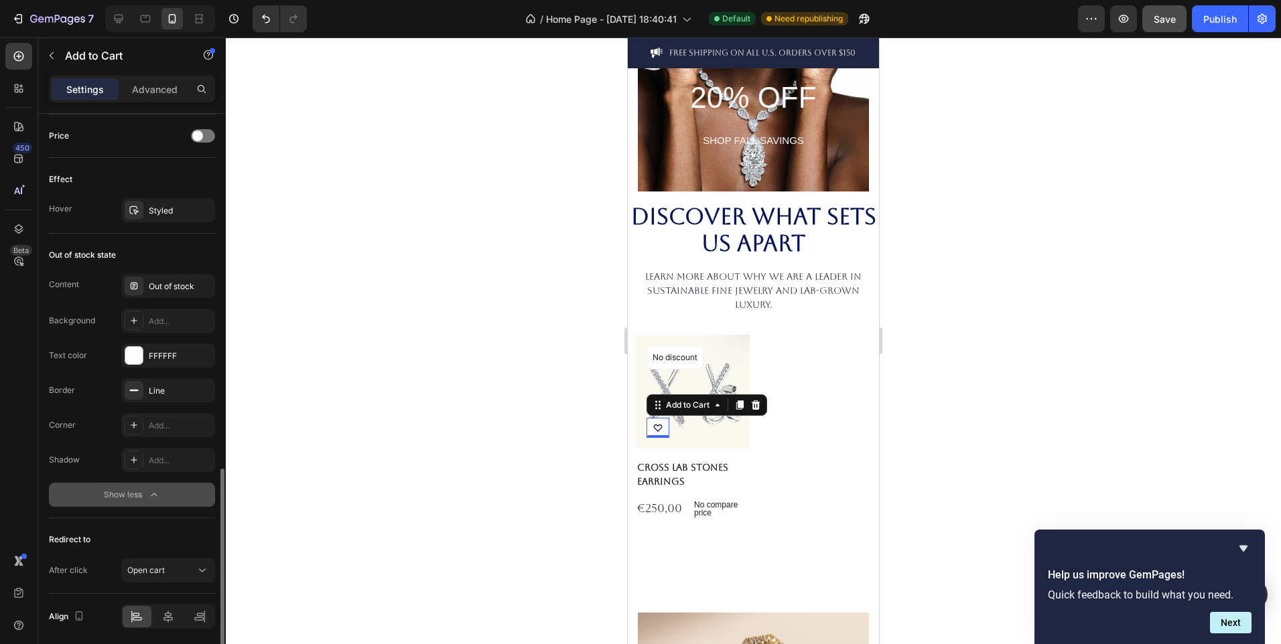
scroll to position [1077, 0]
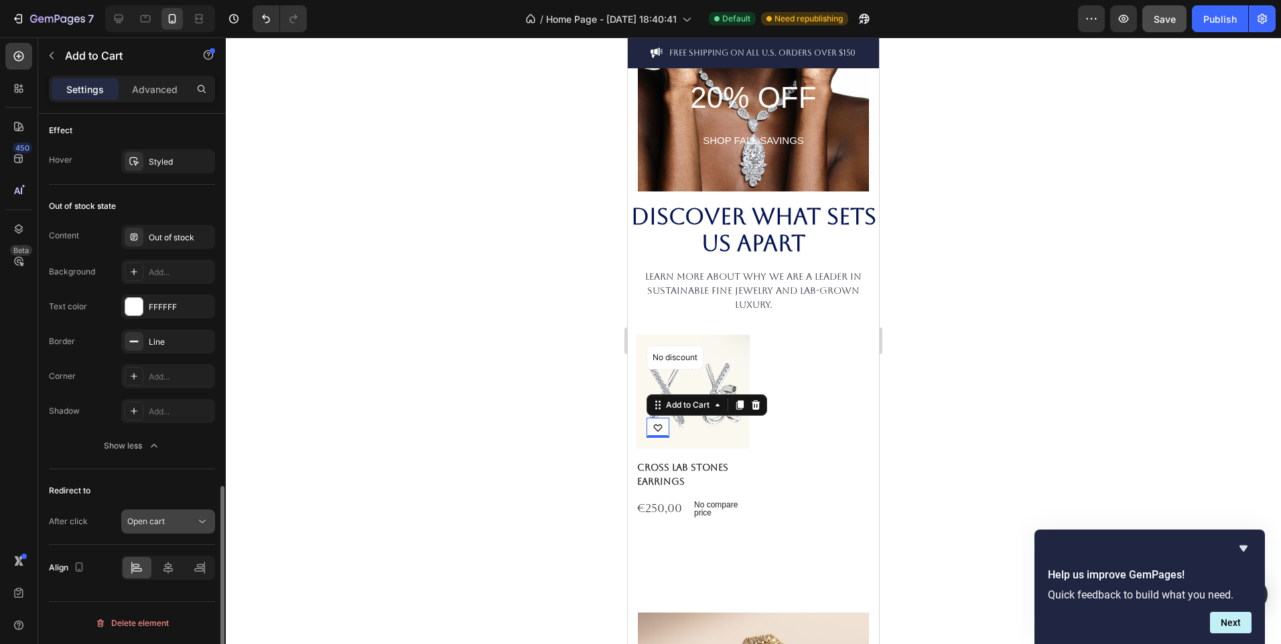
click at [184, 518] on div "Open cart" at bounding box center [161, 522] width 68 height 12
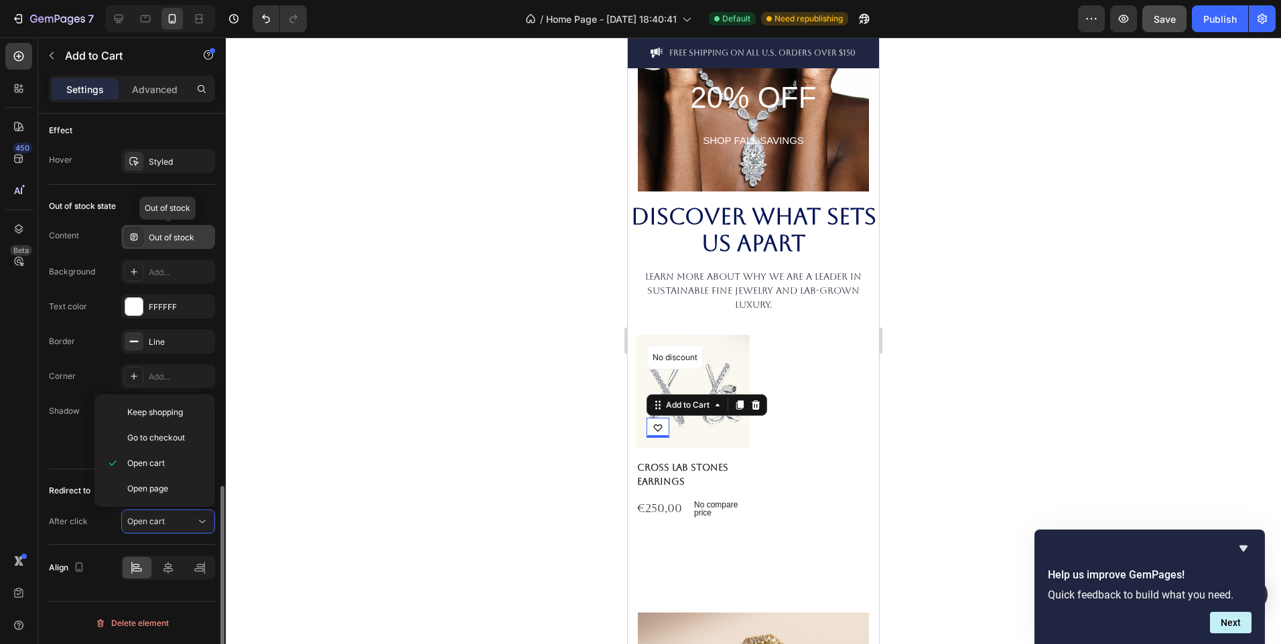
click at [160, 239] on div "Out of stock" at bounding box center [180, 238] width 63 height 12
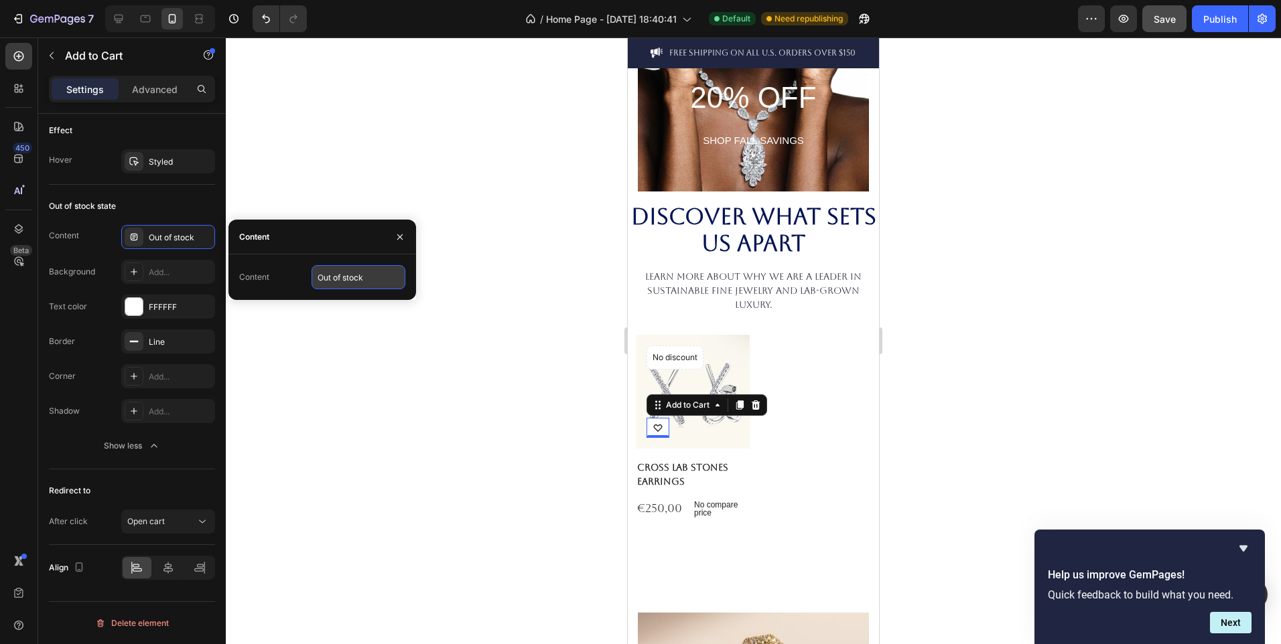
click at [373, 279] on input "Out of stock" at bounding box center [359, 277] width 94 height 24
click at [108, 320] on div "Content Out of stock Background Add... Text color FFFFFF Border Line Corner Add…" at bounding box center [132, 341] width 166 height 233
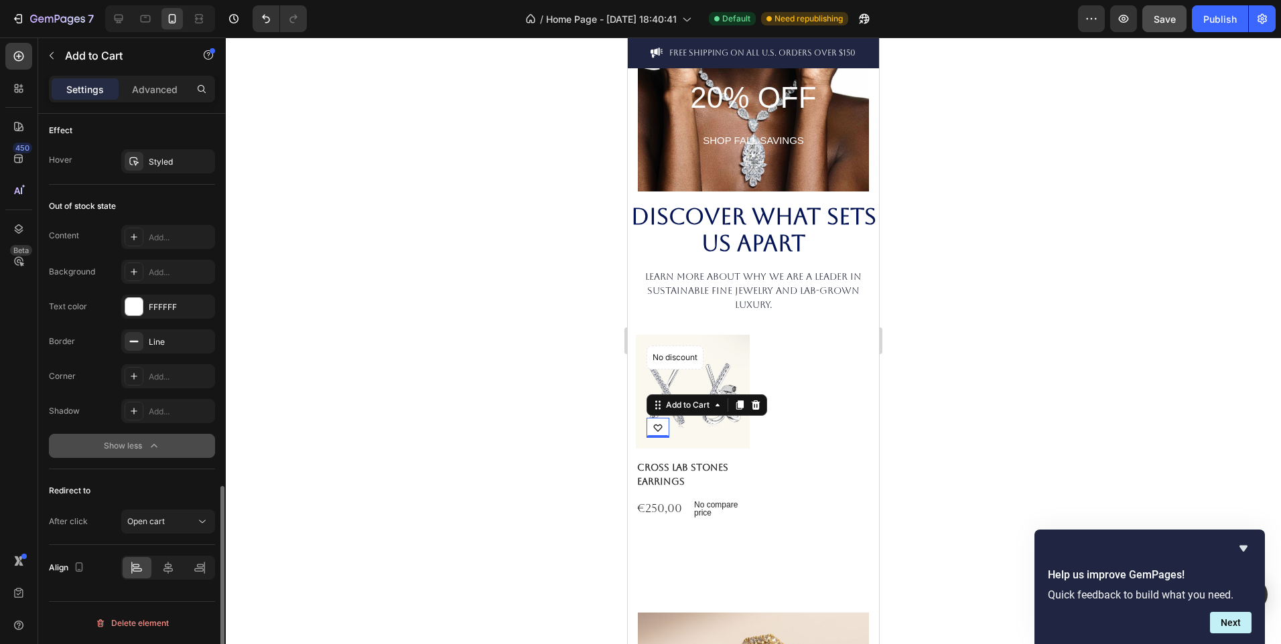
click at [135, 440] on div "Show less" at bounding box center [132, 445] width 57 height 13
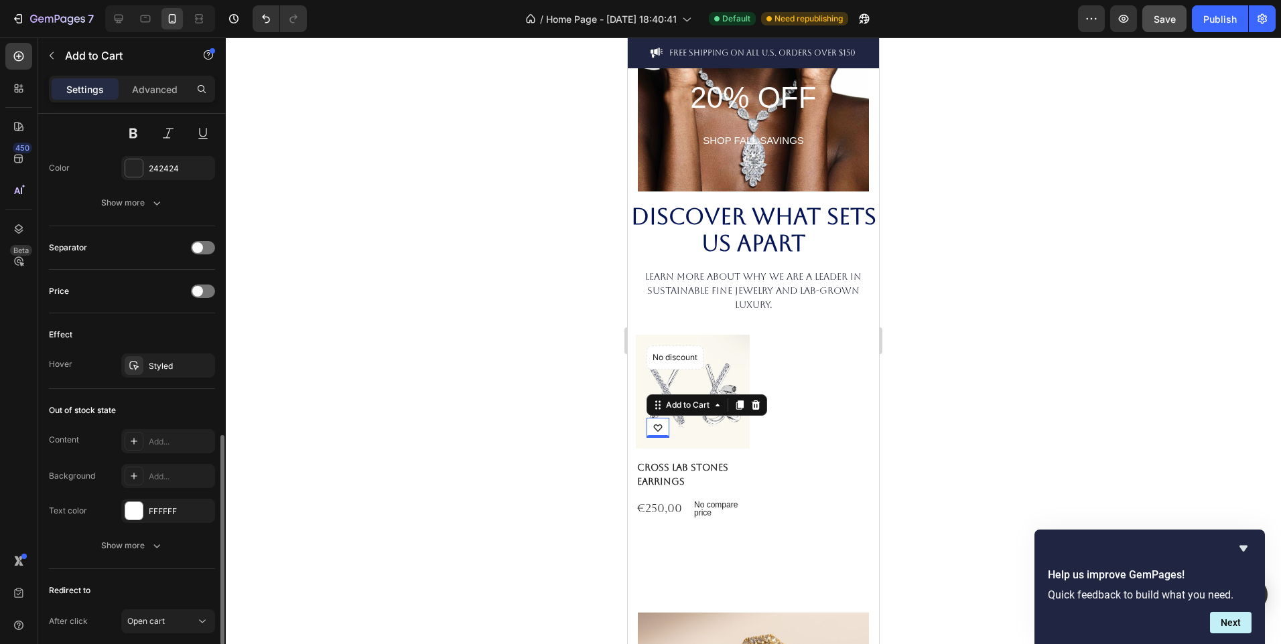
scroll to position [872, 0]
click at [161, 368] on div "Styled" at bounding box center [168, 367] width 39 height 12
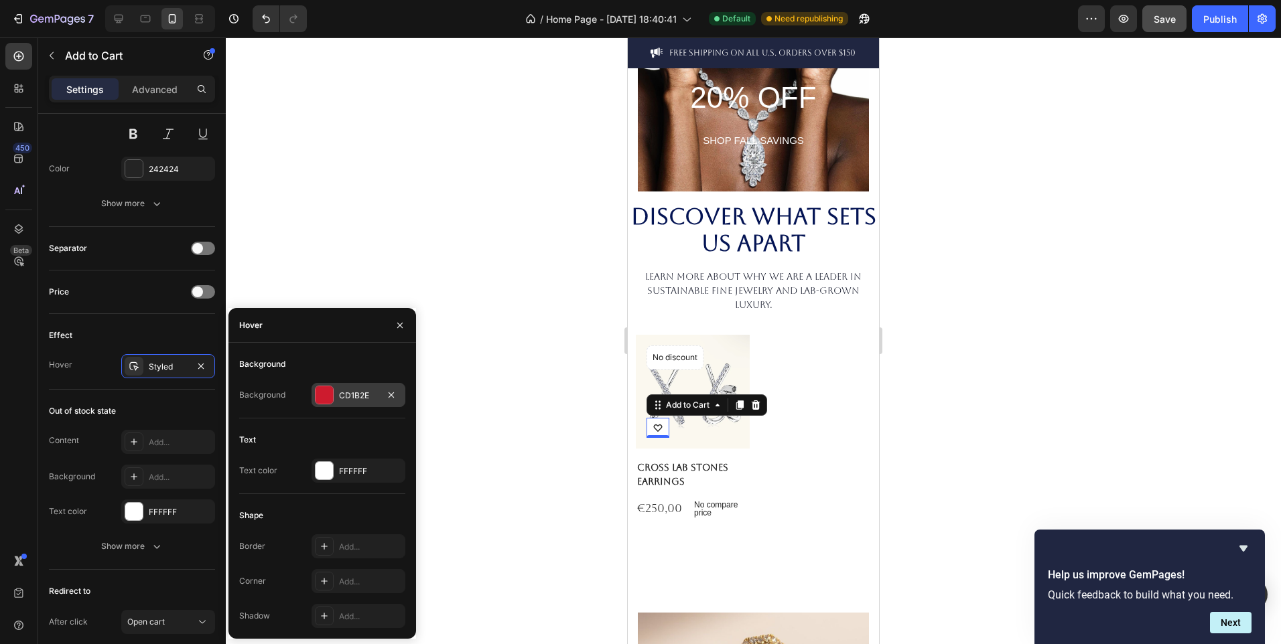
click at [321, 393] on div at bounding box center [324, 395] width 17 height 17
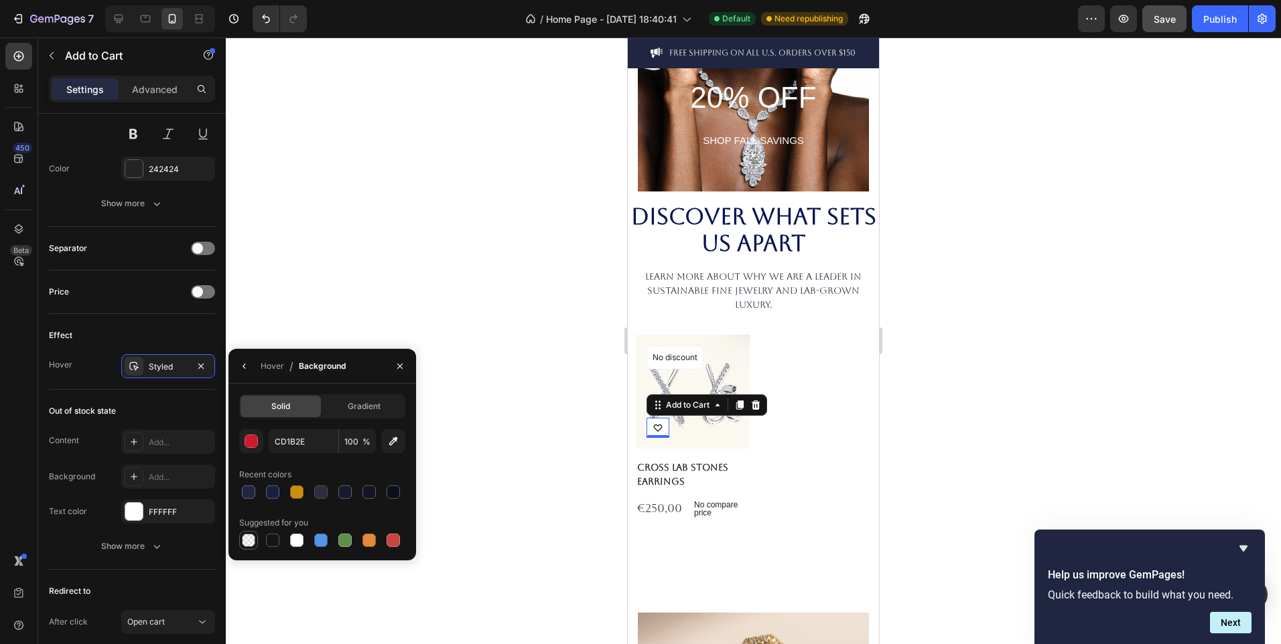
click at [252, 537] on div at bounding box center [248, 540] width 13 height 13
type input "000000"
type input "0"
click at [265, 303] on div at bounding box center [753, 341] width 1055 height 607
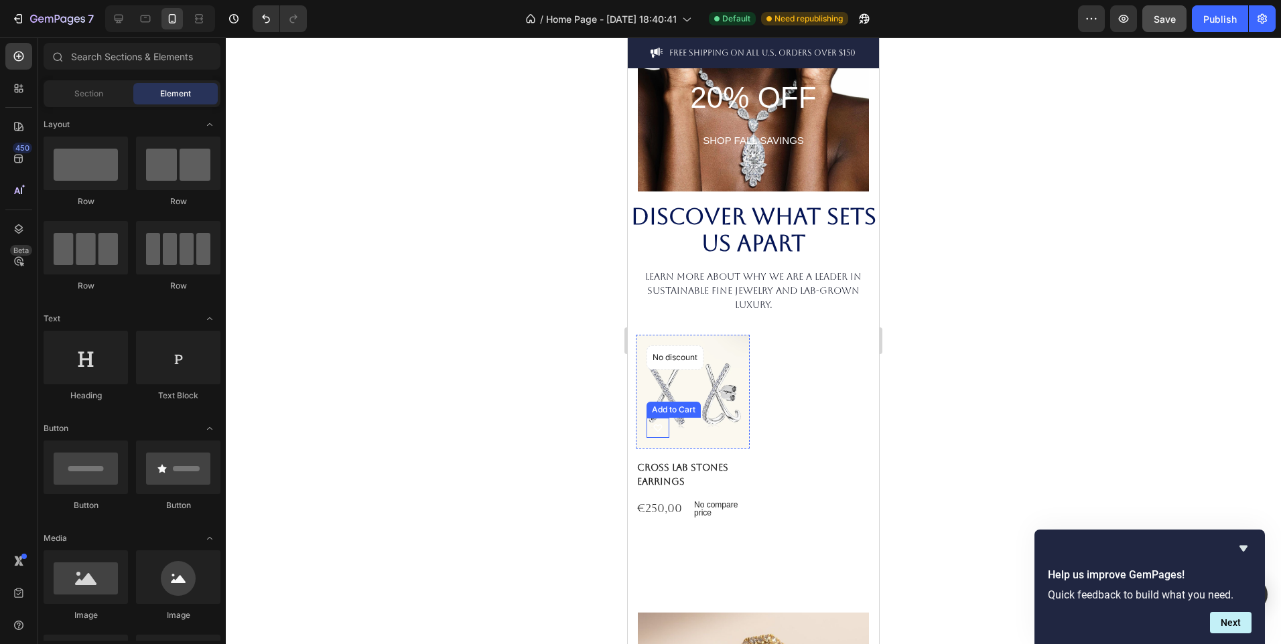
click at [667, 420] on button at bounding box center [657, 428] width 23 height 20
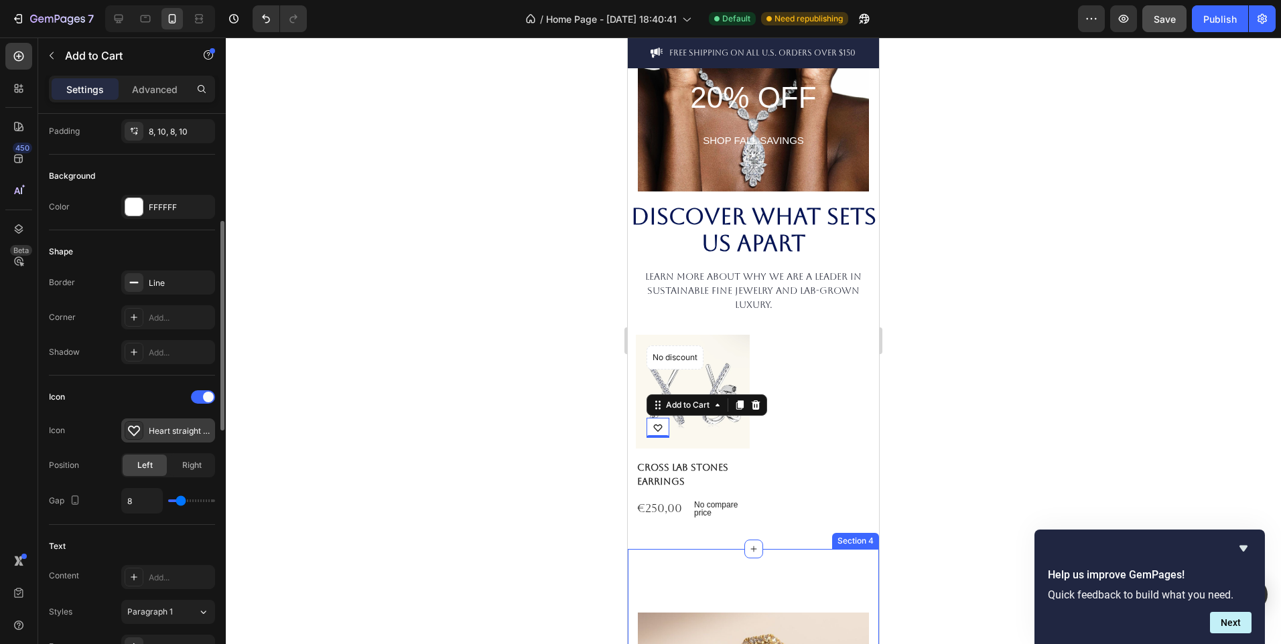
scroll to position [289, 0]
click at [135, 207] on div at bounding box center [133, 206] width 17 height 17
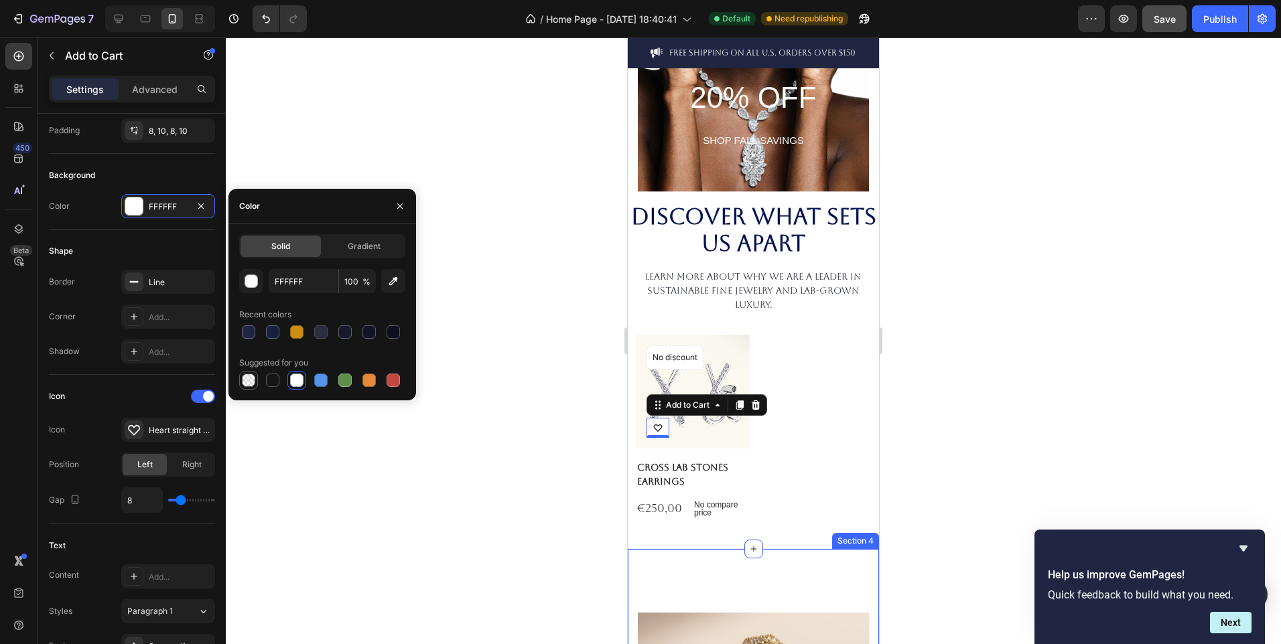
click at [247, 383] on div at bounding box center [248, 380] width 13 height 13
type input "000000"
type input "0"
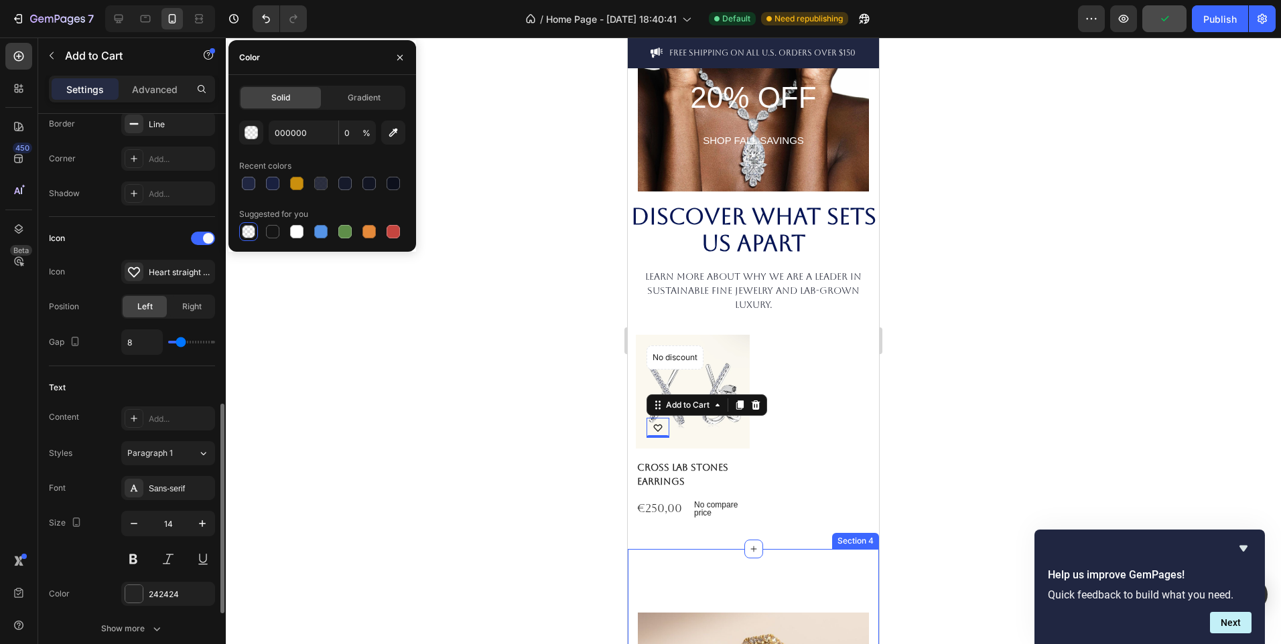
scroll to position [584, 0]
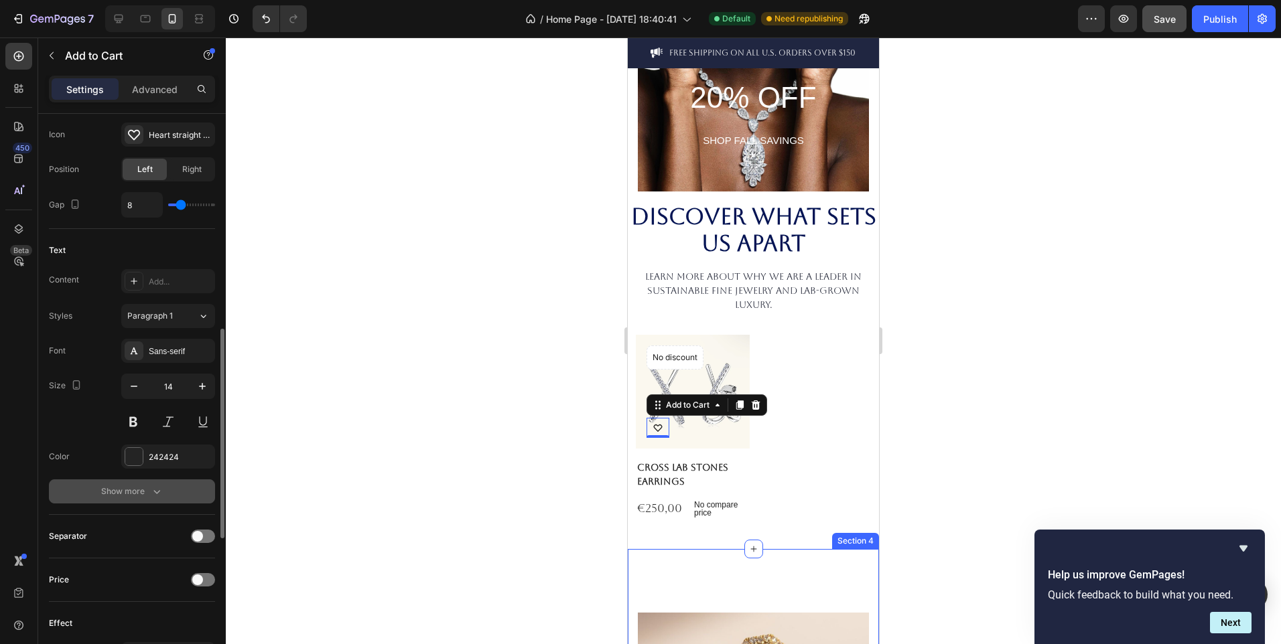
click at [145, 491] on div "Show more" at bounding box center [132, 491] width 62 height 13
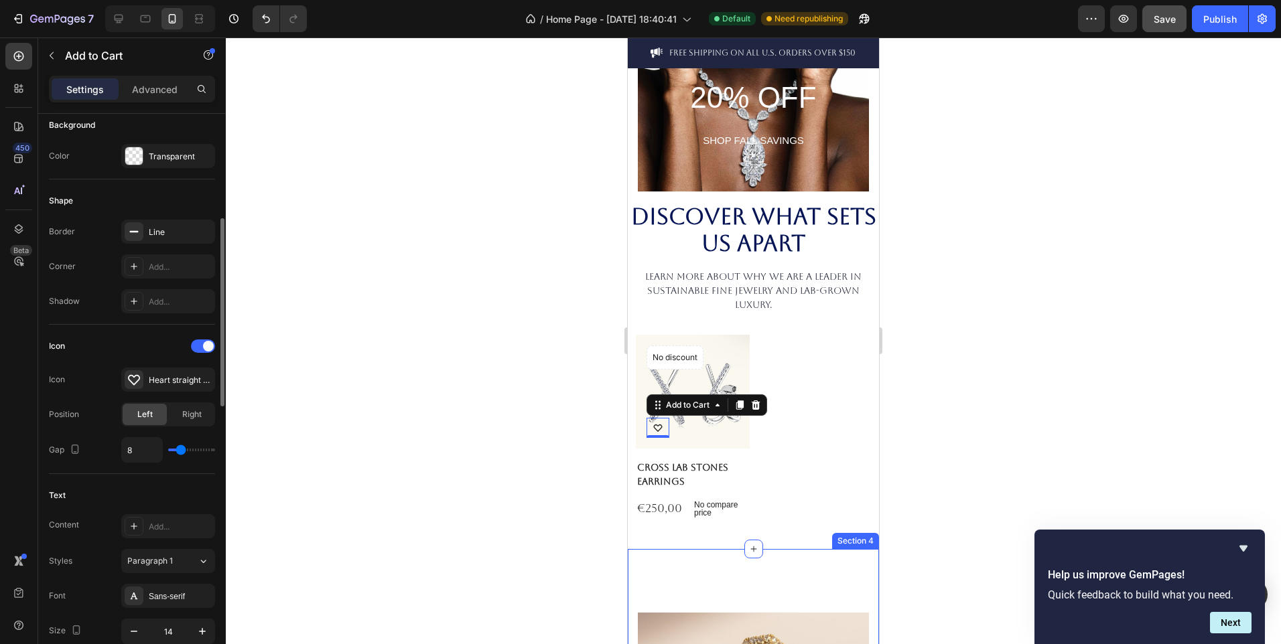
scroll to position [332, 0]
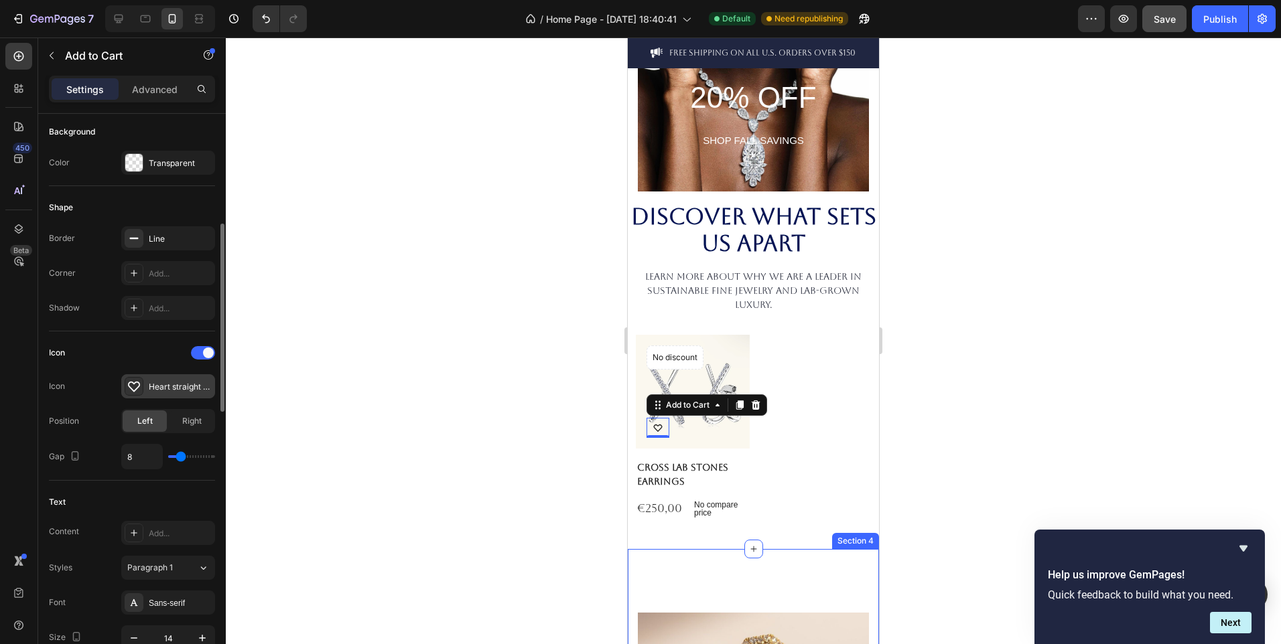
click at [169, 389] on div "Heart straight bold" at bounding box center [180, 387] width 63 height 12
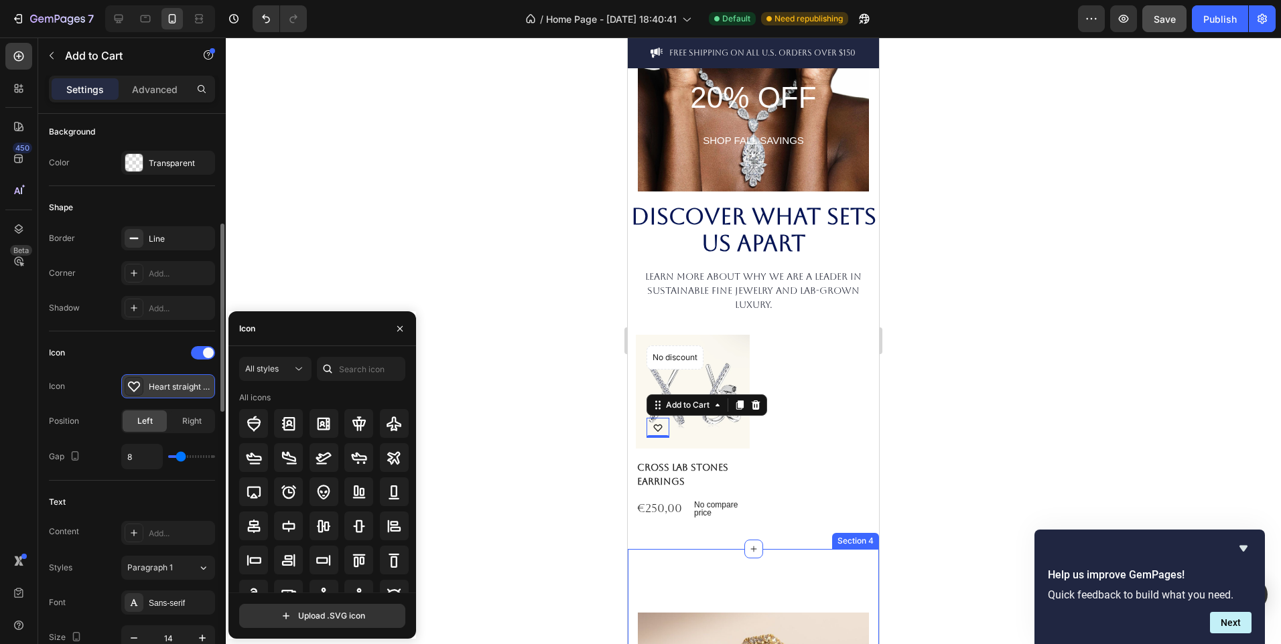
click at [169, 389] on div "Heart straight bold" at bounding box center [180, 387] width 63 height 12
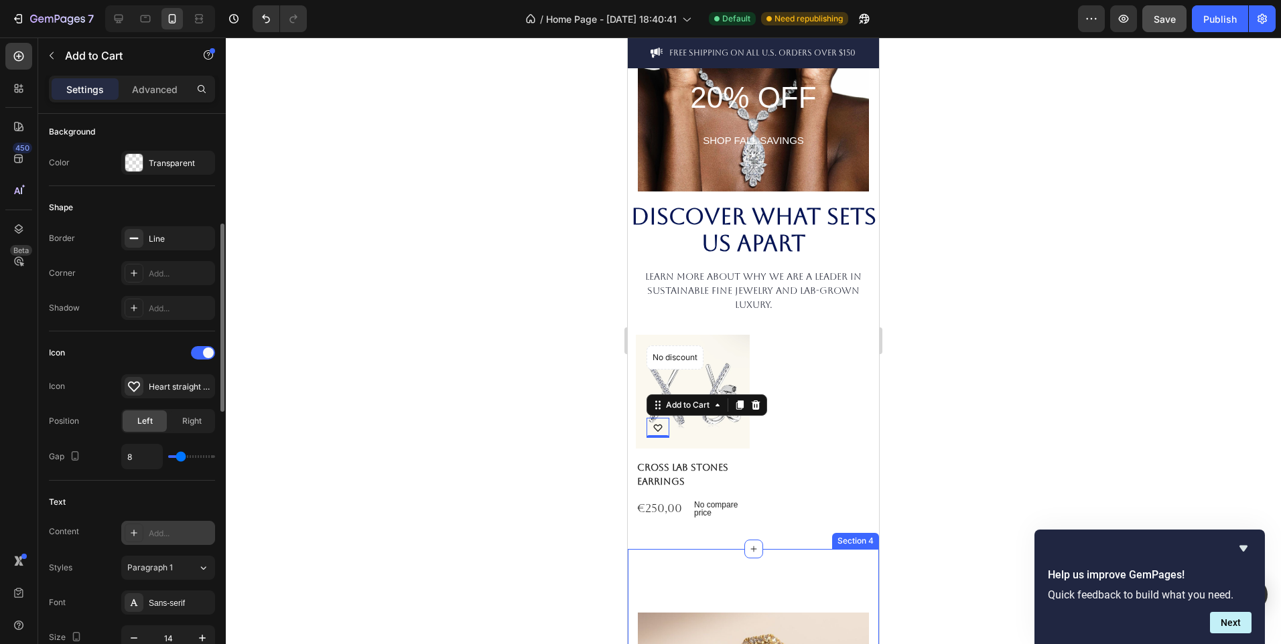
click at [191, 525] on div "Add..." at bounding box center [168, 533] width 94 height 24
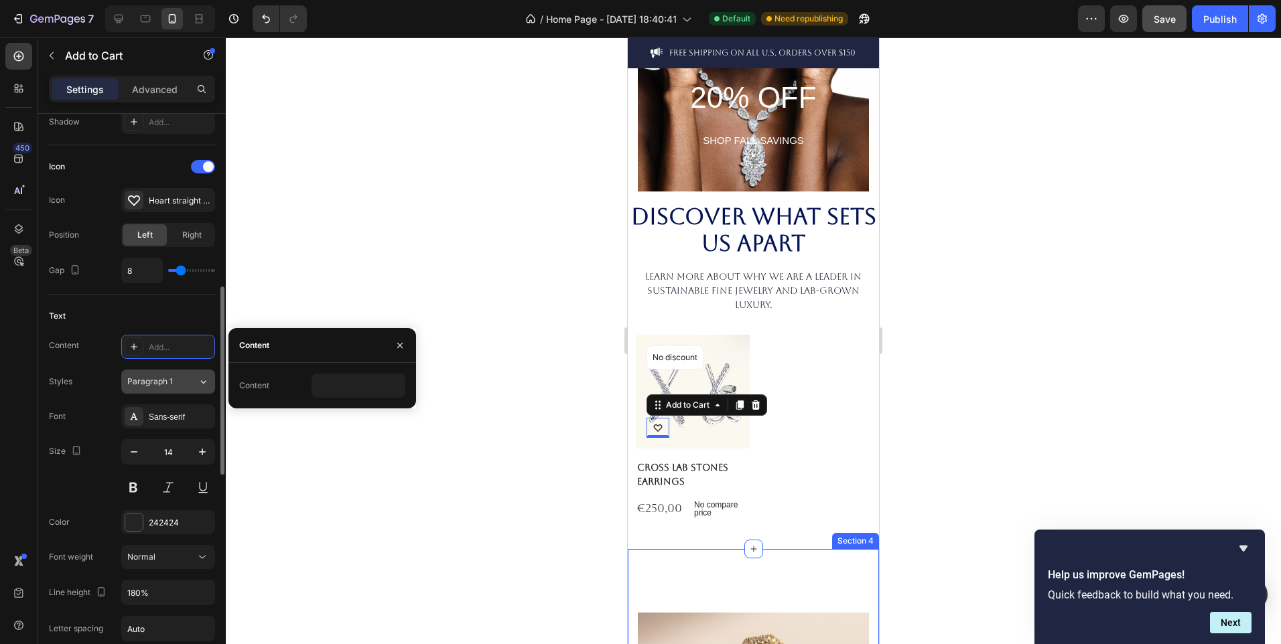
scroll to position [525, 0]
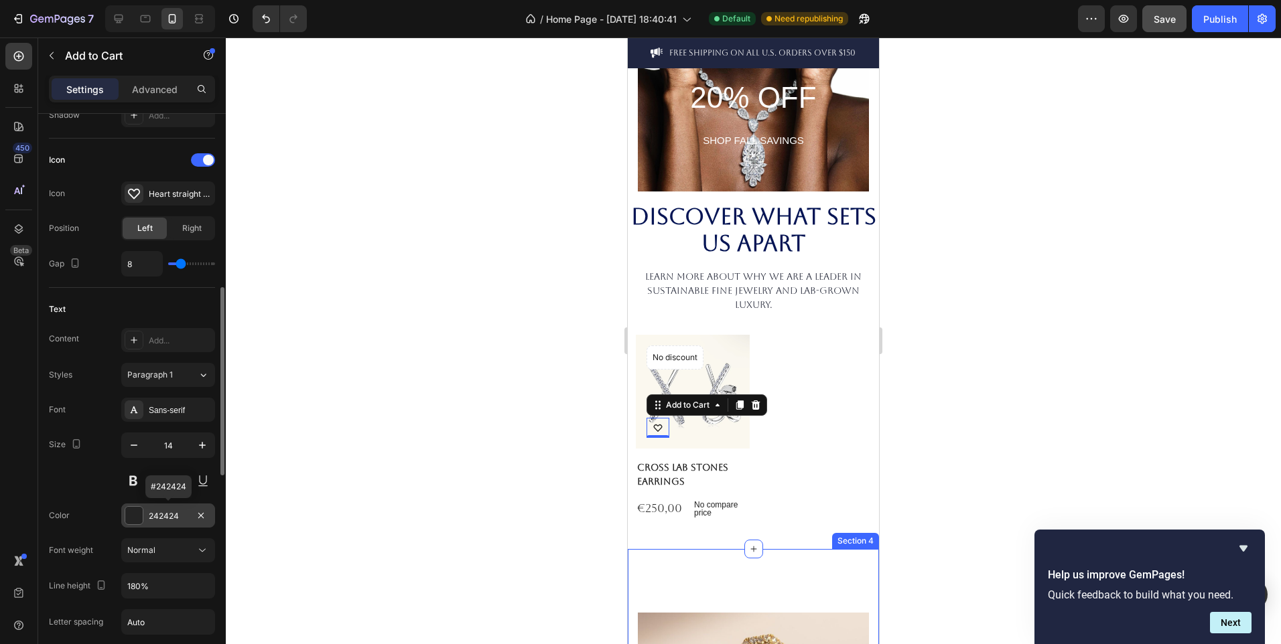
click at [160, 513] on div "242424" at bounding box center [168, 516] width 39 height 12
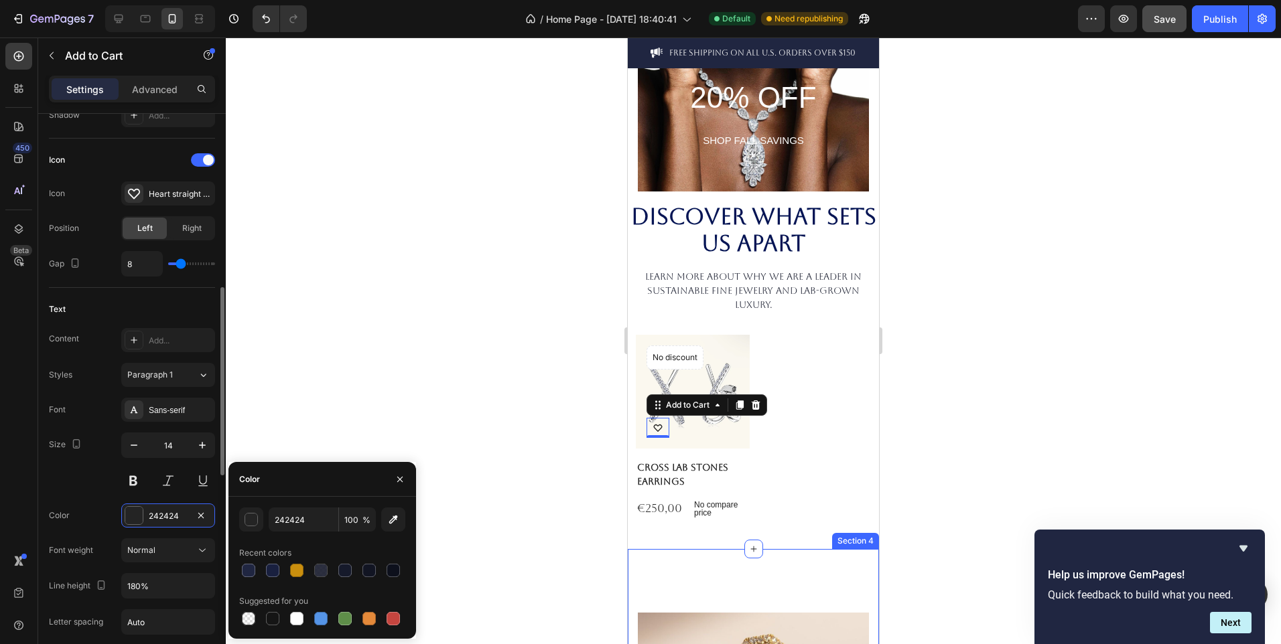
click at [115, 490] on div "Size 14" at bounding box center [132, 463] width 166 height 60
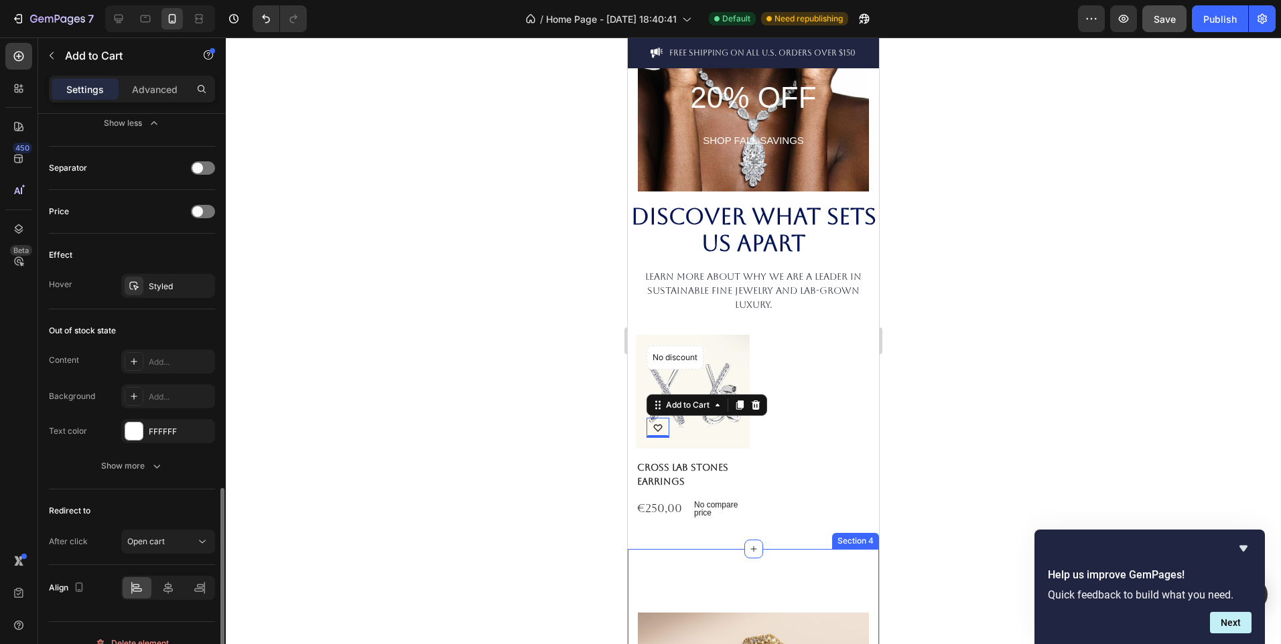
scroll to position [1130, 0]
click at [156, 429] on div "FFFFFF" at bounding box center [168, 431] width 39 height 12
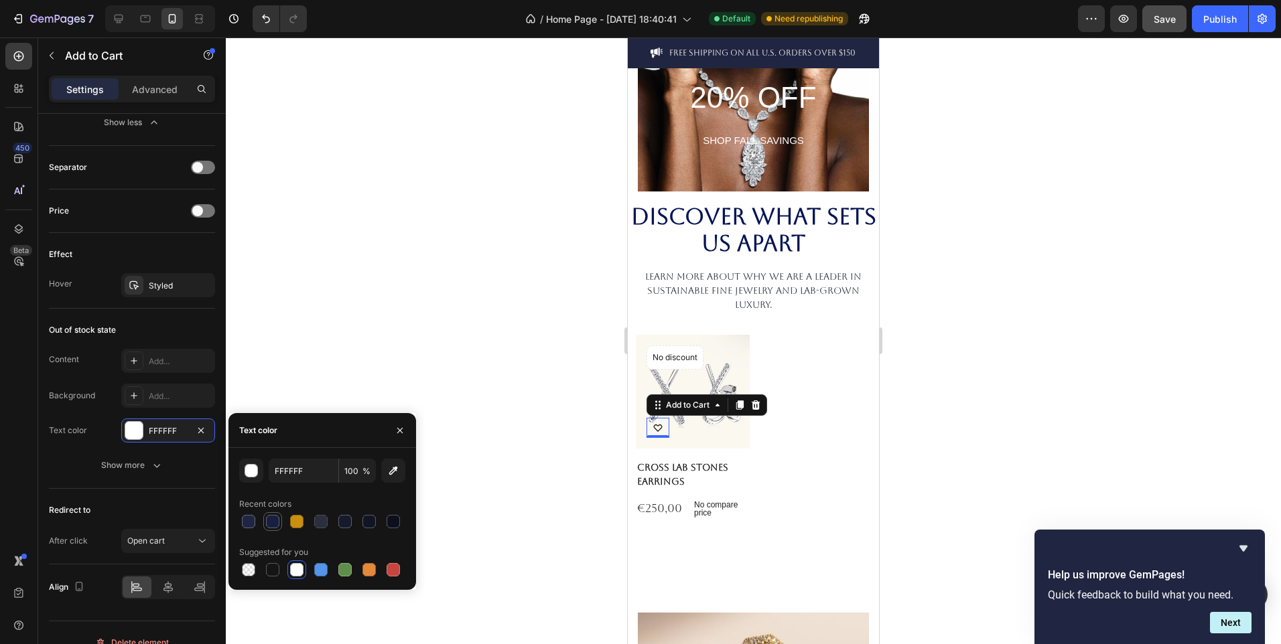
click at [270, 521] on div at bounding box center [272, 521] width 13 height 13
click at [248, 528] on div at bounding box center [248, 521] width 13 height 13
type input "202641"
click at [135, 477] on button "Show more" at bounding box center [132, 466] width 166 height 24
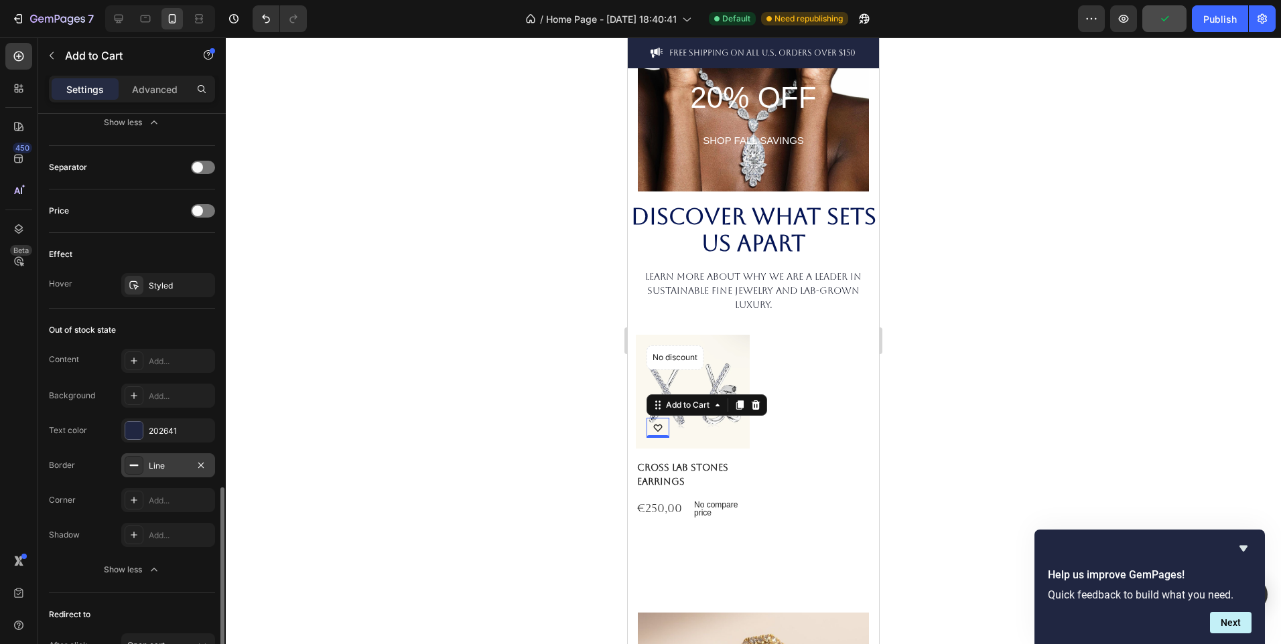
click at [148, 466] on div "Line" at bounding box center [168, 466] width 94 height 24
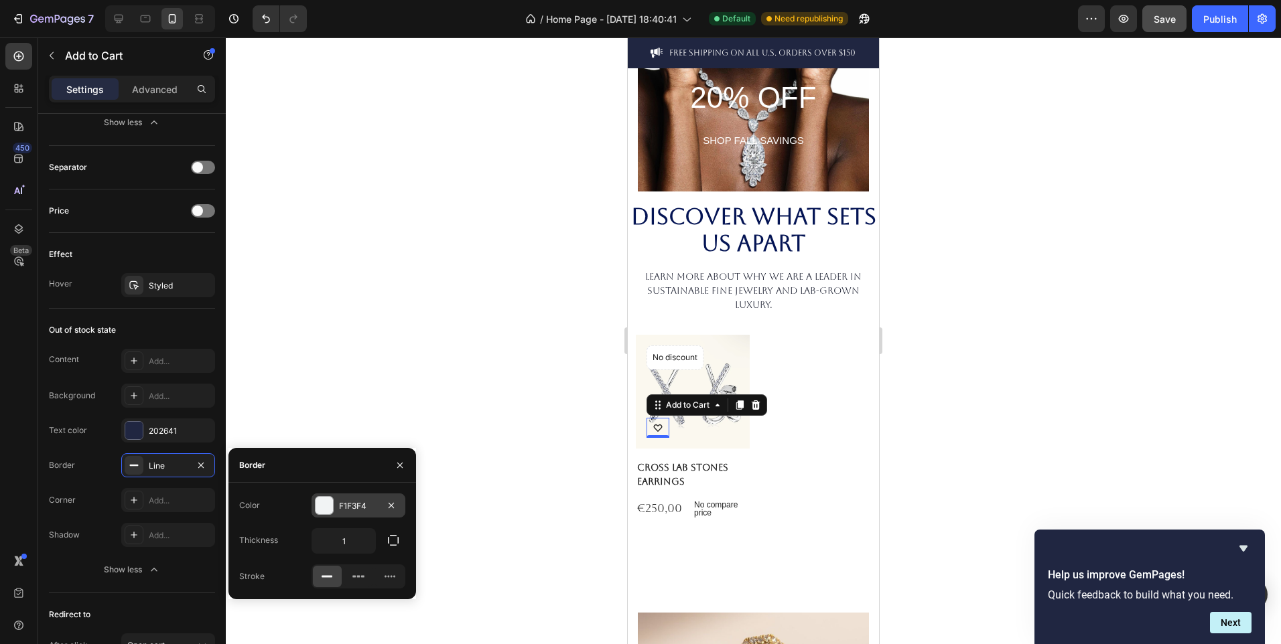
click at [330, 510] on div at bounding box center [324, 505] width 17 height 17
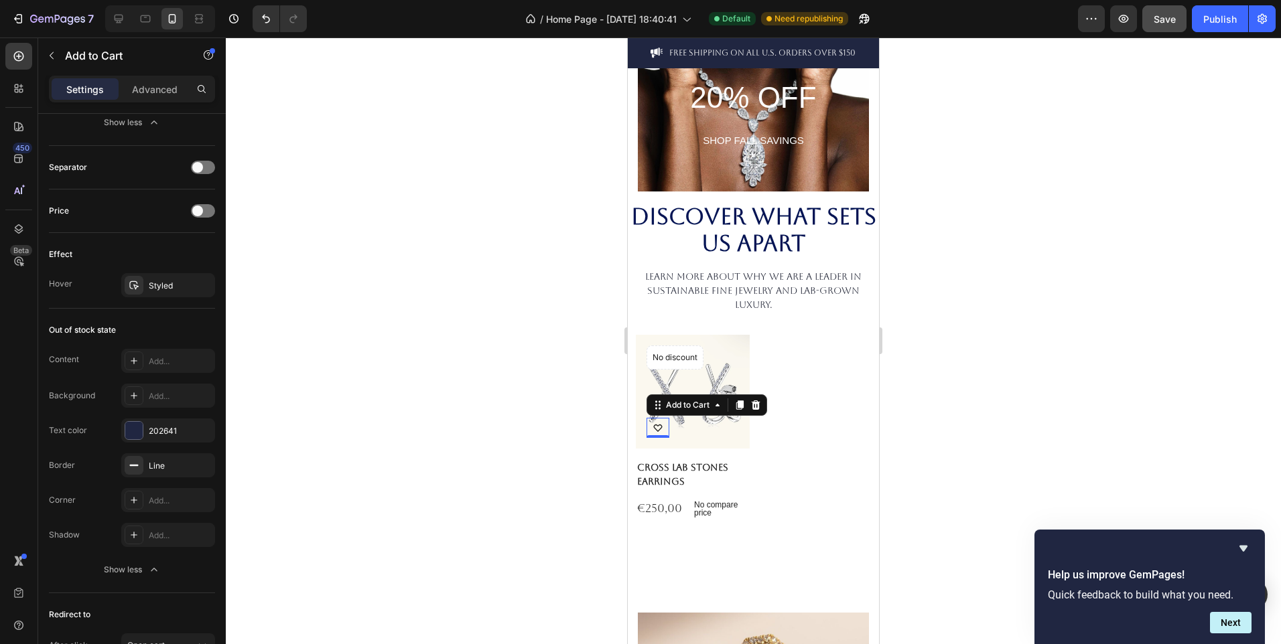
click at [317, 421] on div at bounding box center [753, 341] width 1055 height 607
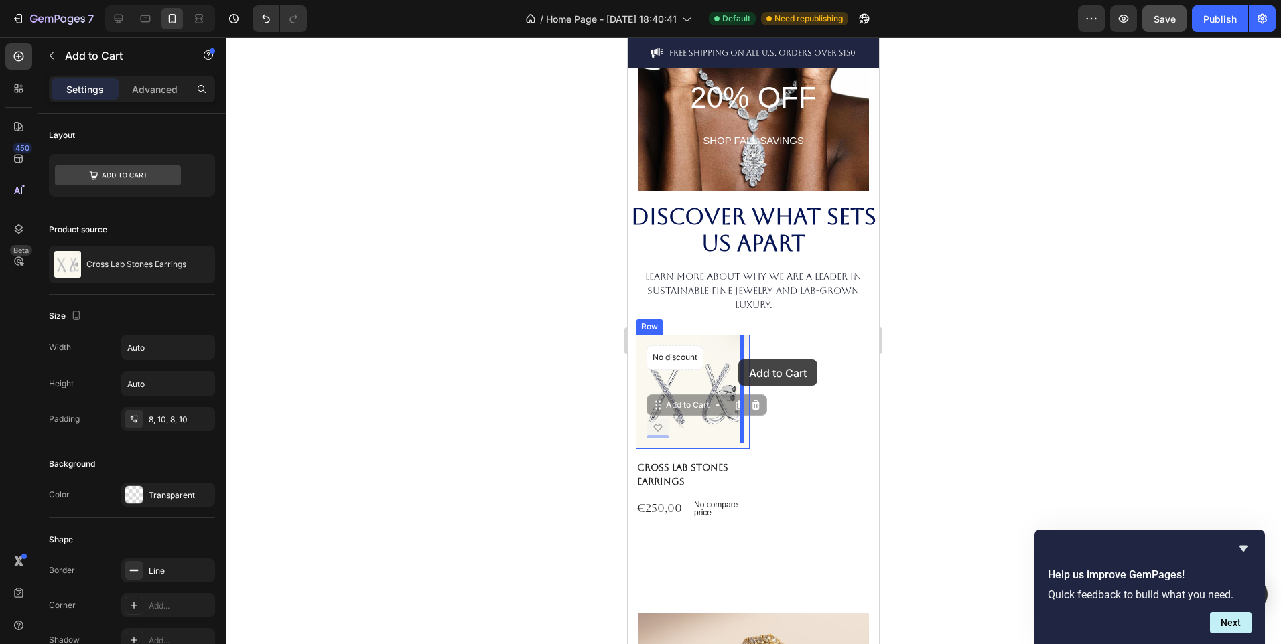
drag, startPoint x: 656, startPoint y: 422, endPoint x: 738, endPoint y: 353, distance: 107.0
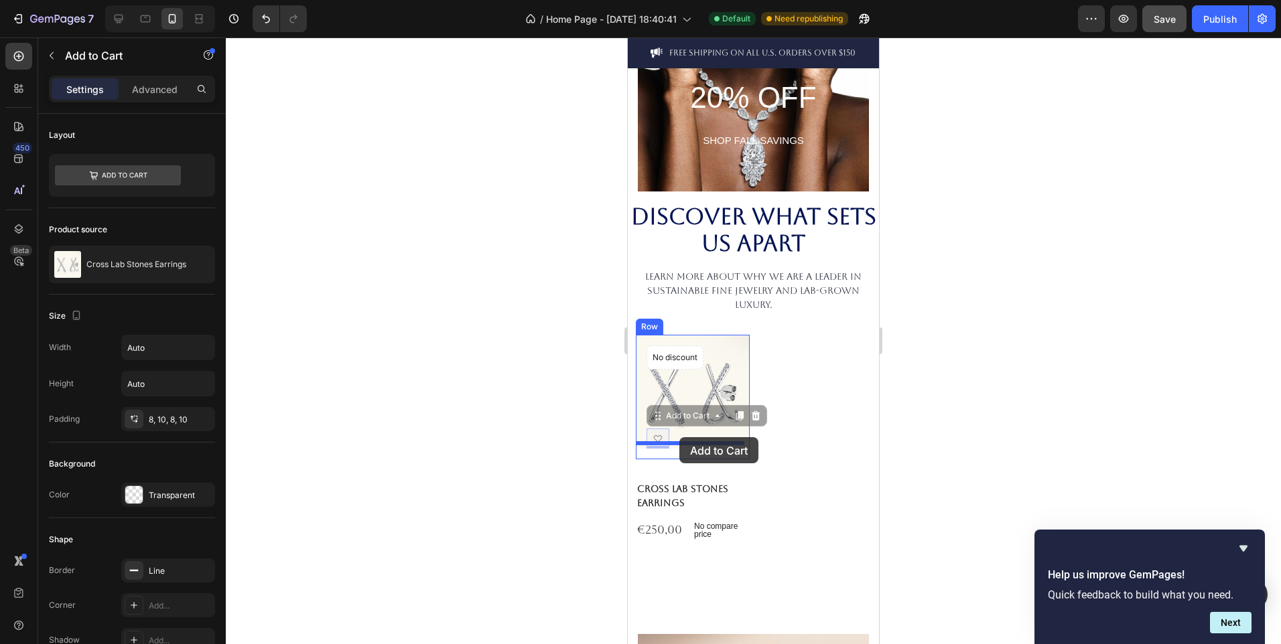
drag, startPoint x: 663, startPoint y: 431, endPoint x: 681, endPoint y: 441, distance: 21.6
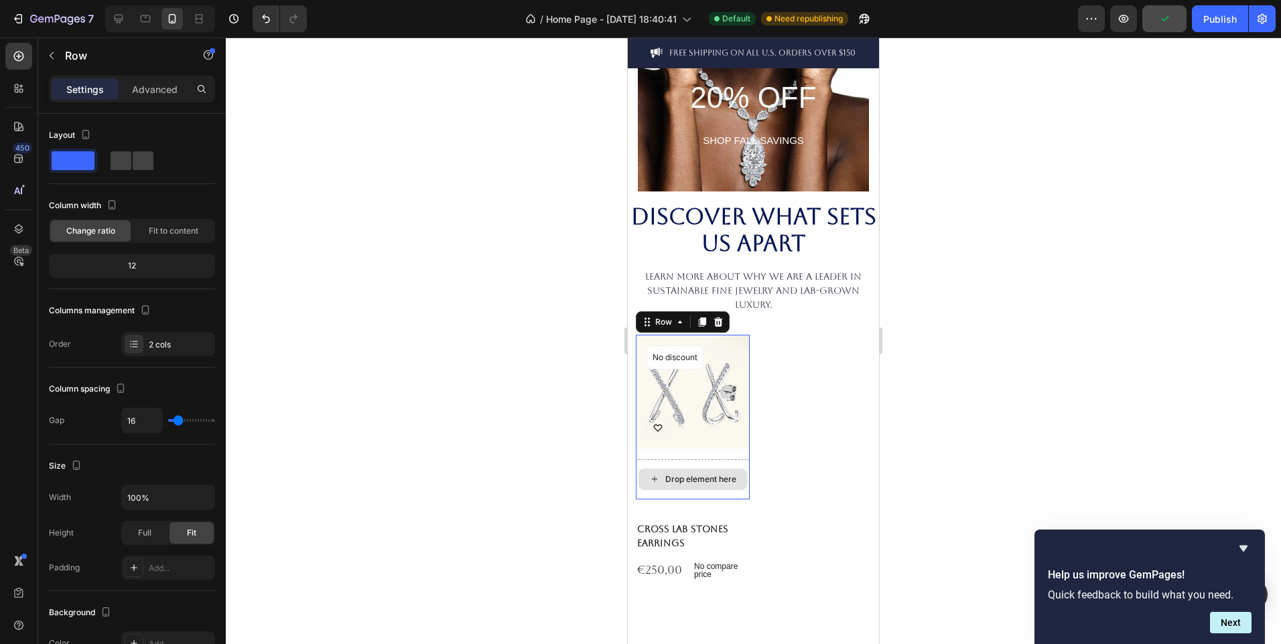
click at [718, 486] on div "Drop element here" at bounding box center [693, 480] width 114 height 40
click at [717, 319] on icon at bounding box center [718, 322] width 11 height 11
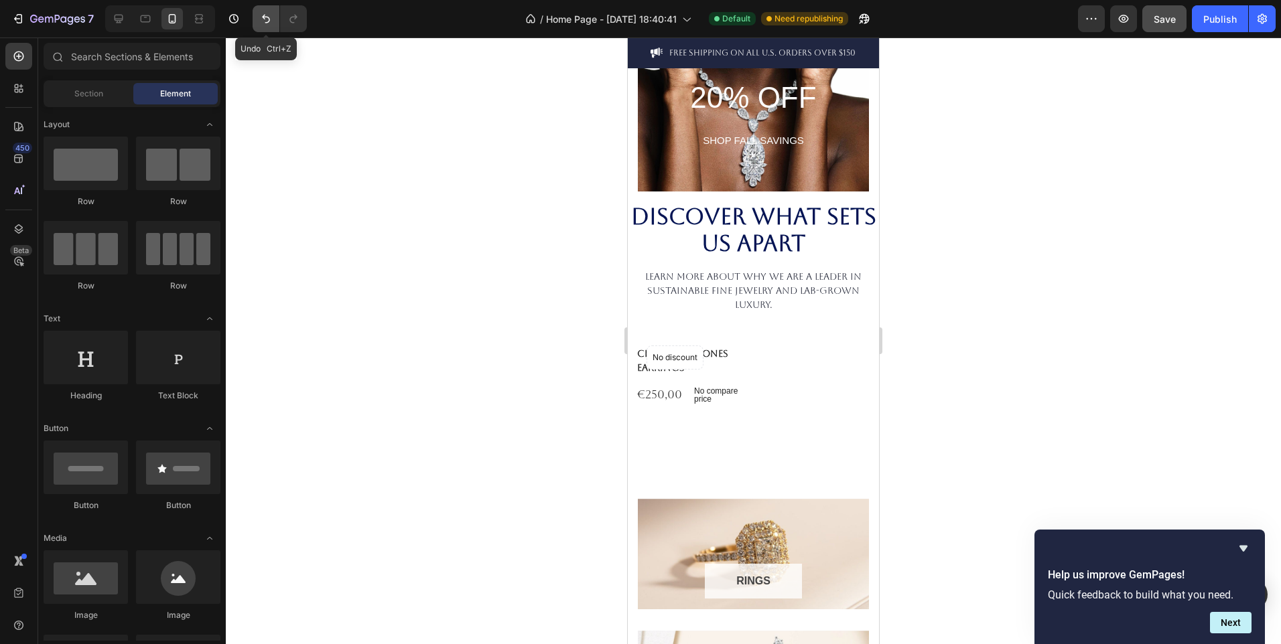
click at [275, 18] on button "Undo/Redo" at bounding box center [266, 18] width 27 height 27
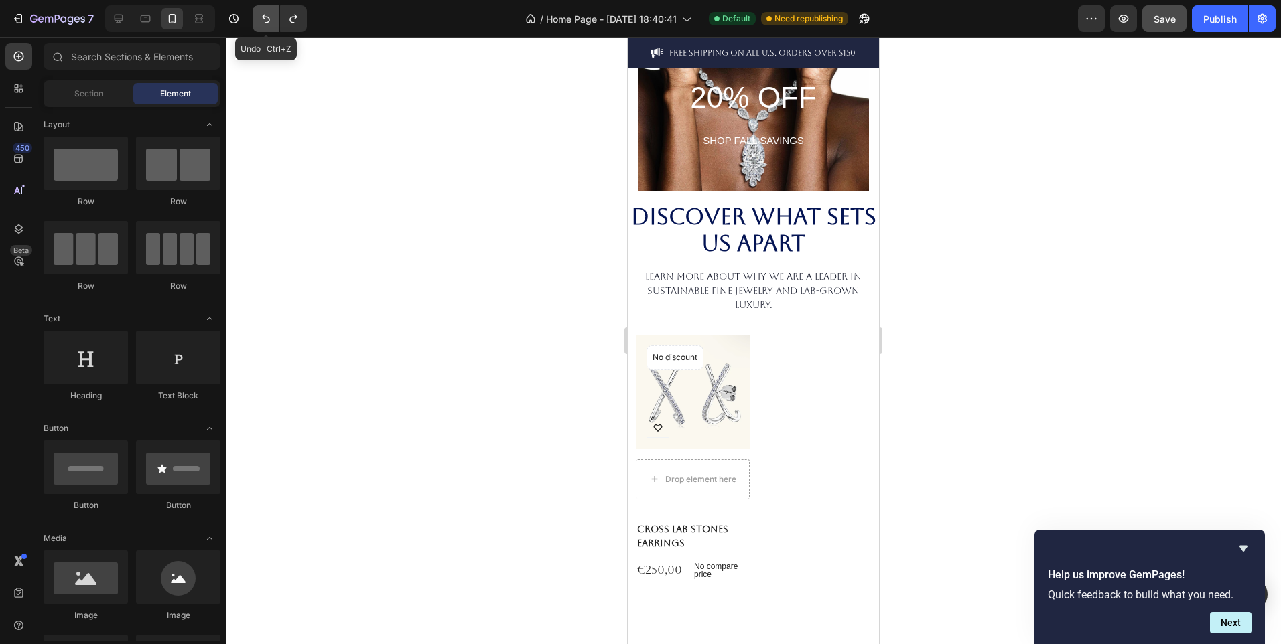
click at [275, 18] on button "Undo/Redo" at bounding box center [266, 18] width 27 height 27
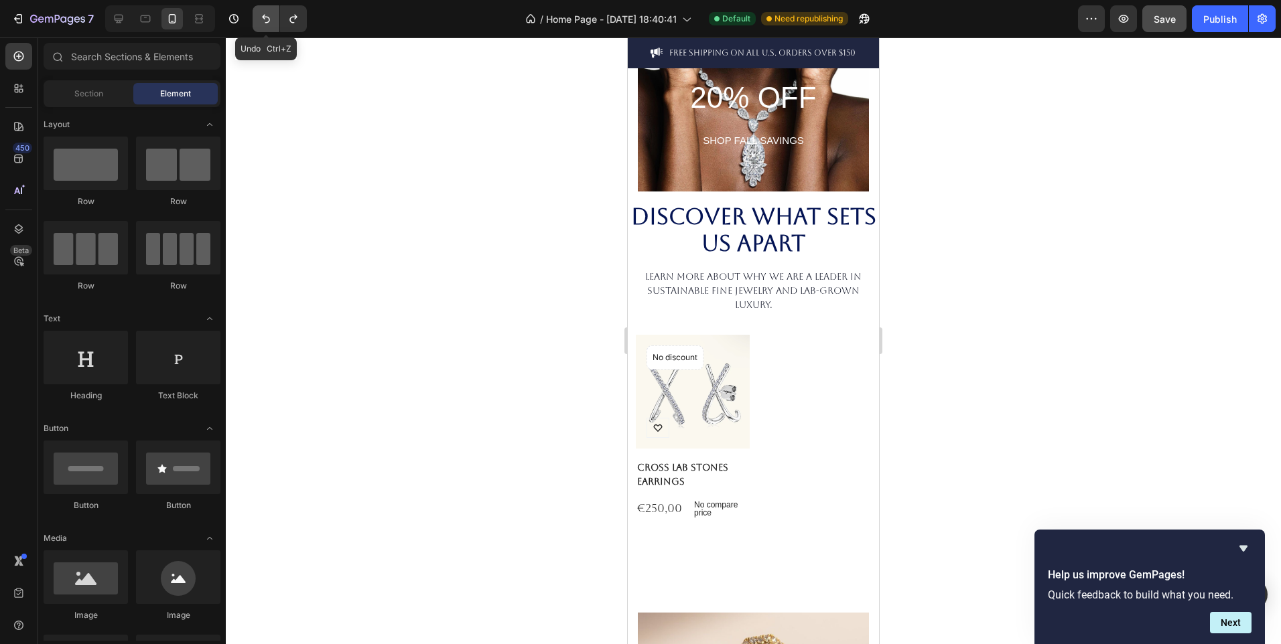
click at [275, 18] on button "Undo/Redo" at bounding box center [266, 18] width 27 height 27
click at [662, 427] on icon at bounding box center [657, 427] width 9 height 9
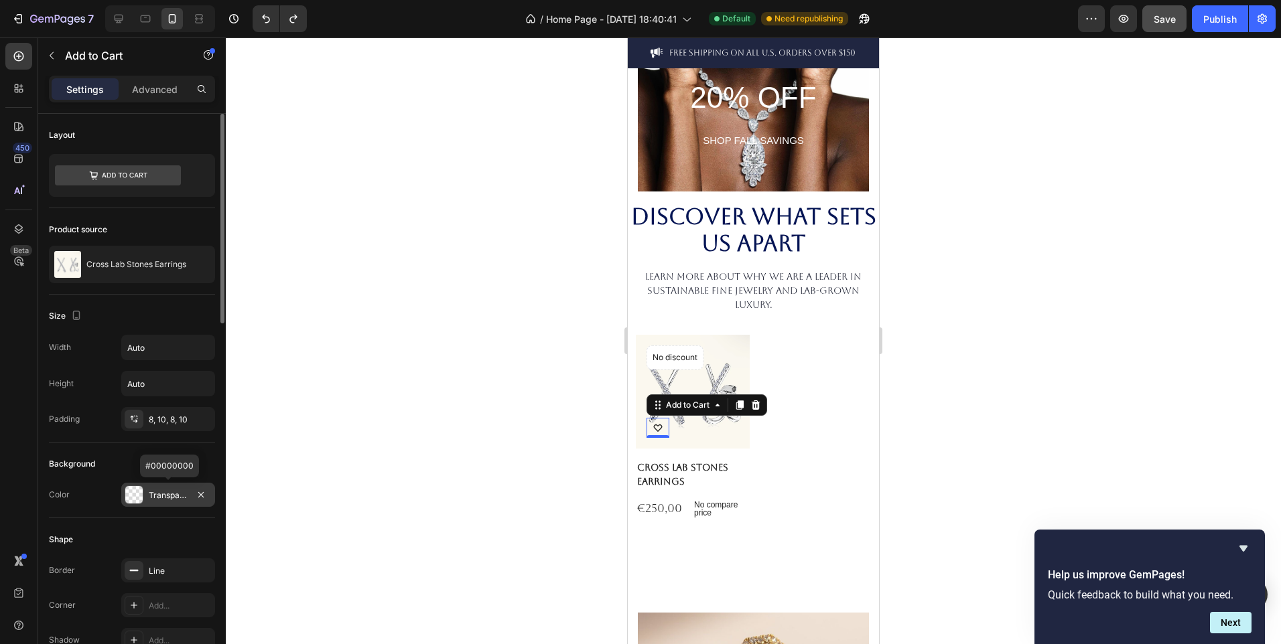
click at [153, 498] on div "Transparent" at bounding box center [168, 496] width 39 height 12
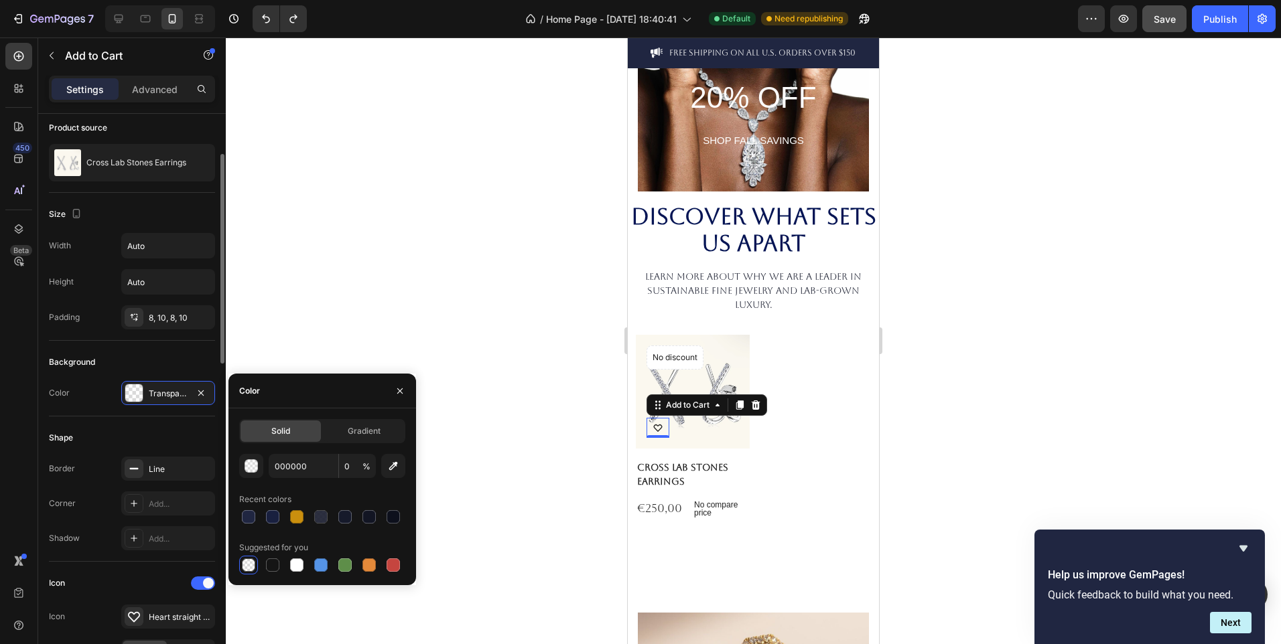
scroll to position [104, 0]
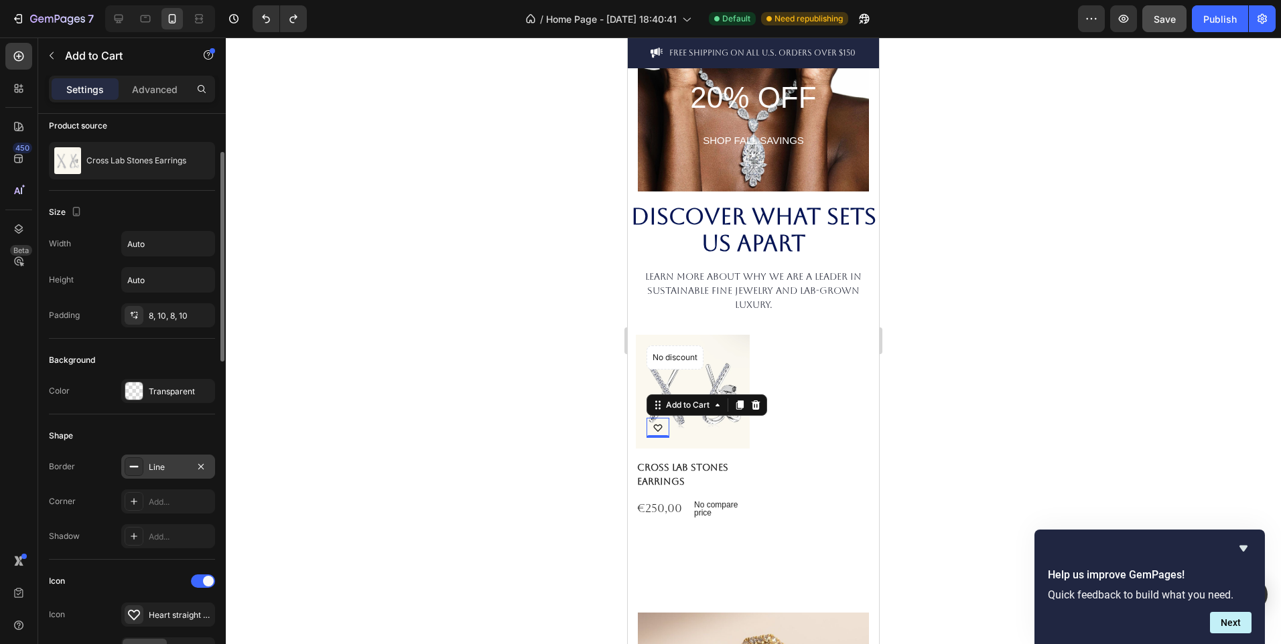
click at [178, 470] on div "Line" at bounding box center [168, 468] width 39 height 12
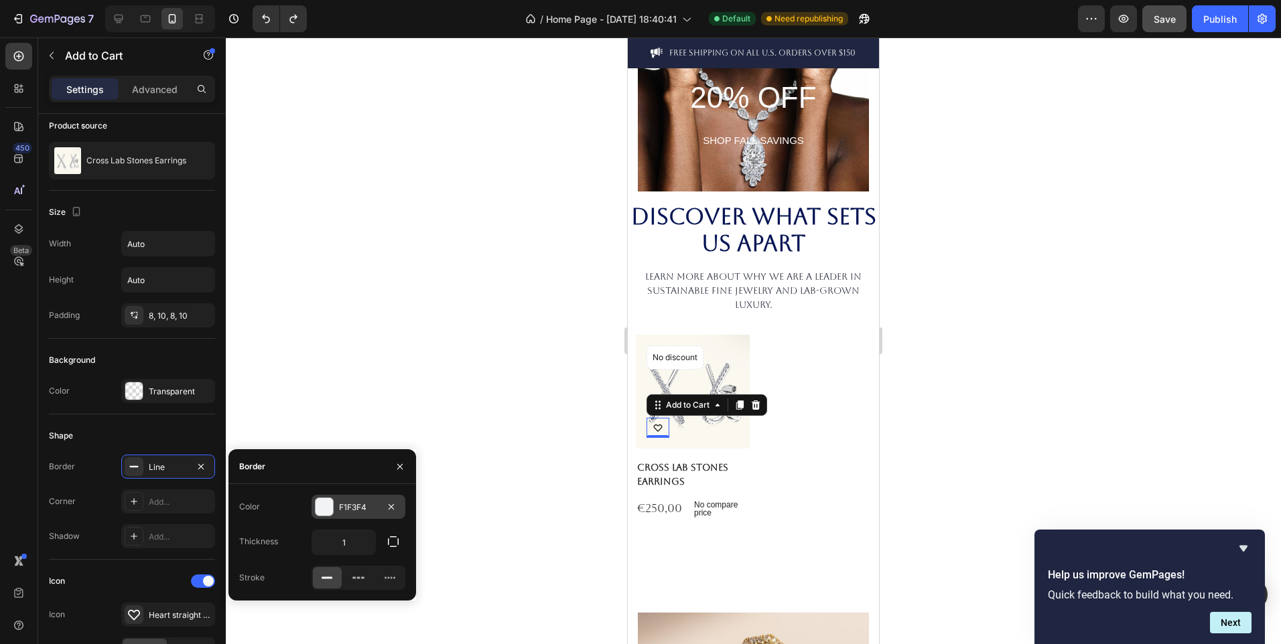
click at [324, 498] on div at bounding box center [324, 507] width 19 height 19
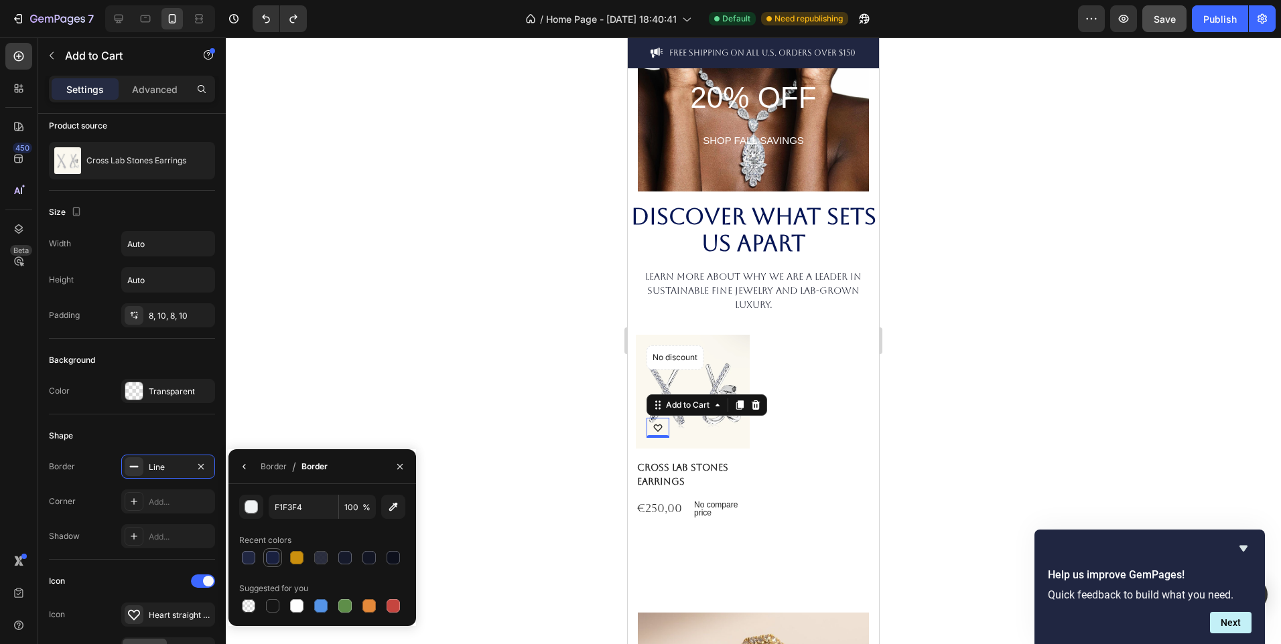
click at [277, 555] on div at bounding box center [272, 557] width 13 height 13
type input "19203F"
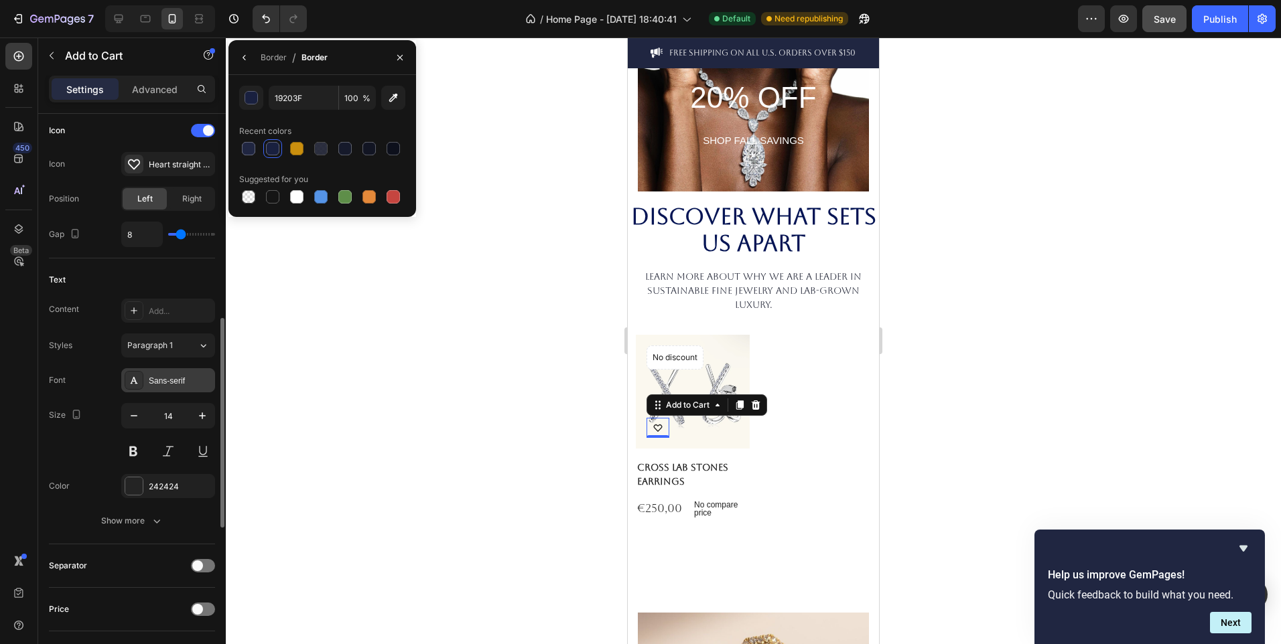
scroll to position [555, 0]
click at [140, 518] on div "Show more" at bounding box center [132, 520] width 62 height 13
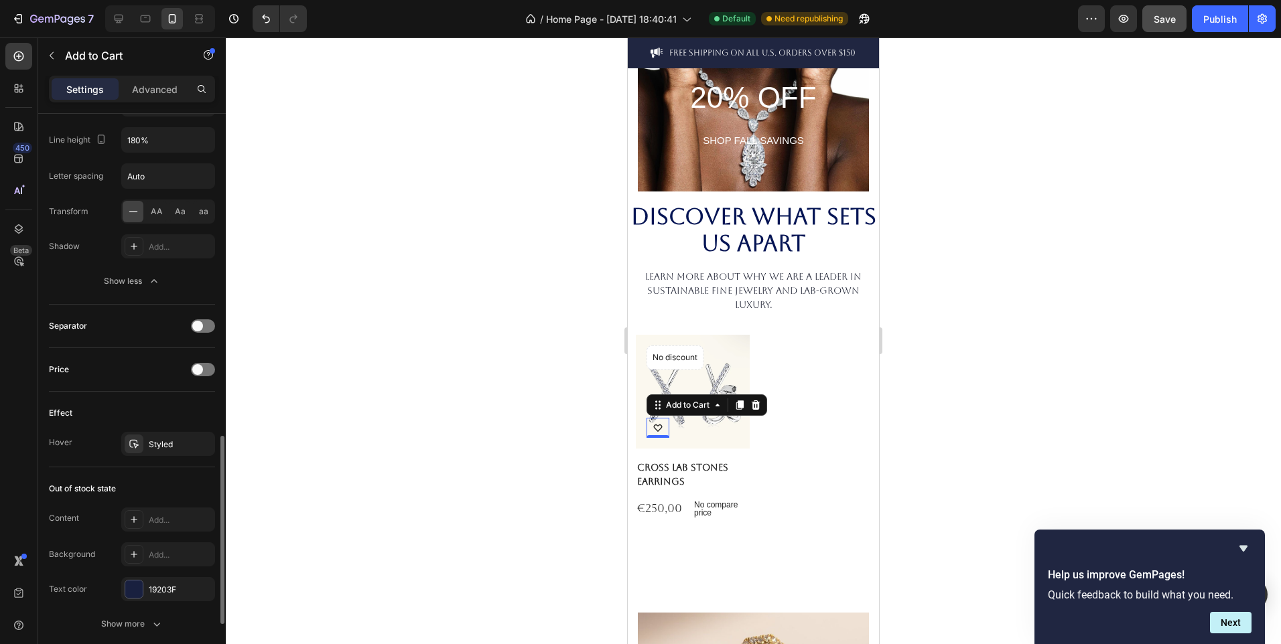
scroll to position [973, 0]
click at [182, 439] on div "Styled" at bounding box center [168, 443] width 39 height 12
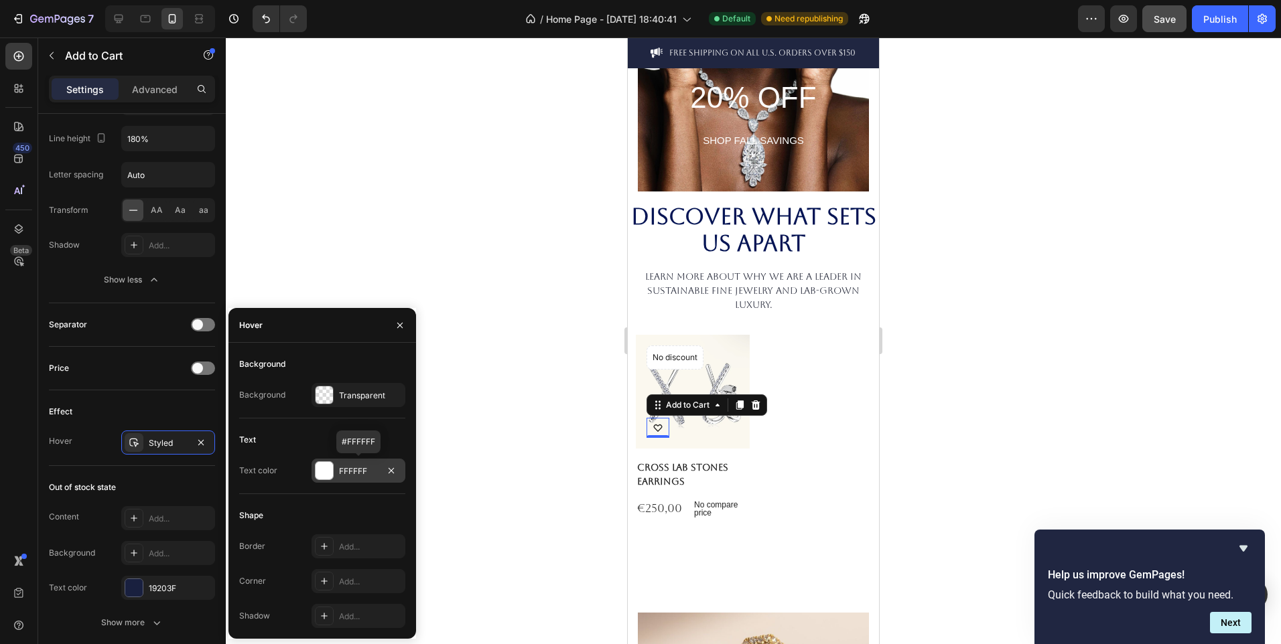
click at [324, 474] on div at bounding box center [324, 470] width 17 height 17
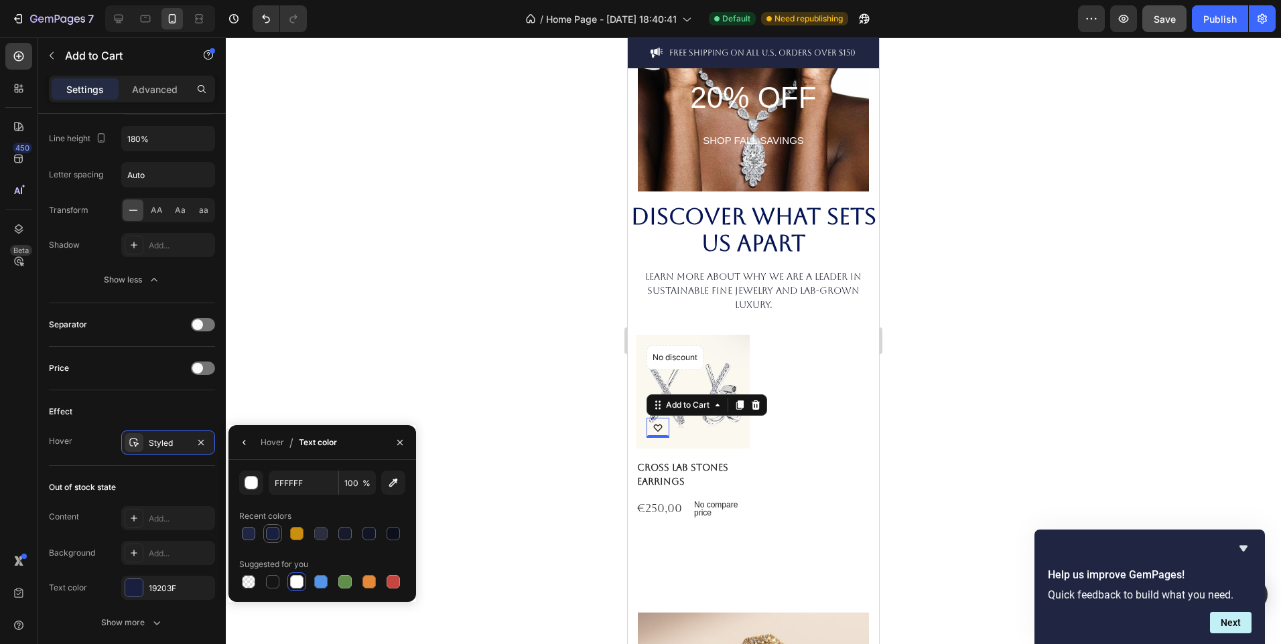
click at [275, 539] on div at bounding box center [272, 533] width 13 height 13
type input "19203F"
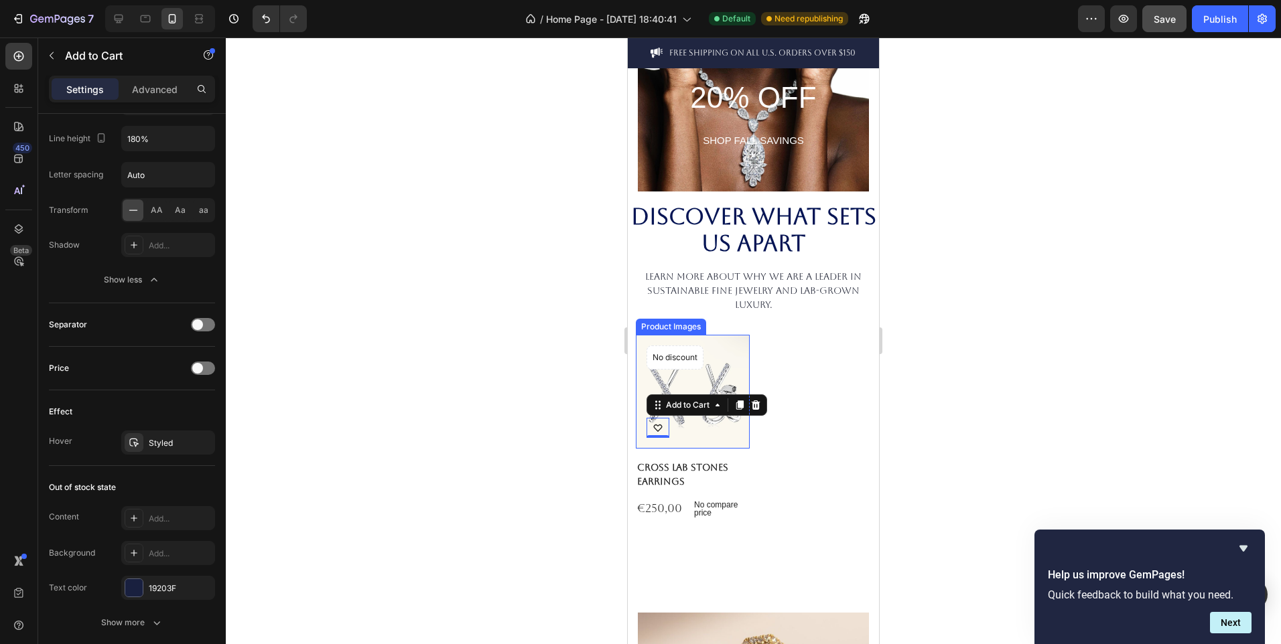
click at [529, 498] on div at bounding box center [753, 341] width 1055 height 607
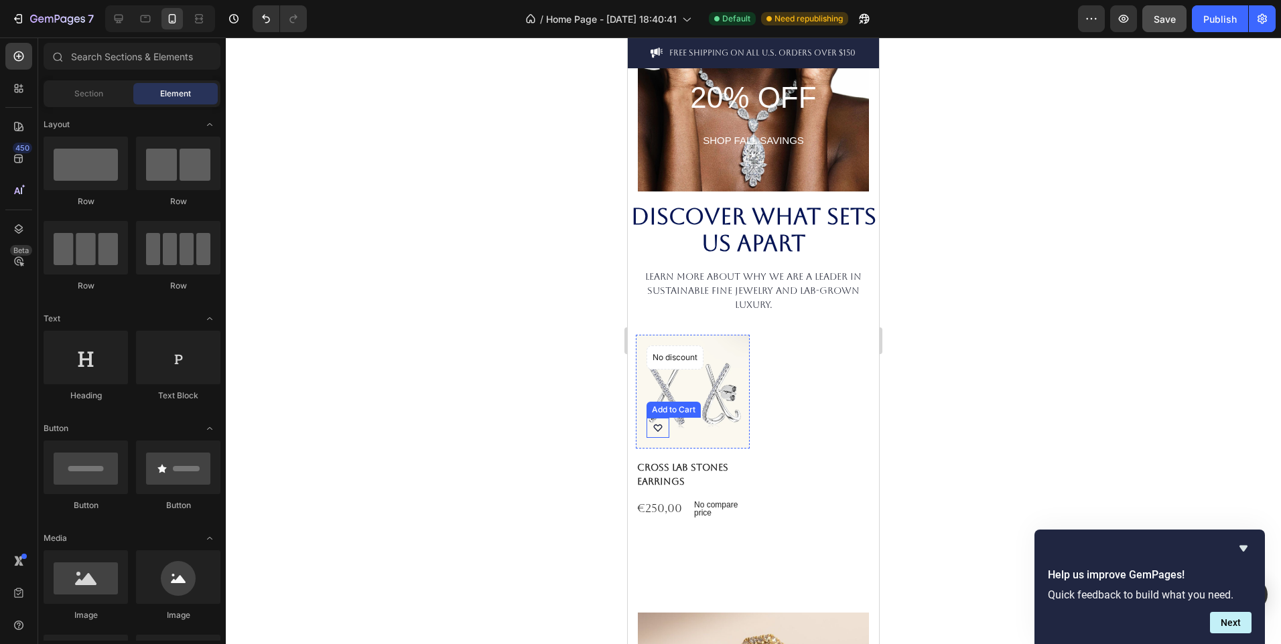
click at [662, 427] on icon at bounding box center [657, 427] width 9 height 9
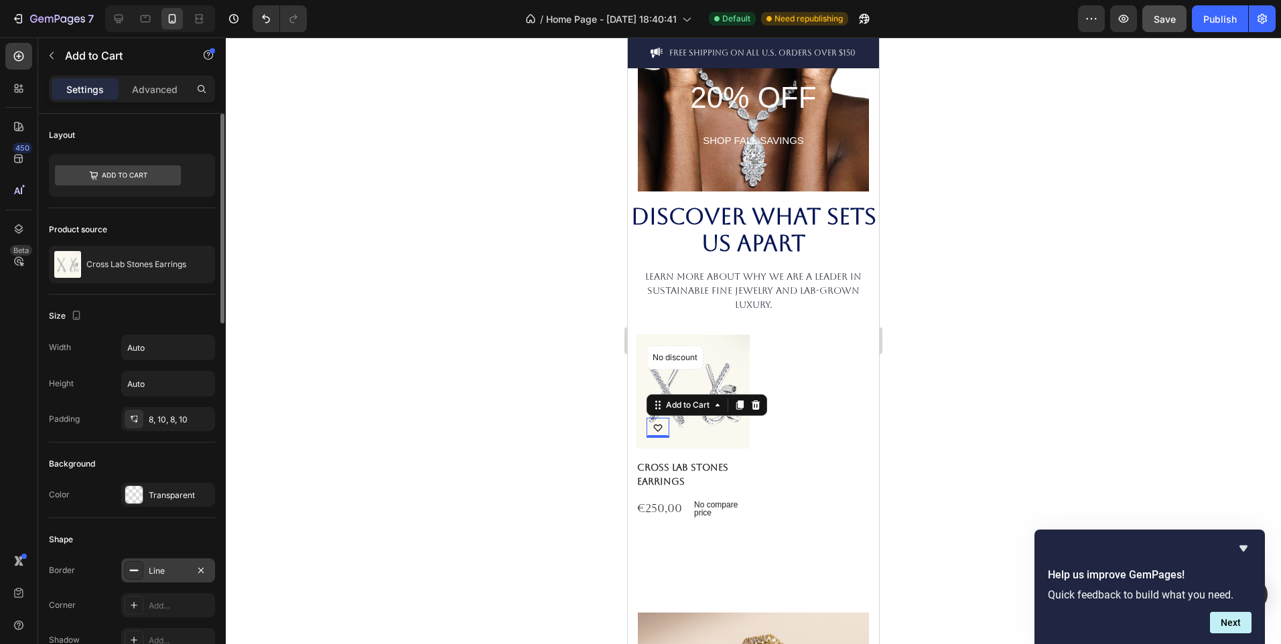
click at [161, 567] on div "Line" at bounding box center [168, 571] width 39 height 12
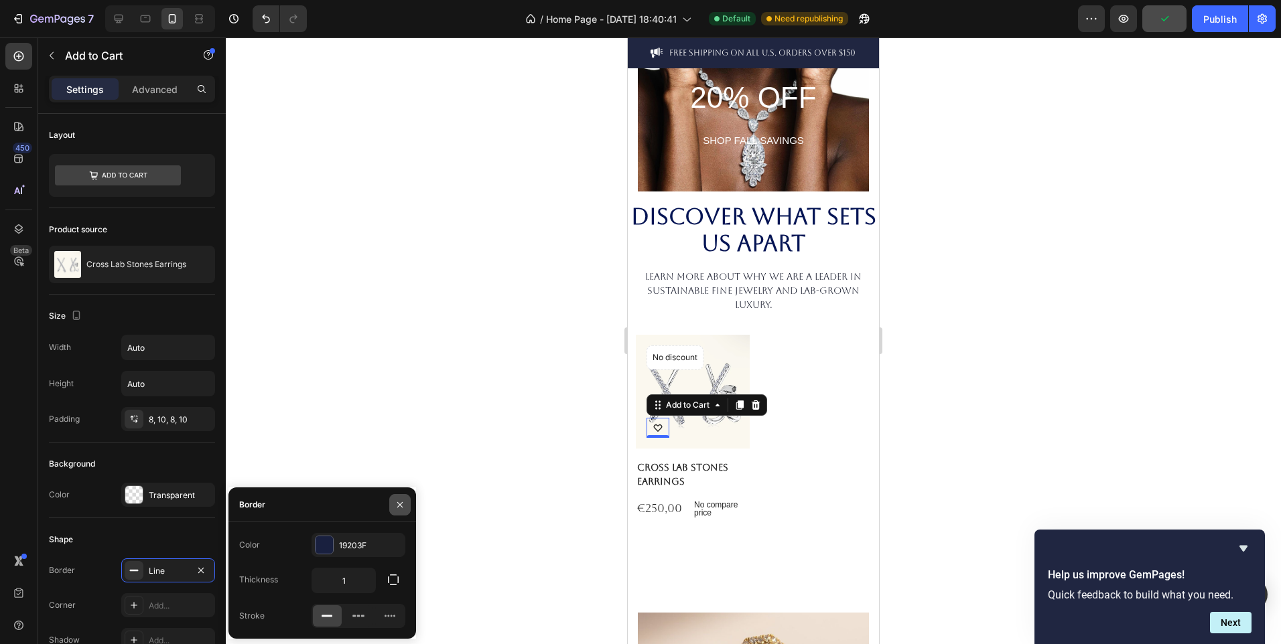
click at [405, 498] on button "button" at bounding box center [399, 504] width 21 height 21
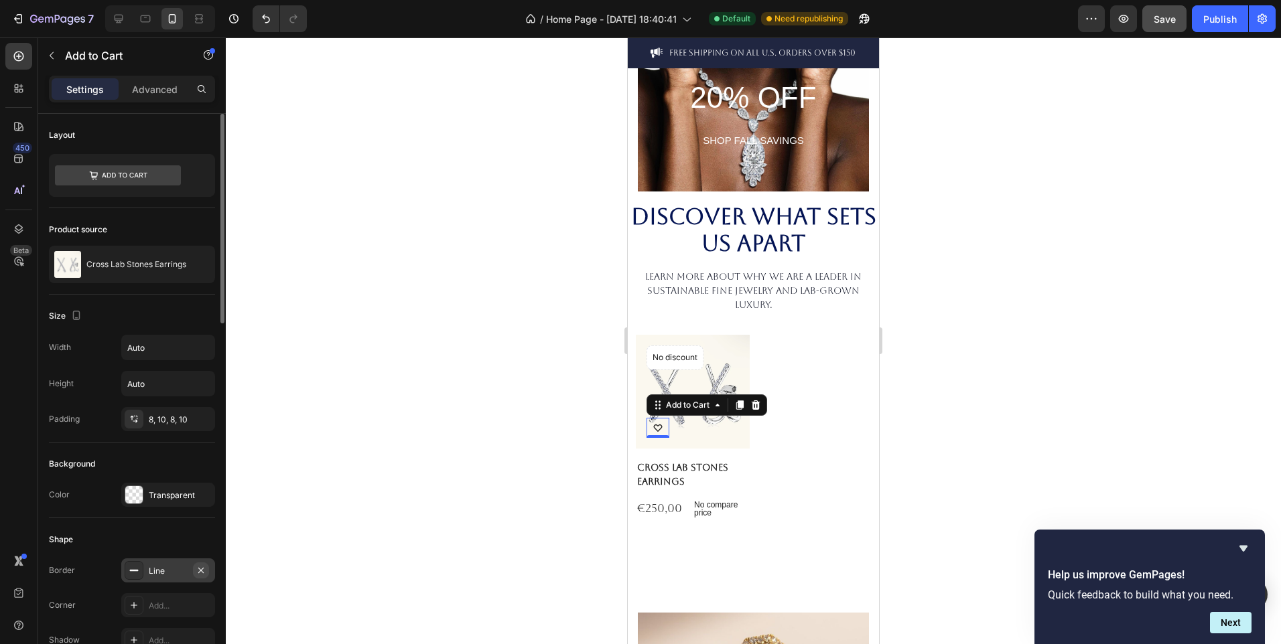
click at [198, 572] on icon "button" at bounding box center [201, 570] width 11 height 11
click at [315, 556] on div at bounding box center [753, 341] width 1055 height 607
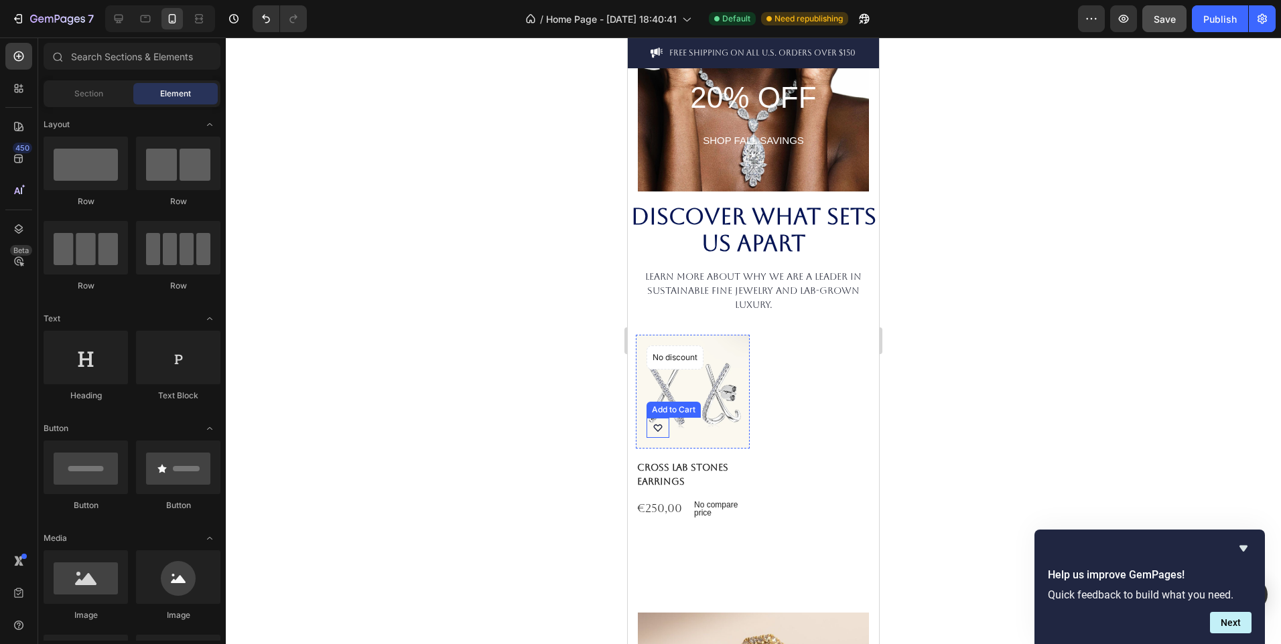
click at [663, 422] on button at bounding box center [657, 428] width 23 height 20
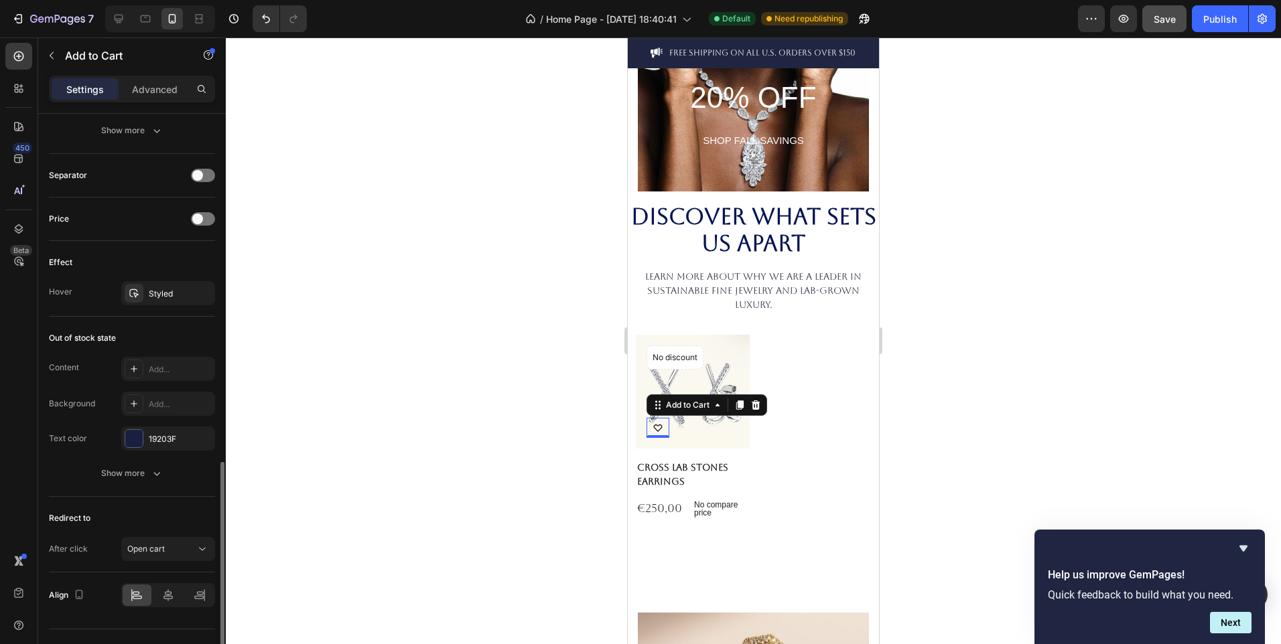
scroll to position [946, 0]
click at [552, 437] on div at bounding box center [753, 341] width 1055 height 607
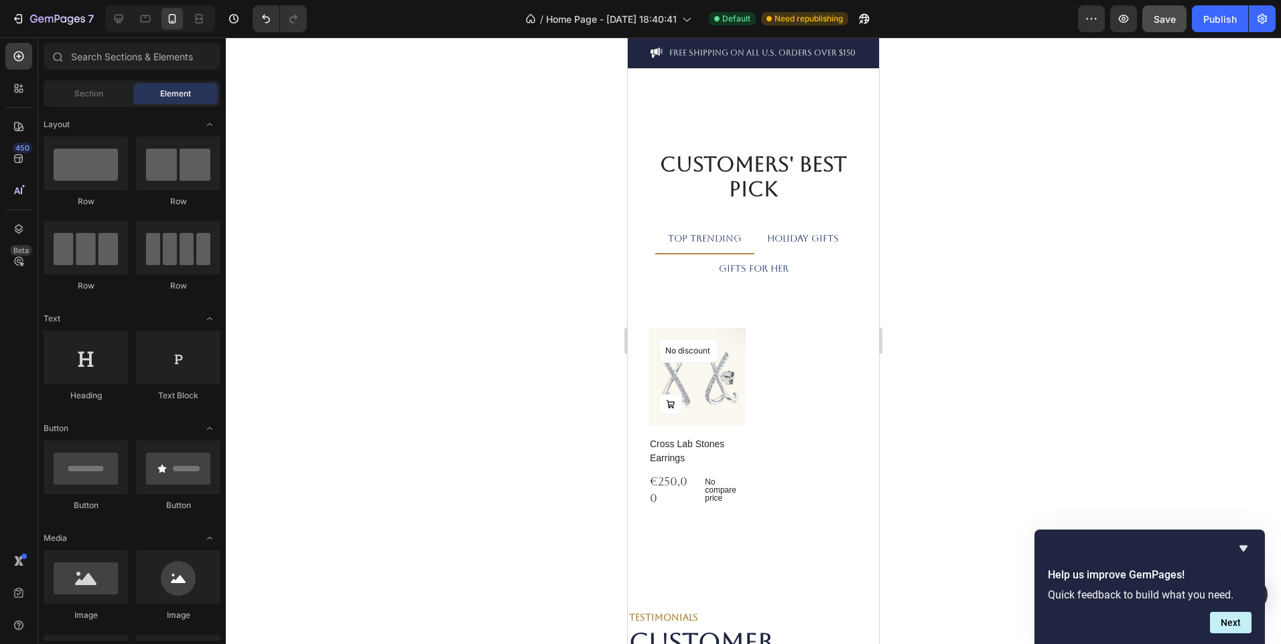
scroll to position [2345, 0]
click at [1237, 13] on button "Publish" at bounding box center [1220, 18] width 56 height 27
click at [70, 25] on icon "button" at bounding box center [71, 20] width 6 height 9
